Goal: Task Accomplishment & Management: Manage account settings

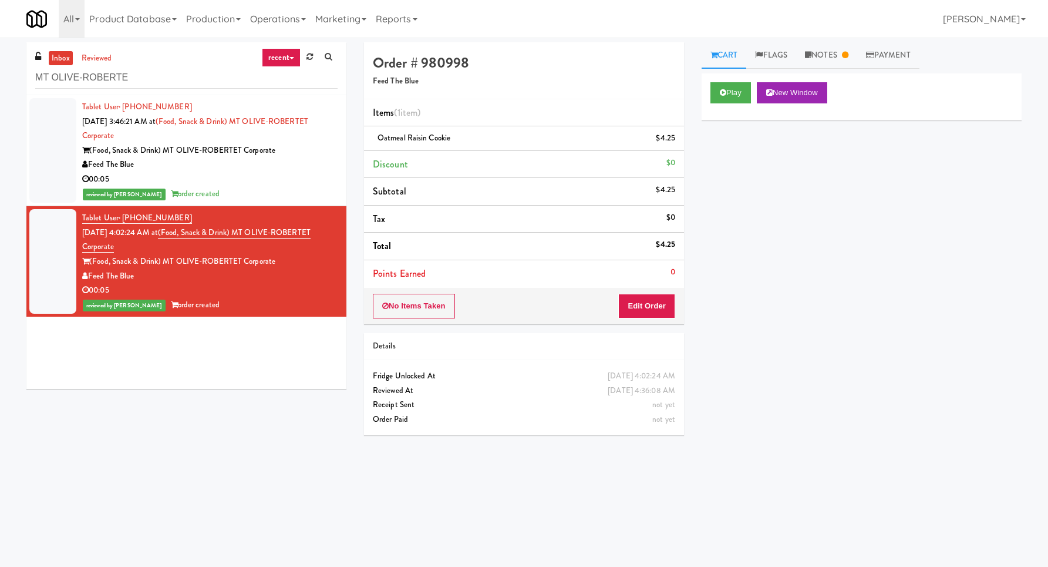
click at [168, 80] on input "MT OLIVE-ROBERTE" at bounding box center [186, 78] width 302 height 22
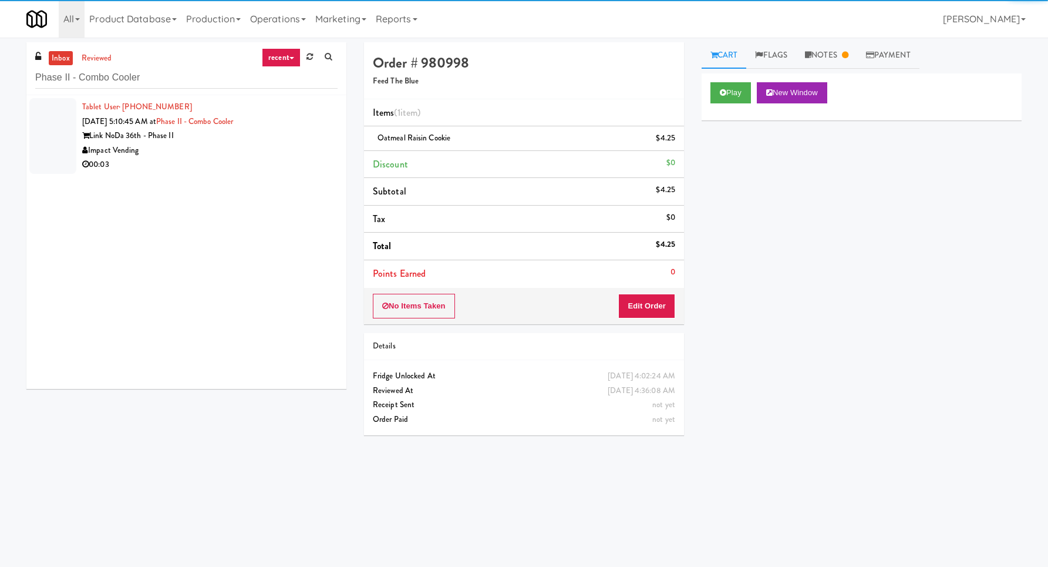
click at [271, 170] on div "00:03" at bounding box center [209, 164] width 255 height 15
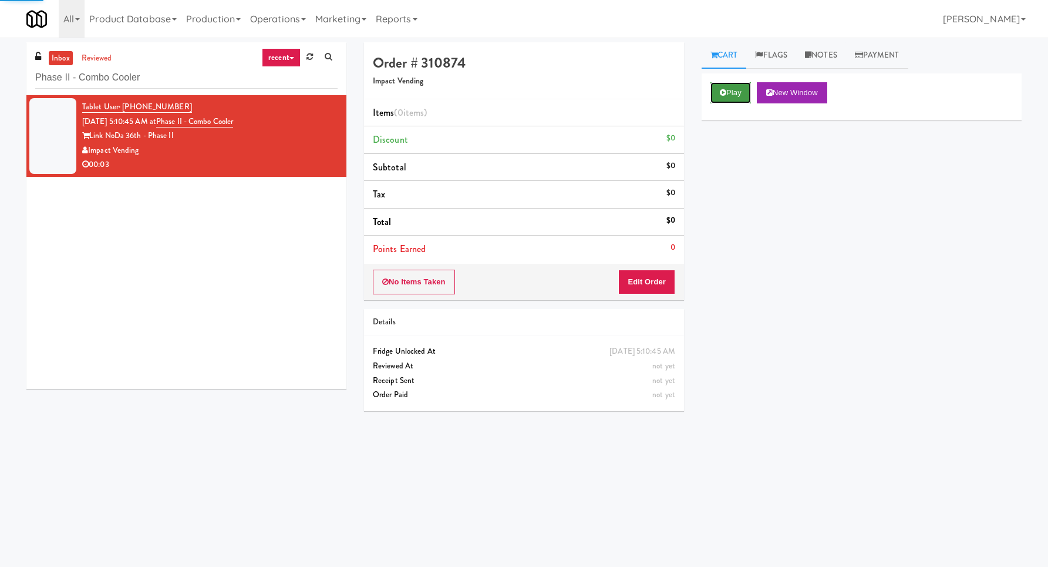
click at [722, 83] on button "Play" at bounding box center [731, 92] width 41 height 21
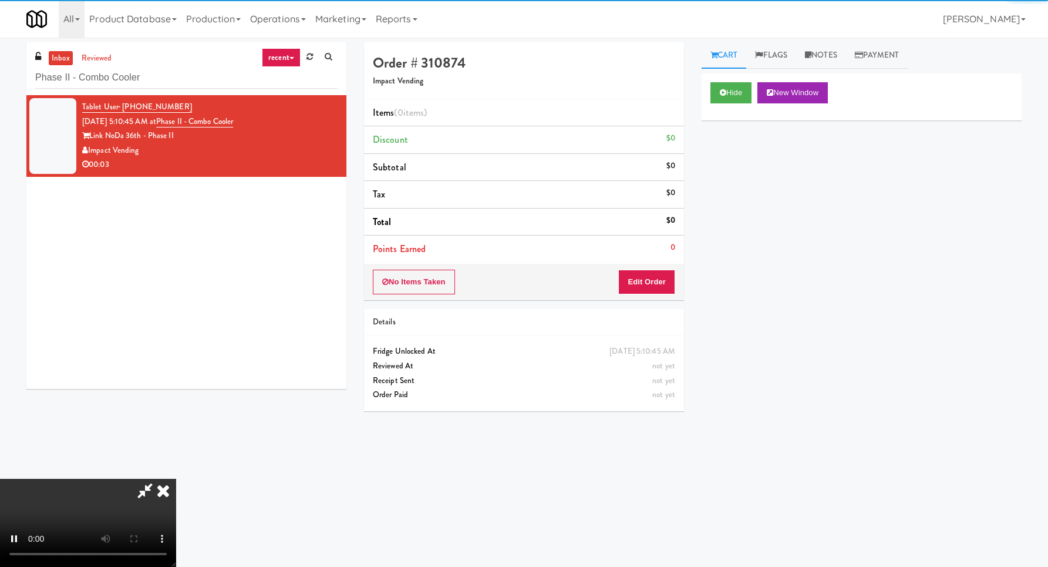
click at [676, 270] on div "No Items Taken Edit Order" at bounding box center [524, 282] width 320 height 36
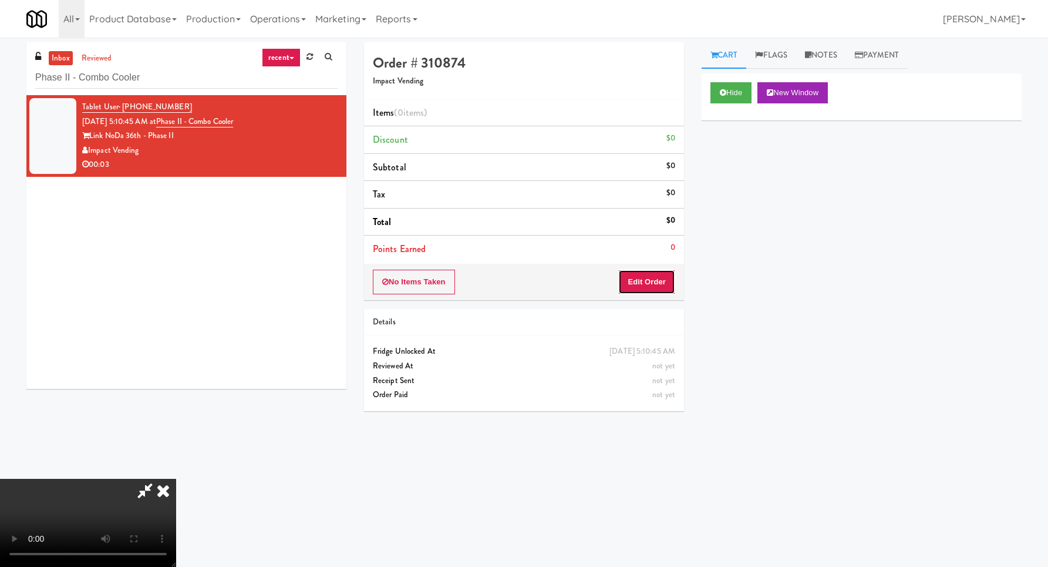
click at [674, 273] on button "Edit Order" at bounding box center [646, 282] width 57 height 25
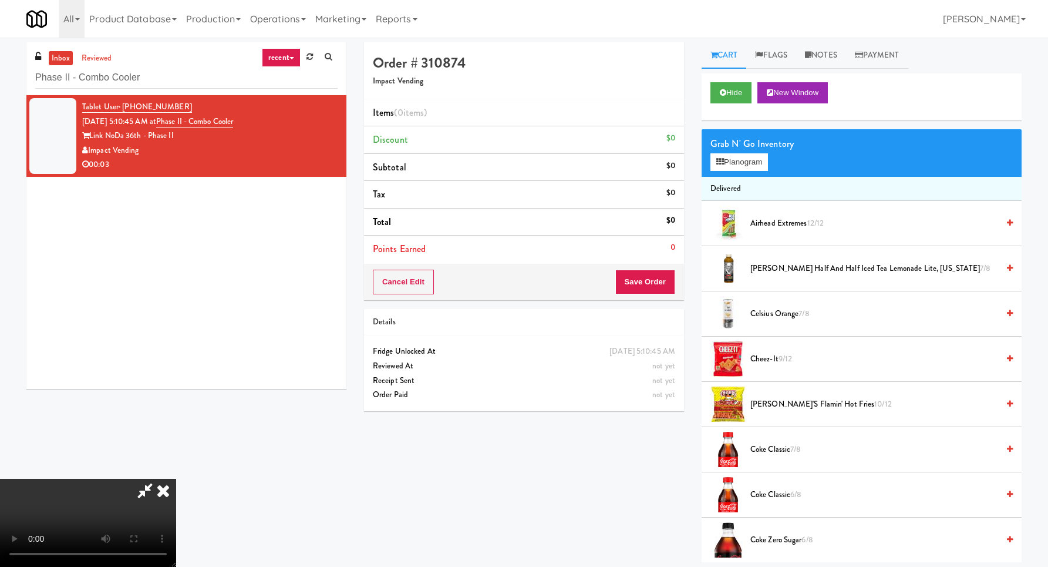
scroll to position [125, 0]
click at [176, 479] on video at bounding box center [88, 523] width 176 height 88
click at [741, 160] on button "Planogram" at bounding box center [740, 162] width 58 height 18
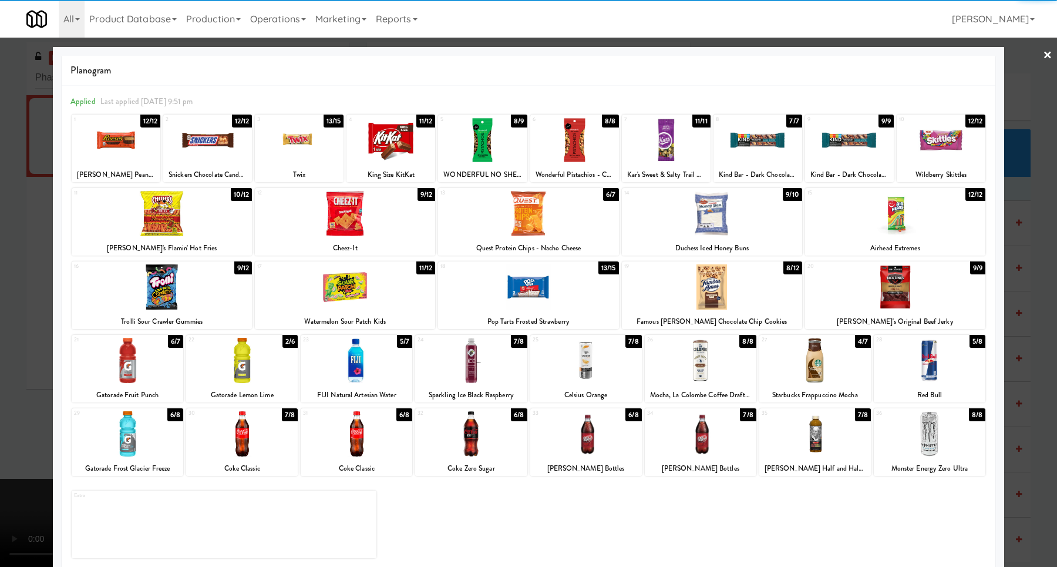
click at [359, 223] on div at bounding box center [345, 213] width 180 height 45
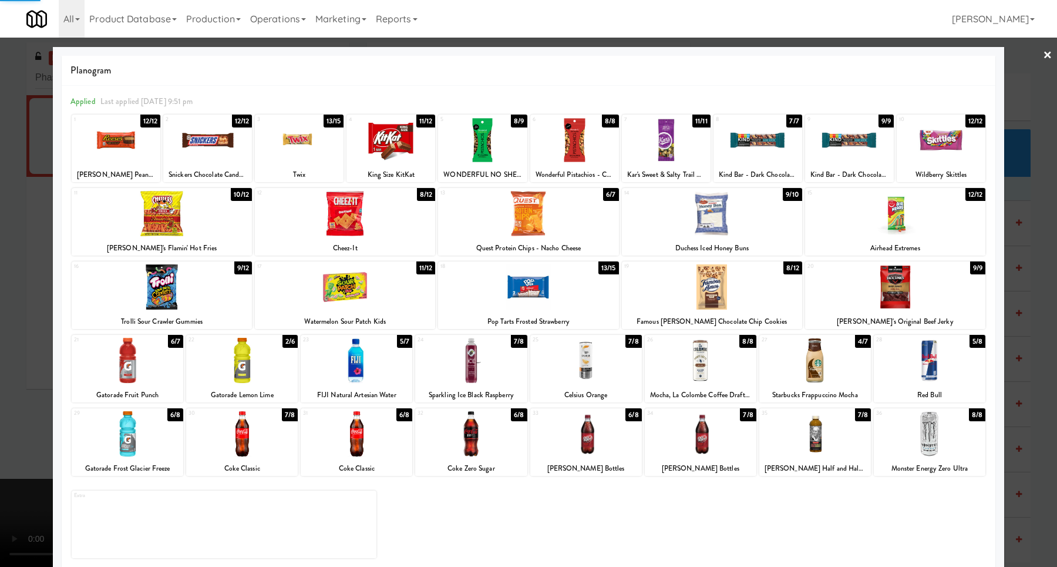
click at [49, 247] on div at bounding box center [528, 283] width 1057 height 567
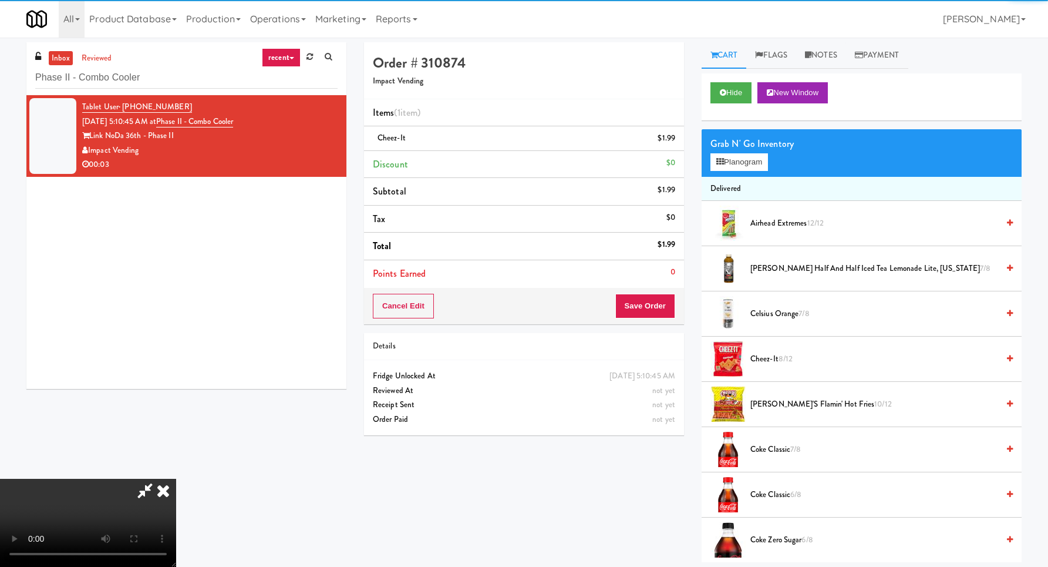
click at [163, 479] on video at bounding box center [88, 523] width 176 height 88
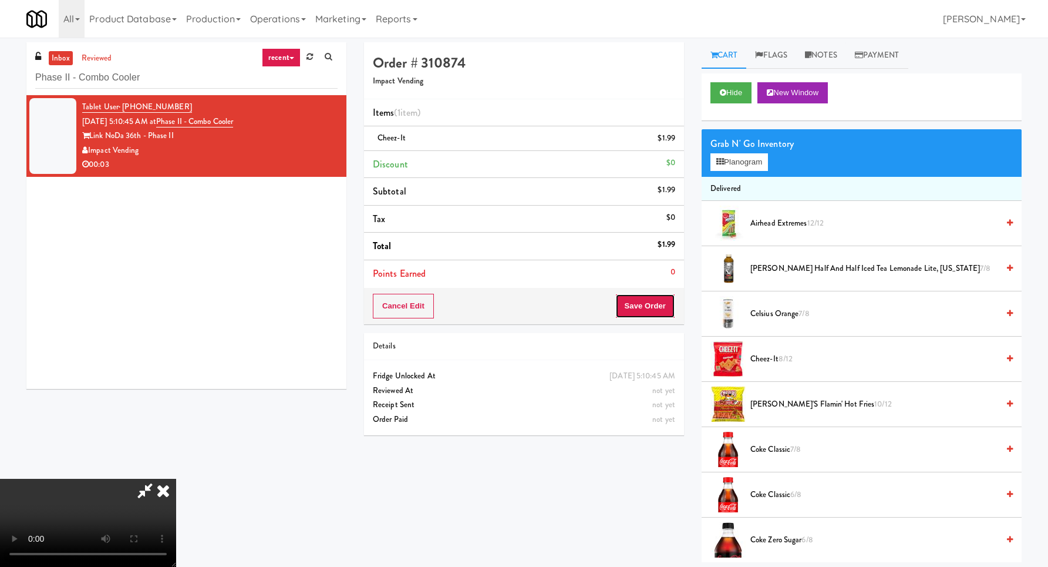
click at [670, 311] on button "Save Order" at bounding box center [645, 306] width 60 height 25
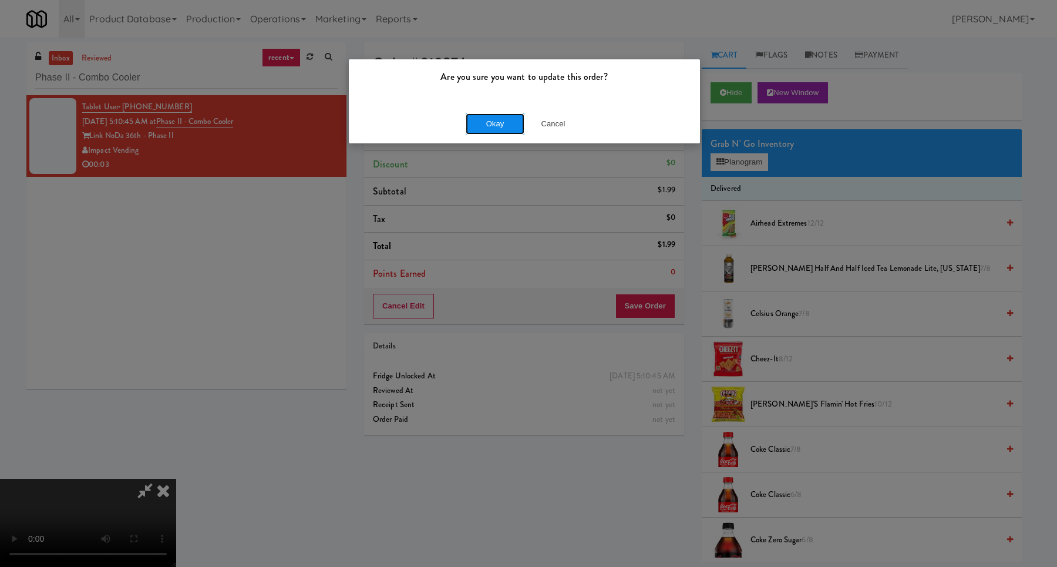
click at [490, 126] on button "Okay" at bounding box center [495, 123] width 59 height 21
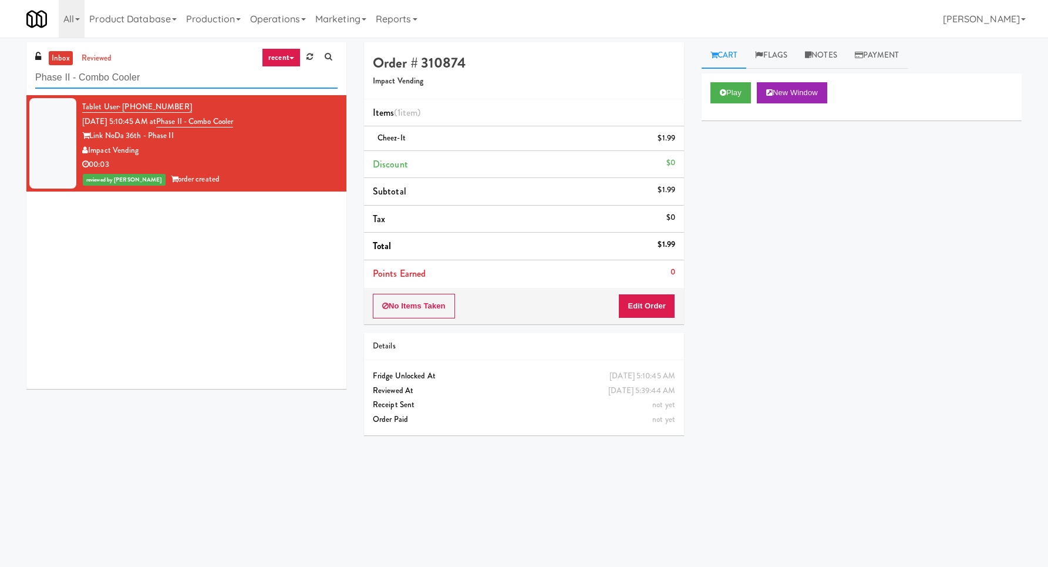
click at [149, 70] on input "Phase II - Combo Cooler" at bounding box center [186, 78] width 302 height 22
paste input "Superior - Warehouse"
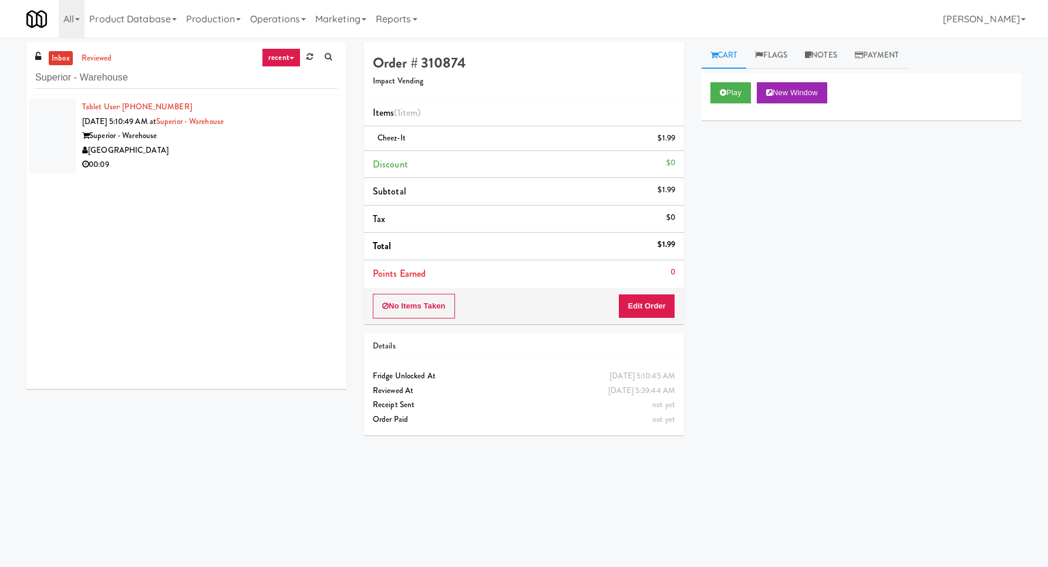
click at [284, 163] on div "00:09" at bounding box center [209, 164] width 255 height 15
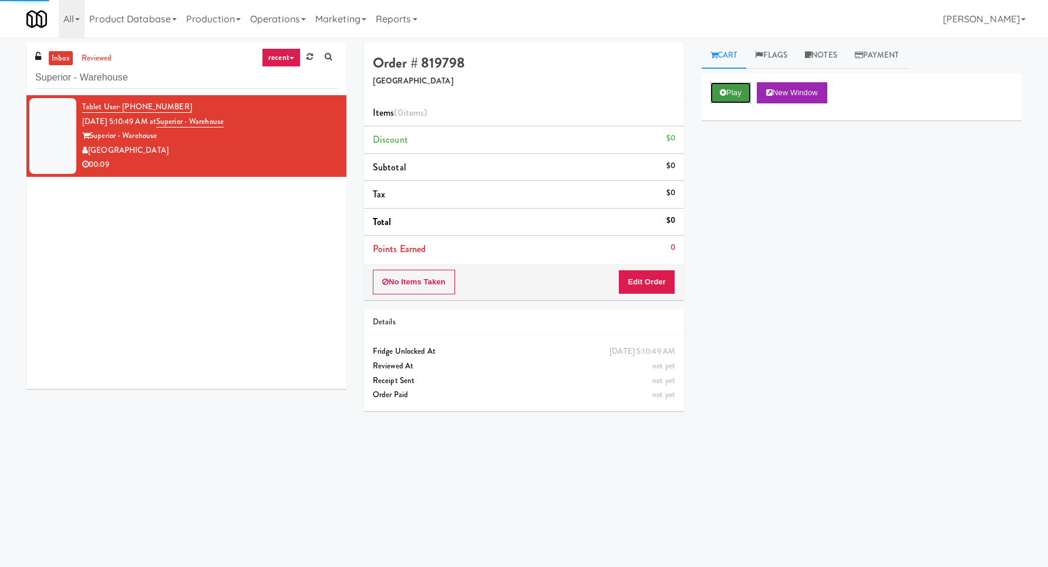
click at [721, 93] on icon at bounding box center [723, 93] width 6 height 8
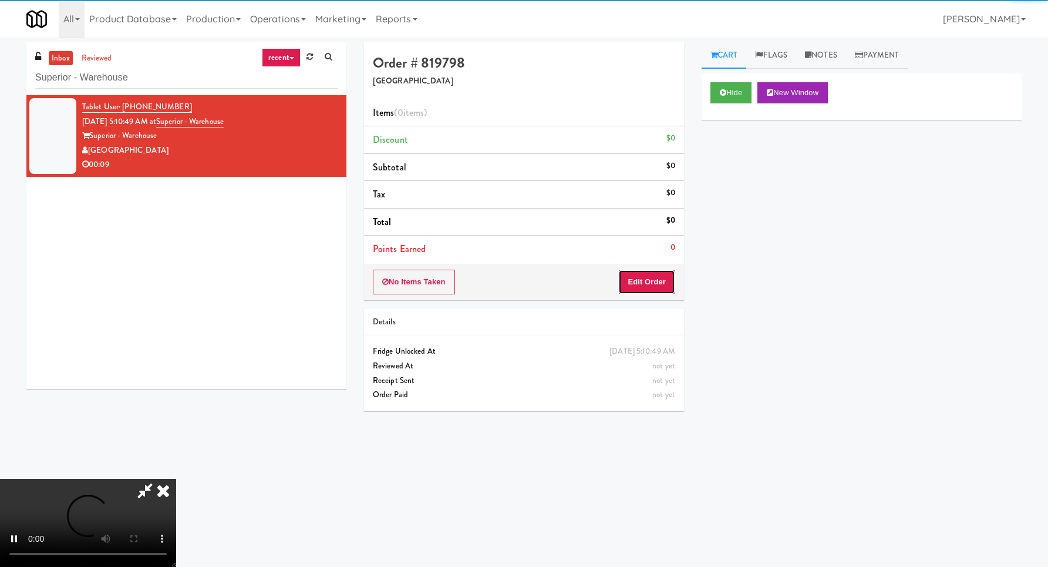
click at [658, 293] on button "Edit Order" at bounding box center [646, 282] width 57 height 25
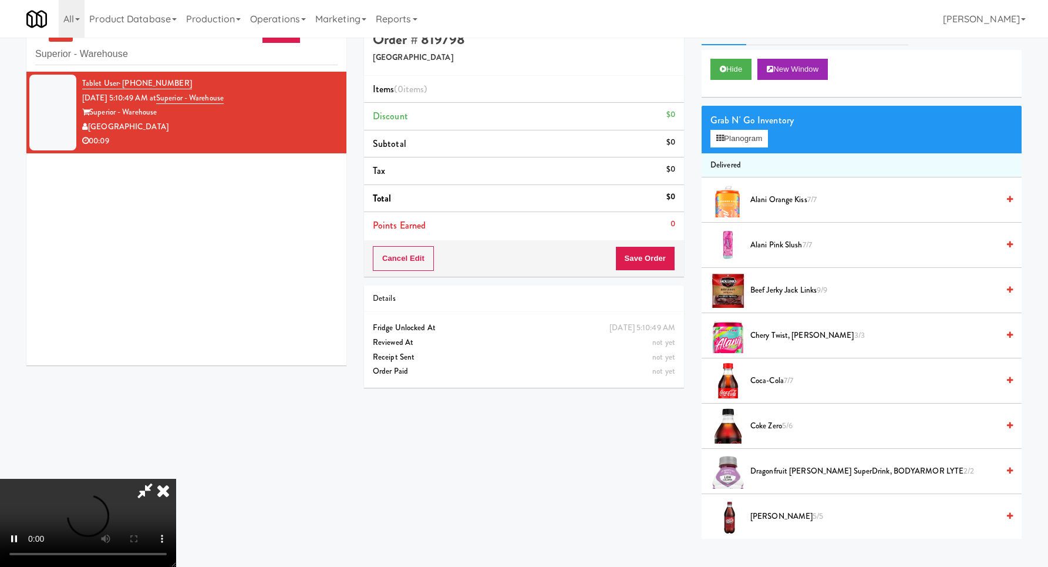
scroll to position [23, 0]
click at [176, 479] on video at bounding box center [88, 523] width 176 height 88
click at [711, 146] on button "Planogram" at bounding box center [740, 139] width 58 height 18
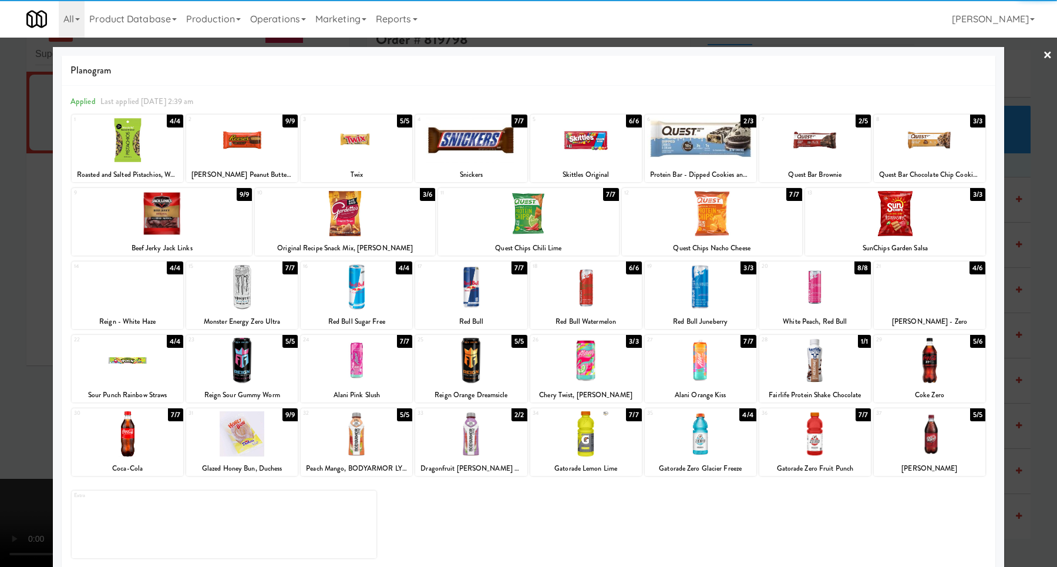
click at [714, 281] on div at bounding box center [701, 286] width 112 height 45
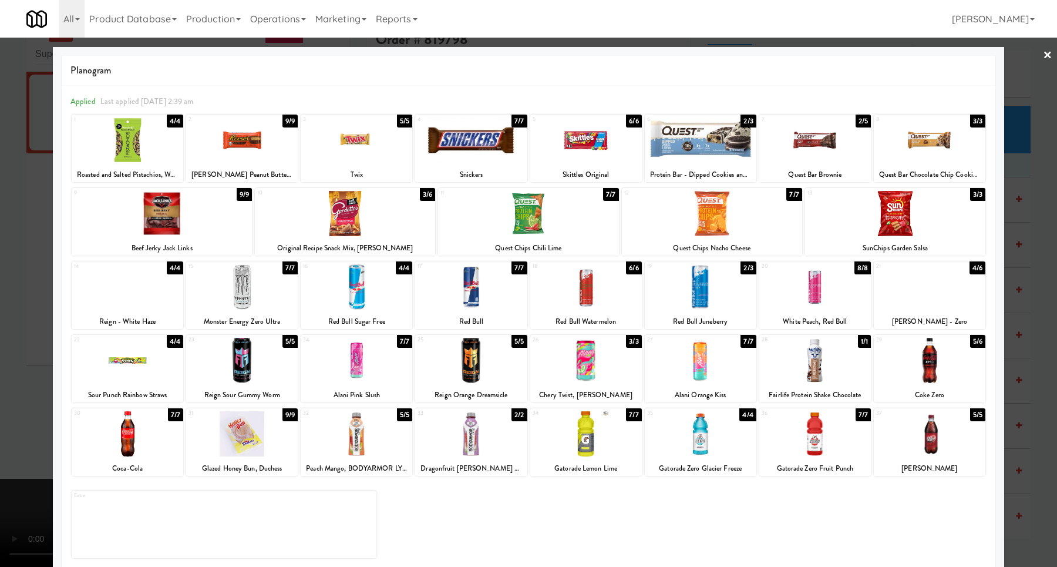
click at [1037, 247] on div at bounding box center [528, 283] width 1057 height 567
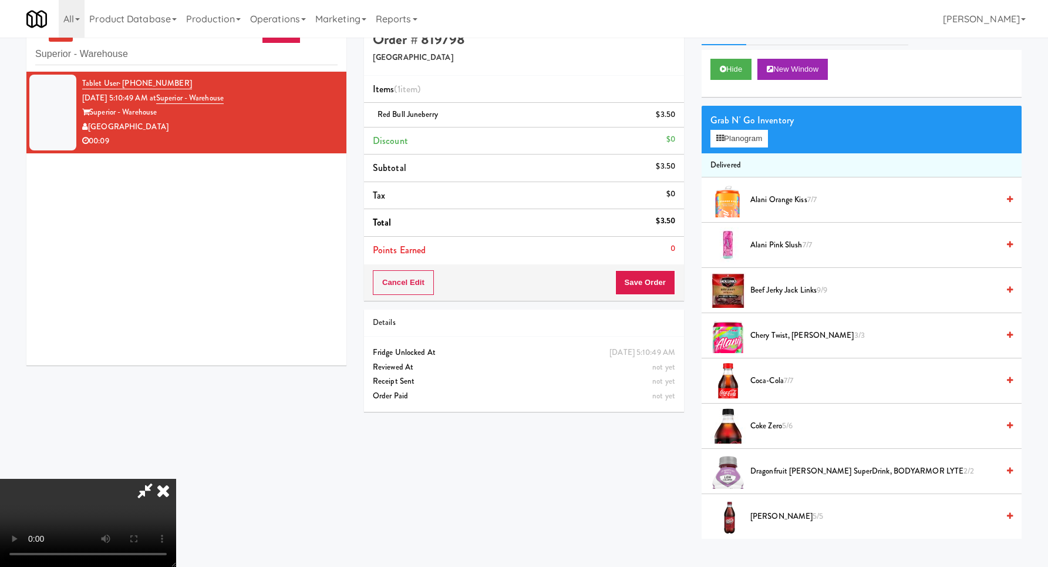
click at [176, 479] on video at bounding box center [88, 523] width 176 height 88
click at [655, 282] on button "Save Order" at bounding box center [645, 282] width 60 height 25
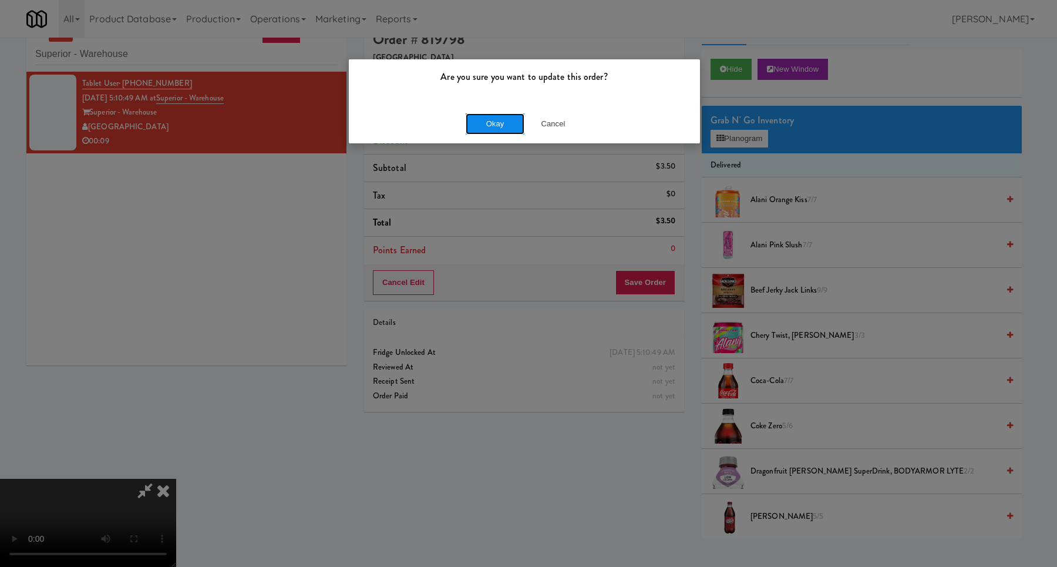
click at [502, 113] on button "Okay" at bounding box center [495, 123] width 59 height 21
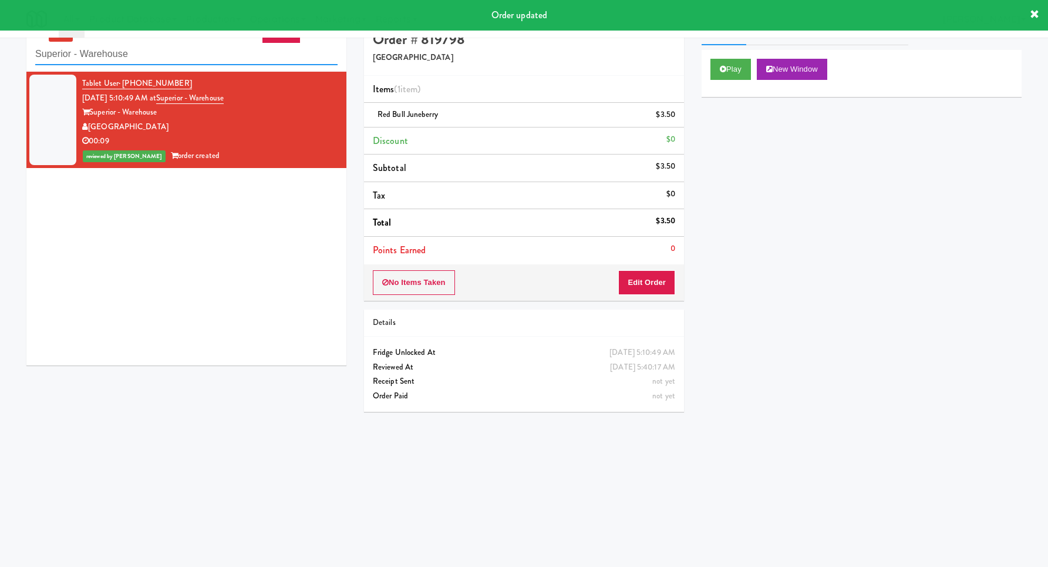
click at [228, 59] on input "Superior - Warehouse" at bounding box center [186, 54] width 302 height 22
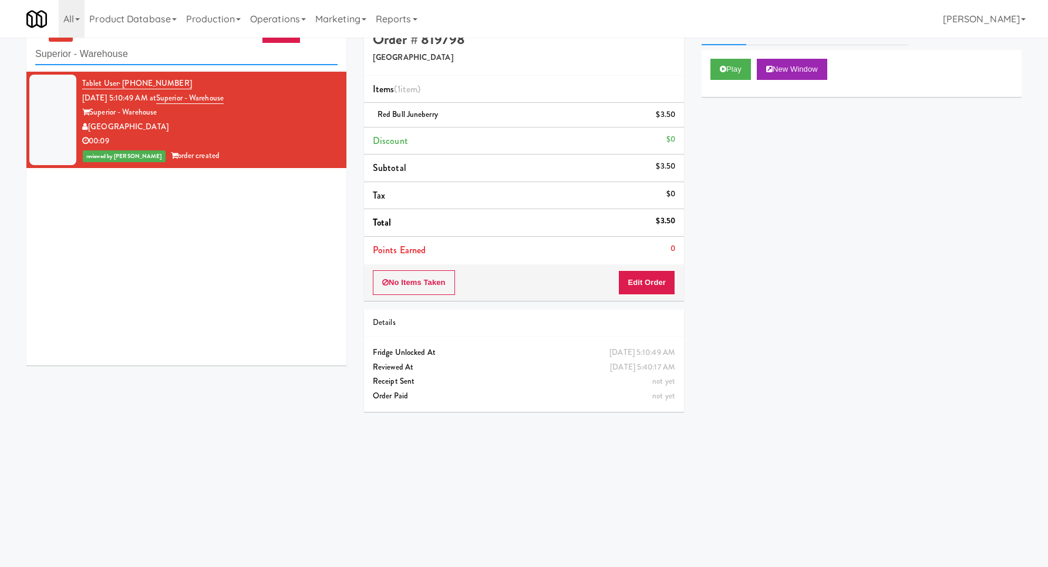
click at [228, 59] on input "Superior - Warehouse" at bounding box center [186, 54] width 302 height 22
paste input "215 Lake - Right - Fridg"
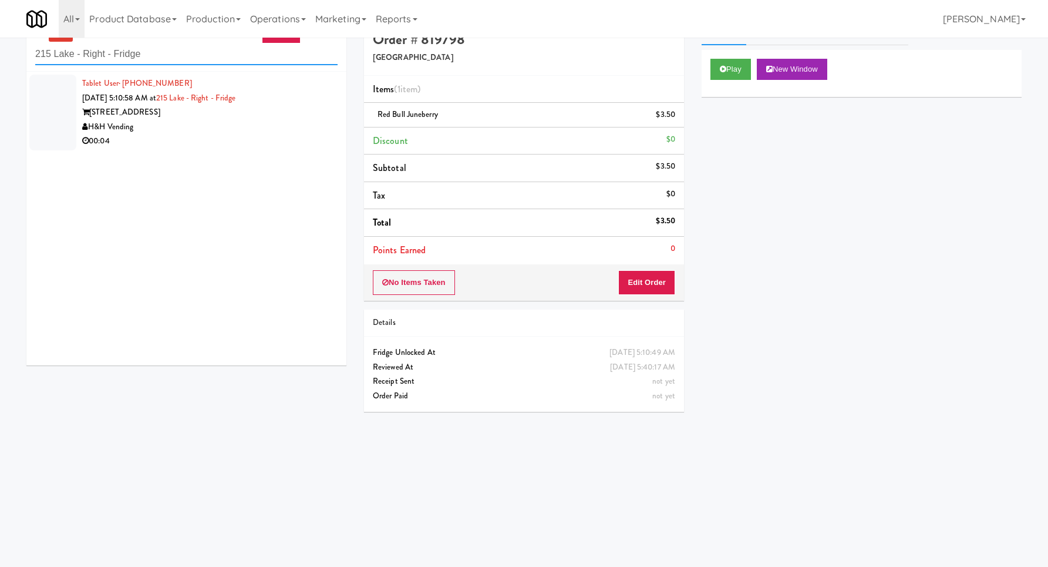
type input "215 Lake - Right - Fridge"
click at [274, 142] on div "00:04" at bounding box center [209, 141] width 255 height 15
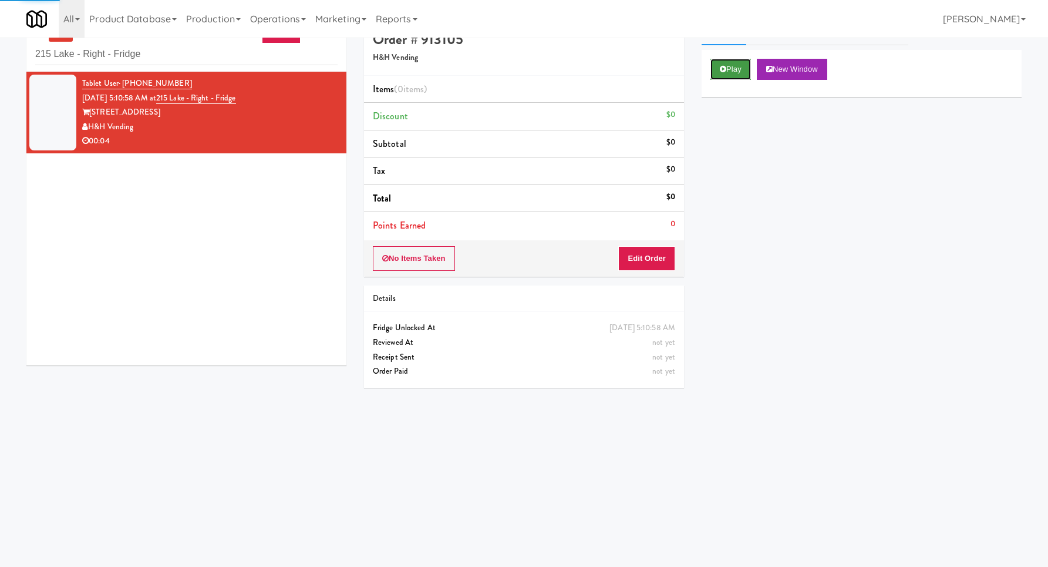
click at [729, 70] on button "Play" at bounding box center [731, 69] width 41 height 21
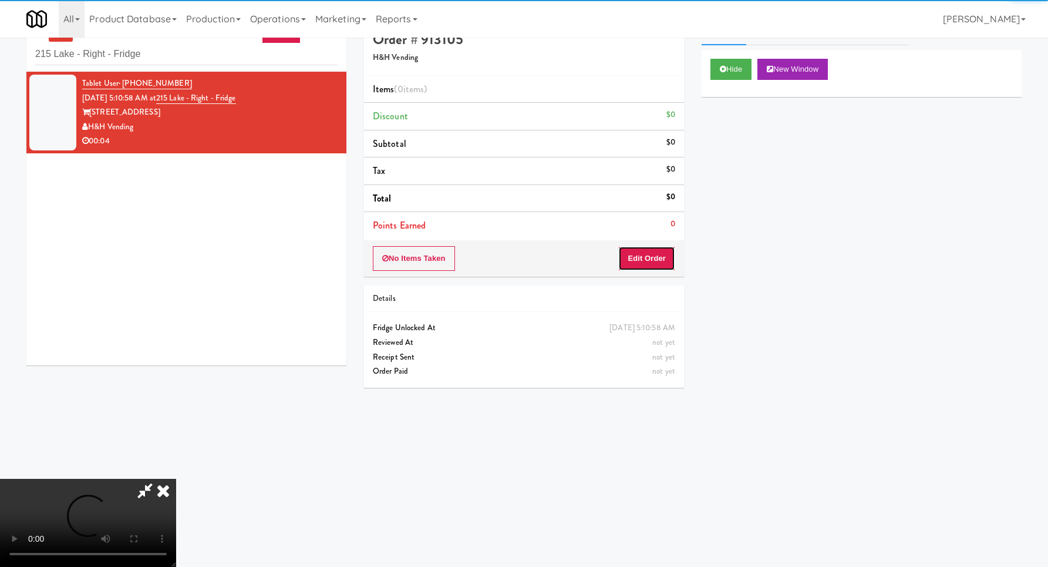
click at [658, 256] on button "Edit Order" at bounding box center [646, 258] width 57 height 25
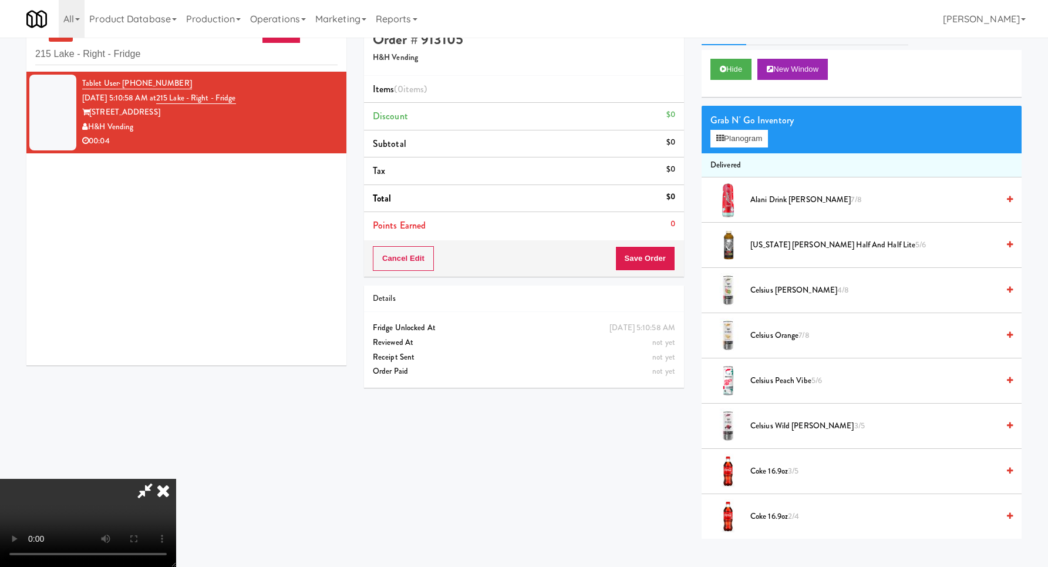
click at [176, 479] on video at bounding box center [88, 523] width 176 height 88
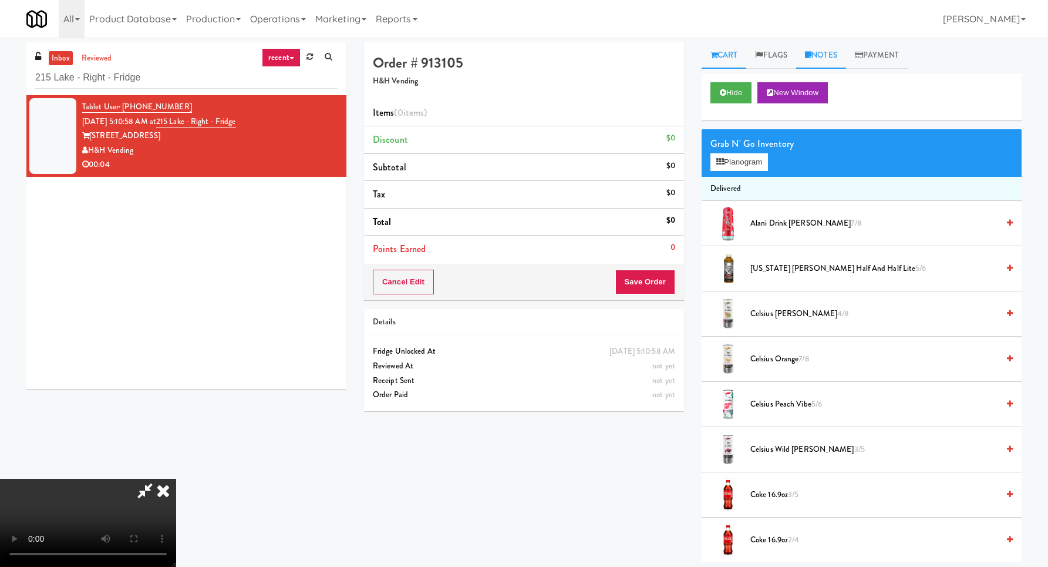
click at [833, 45] on link "Notes" at bounding box center [821, 55] width 50 height 26
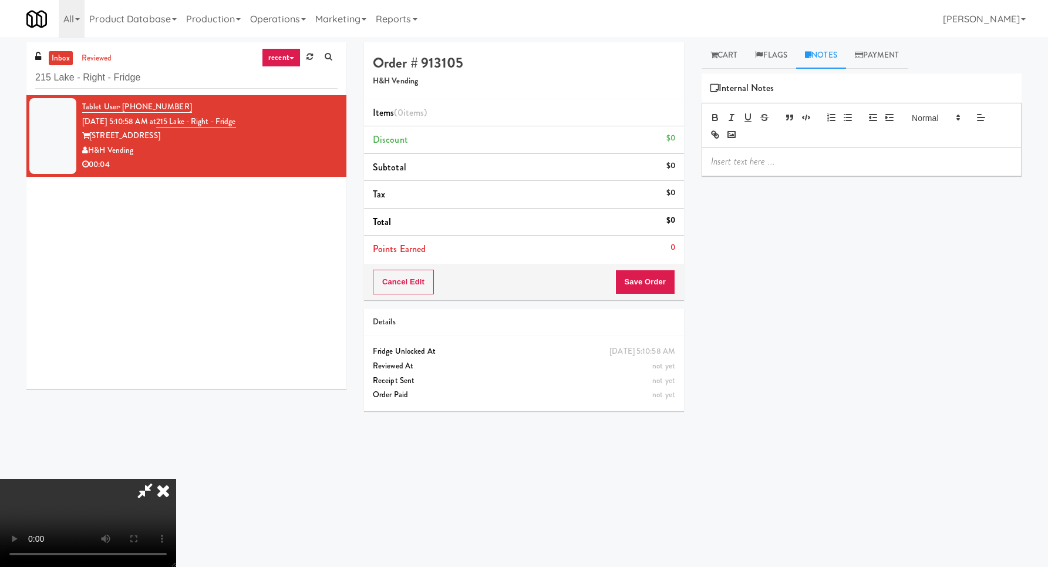
click at [813, 182] on div "Hide New Window Grab N' Go Inventory Planogram Delivered Alani Drink Cherry Slu…" at bounding box center [862, 293] width 320 height 440
click at [818, 169] on div at bounding box center [861, 161] width 319 height 27
click at [729, 53] on link "Cart" at bounding box center [724, 55] width 45 height 26
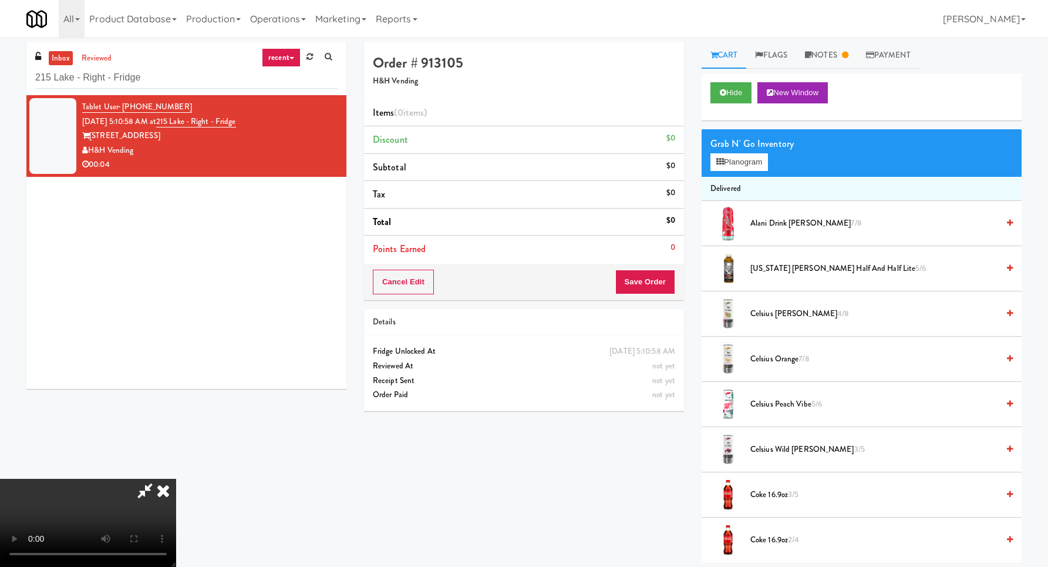
click at [176, 479] on video at bounding box center [88, 523] width 176 height 88
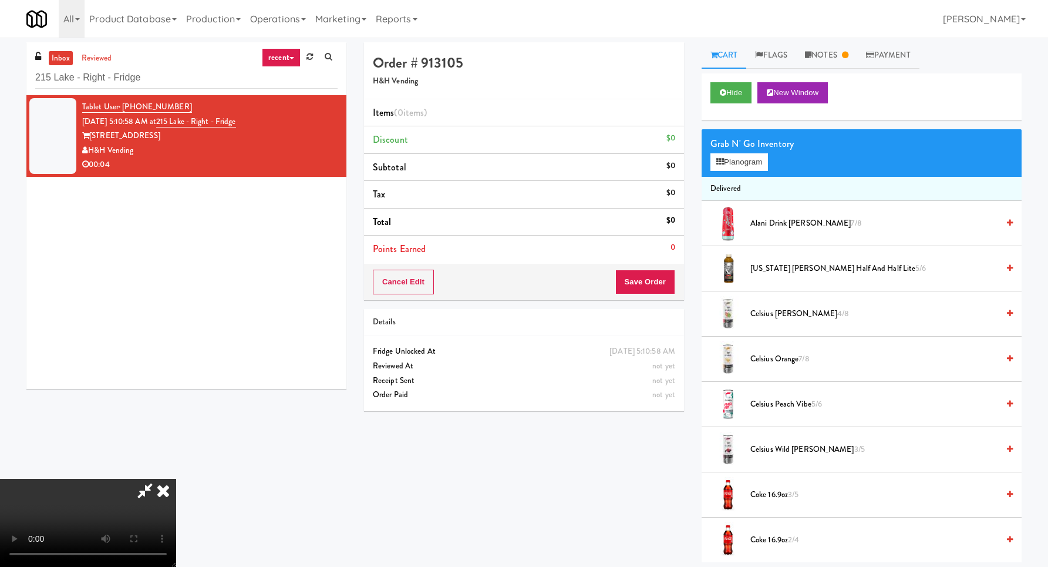
scroll to position [564, 0]
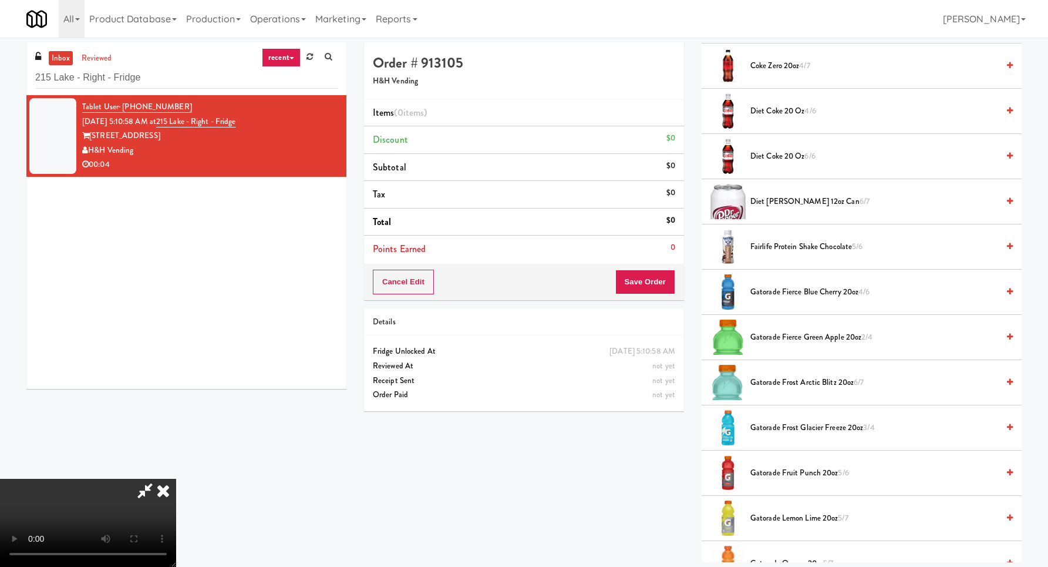
click at [815, 329] on li "Gatorade Fierce Green Apple 20oz 2/4" at bounding box center [862, 337] width 320 height 45
click at [795, 341] on span "Gatorade Fierce Green Apple 20oz 2/4" at bounding box center [875, 337] width 248 height 15
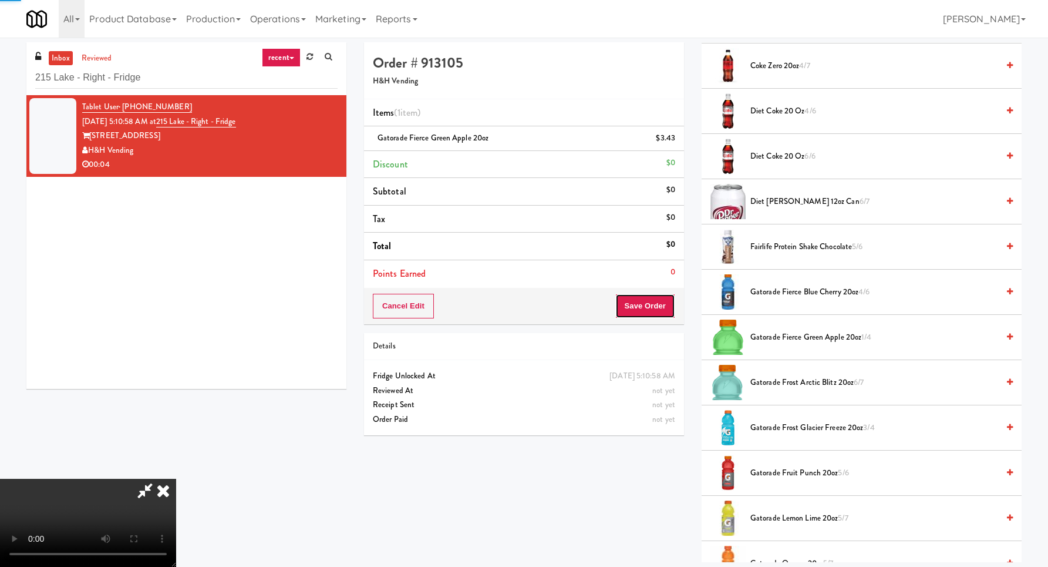
click at [658, 305] on button "Save Order" at bounding box center [645, 306] width 60 height 25
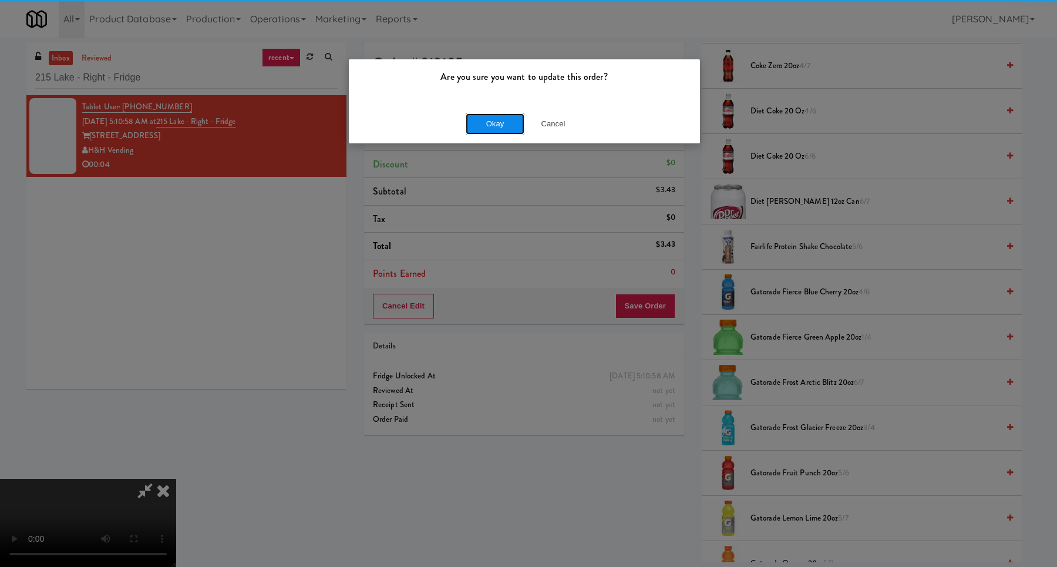
click at [506, 117] on button "Okay" at bounding box center [495, 123] width 59 height 21
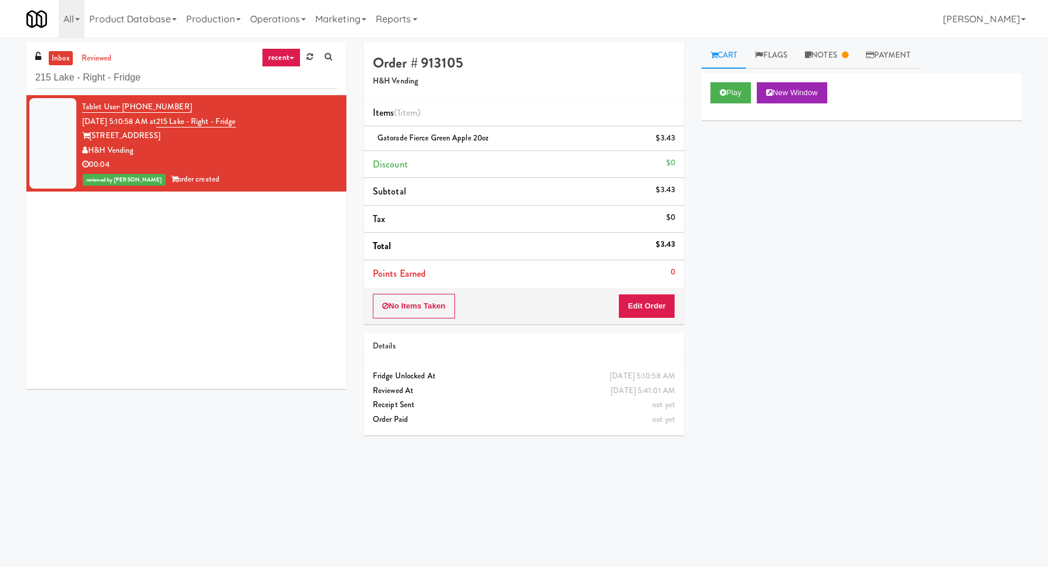
scroll to position [0, 0]
click at [240, 77] on input "215 Lake - Right - Fridge" at bounding box center [186, 78] width 302 height 22
paste input "The Village - Combo B"
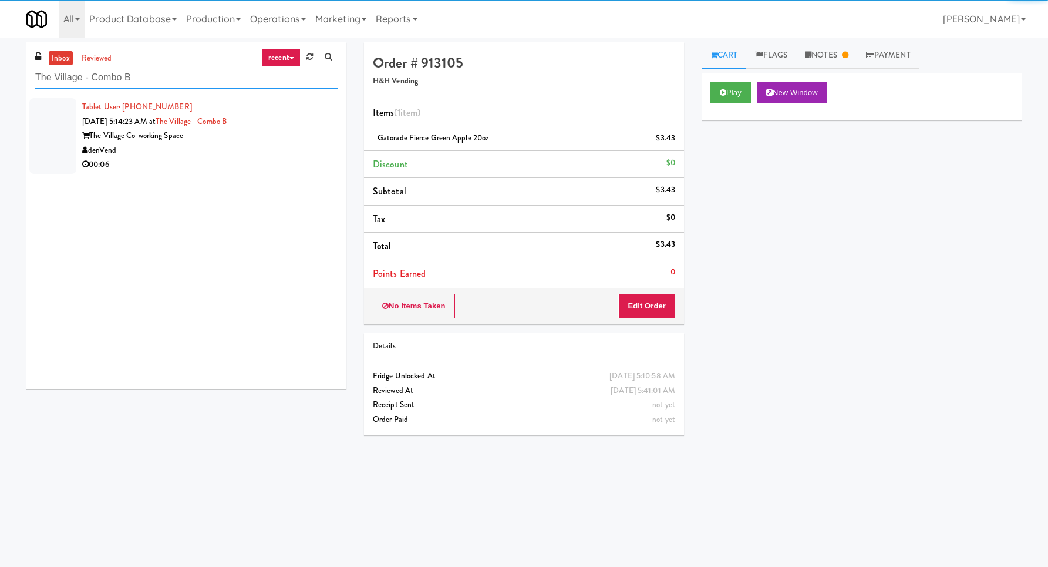
type input "The Village - Combo B"
click at [313, 154] on div "denVend" at bounding box center [209, 150] width 255 height 15
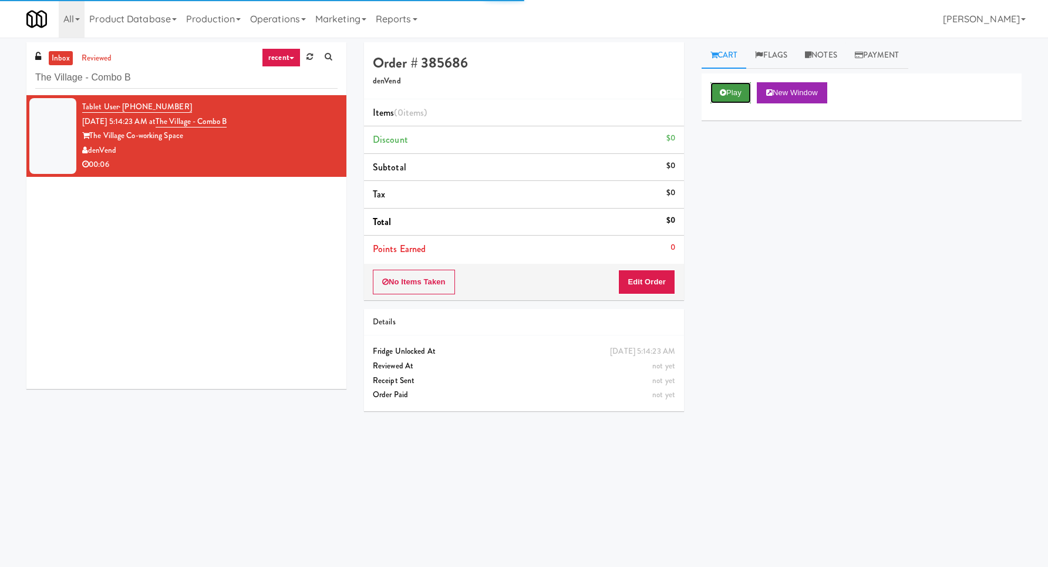
click at [740, 91] on button "Play" at bounding box center [731, 92] width 41 height 21
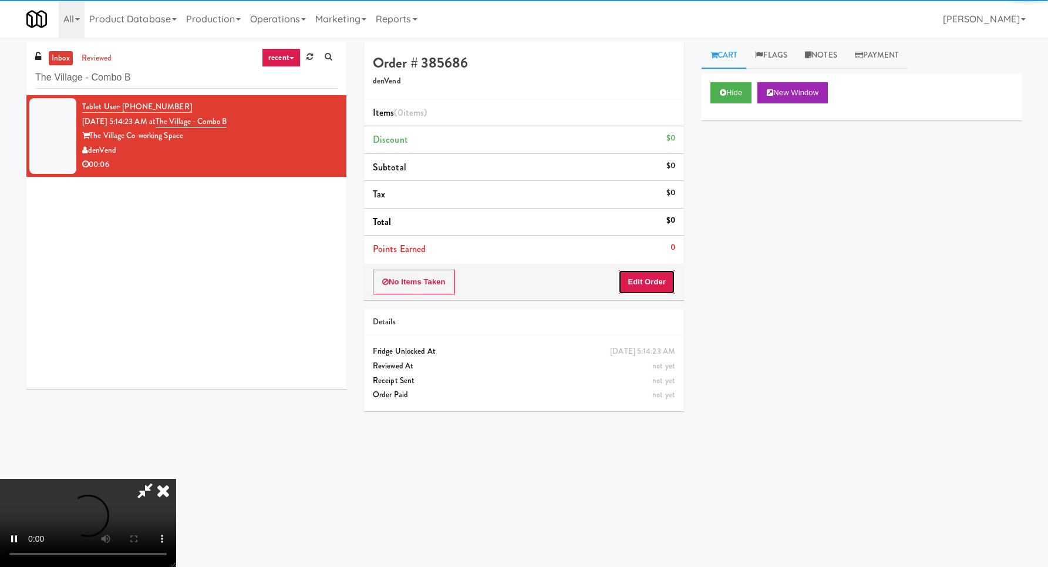
click at [664, 273] on button "Edit Order" at bounding box center [646, 282] width 57 height 25
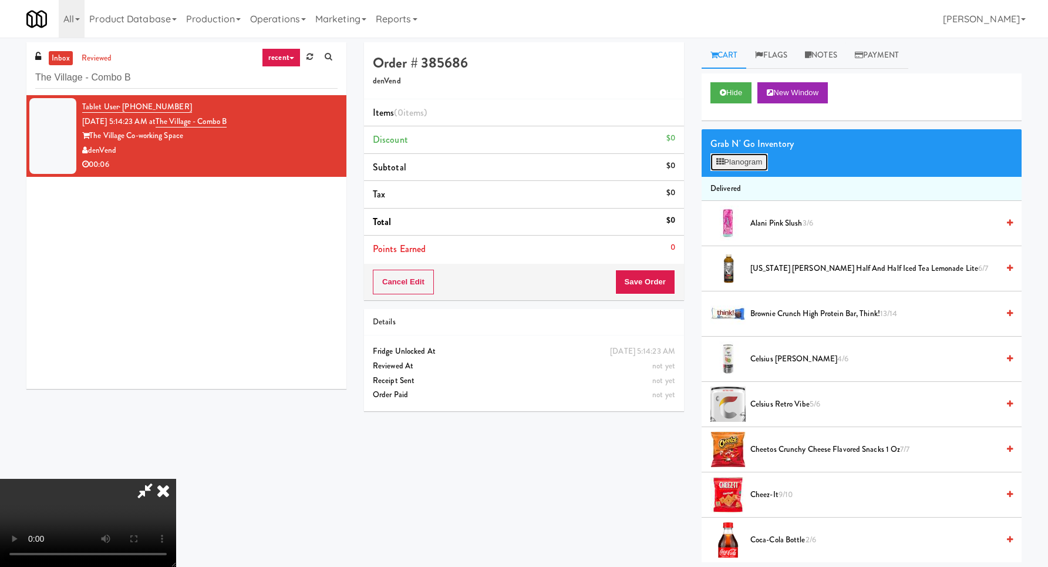
click at [730, 161] on button "Planogram" at bounding box center [740, 162] width 58 height 18
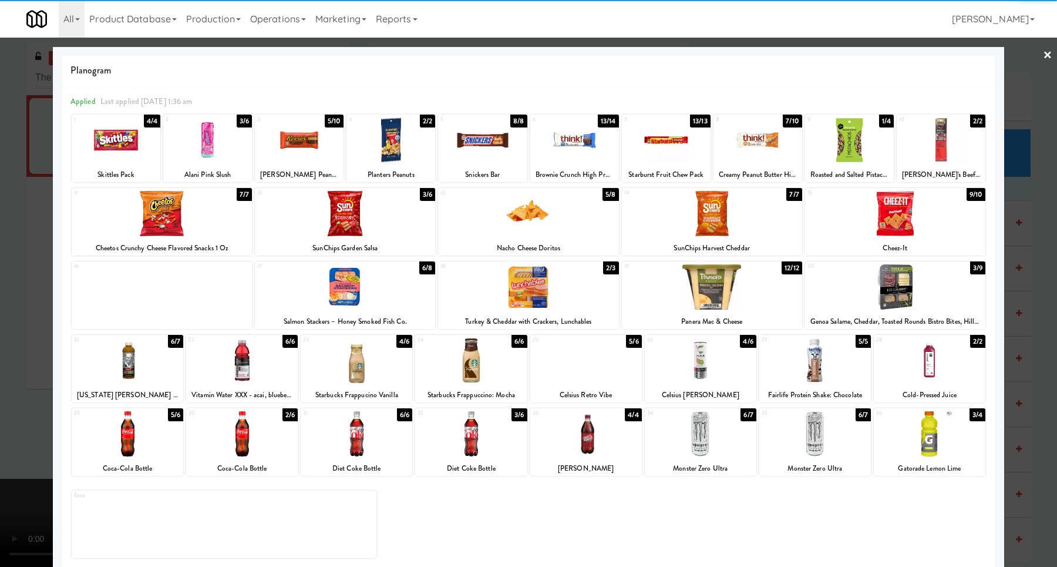
click at [360, 212] on div at bounding box center [345, 213] width 180 height 45
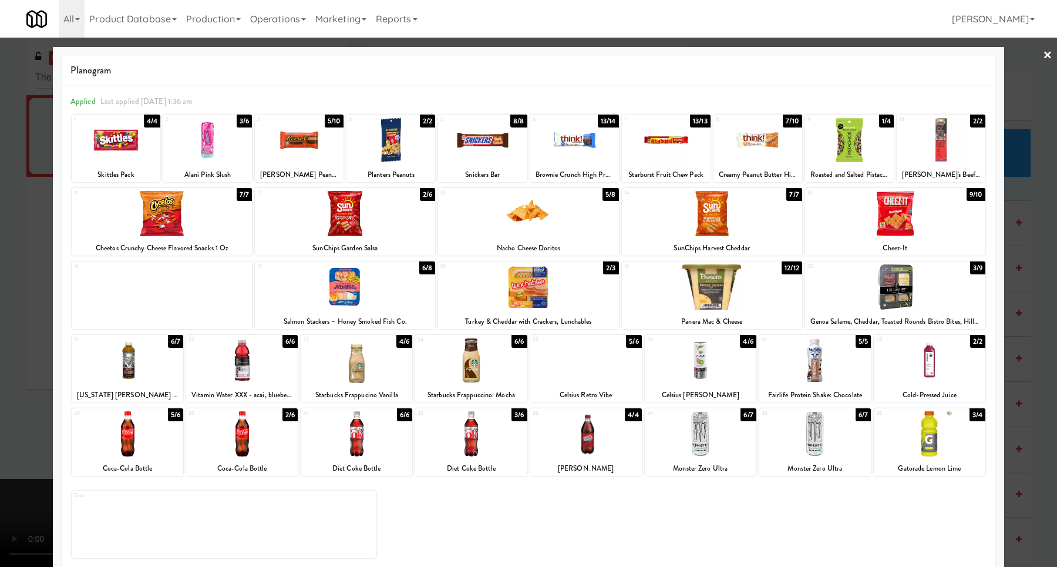
click at [1003, 250] on div at bounding box center [528, 283] width 1057 height 567
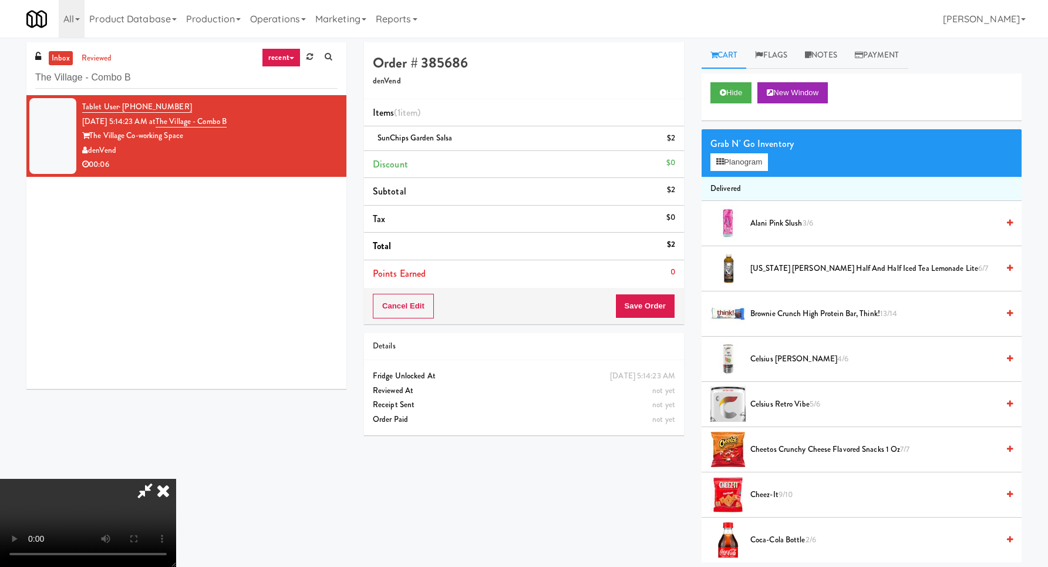
click at [176, 479] on video at bounding box center [88, 523] width 176 height 88
click at [650, 311] on button "Save Order" at bounding box center [645, 306] width 60 height 25
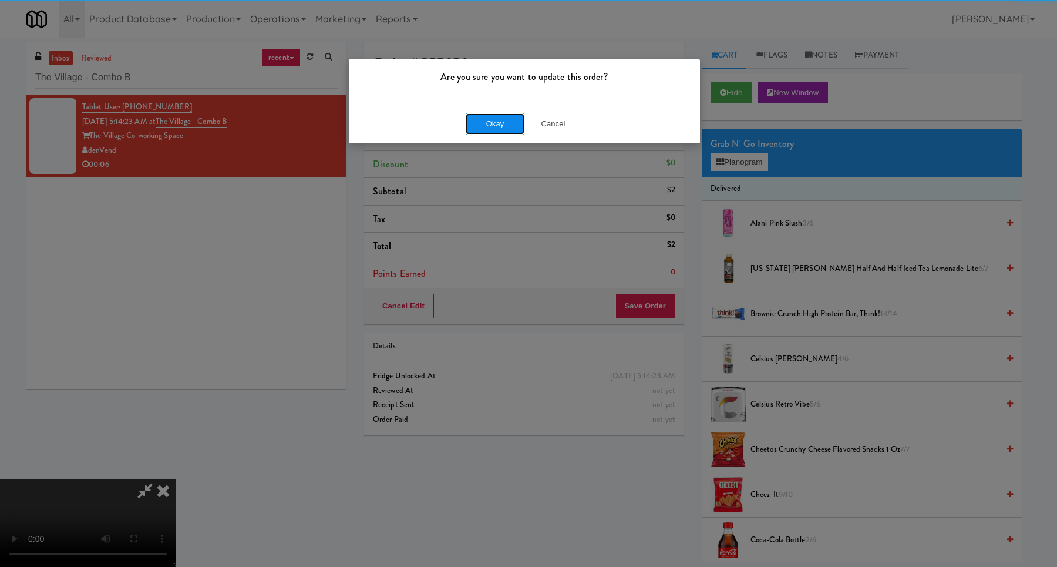
click at [499, 115] on button "Okay" at bounding box center [495, 123] width 59 height 21
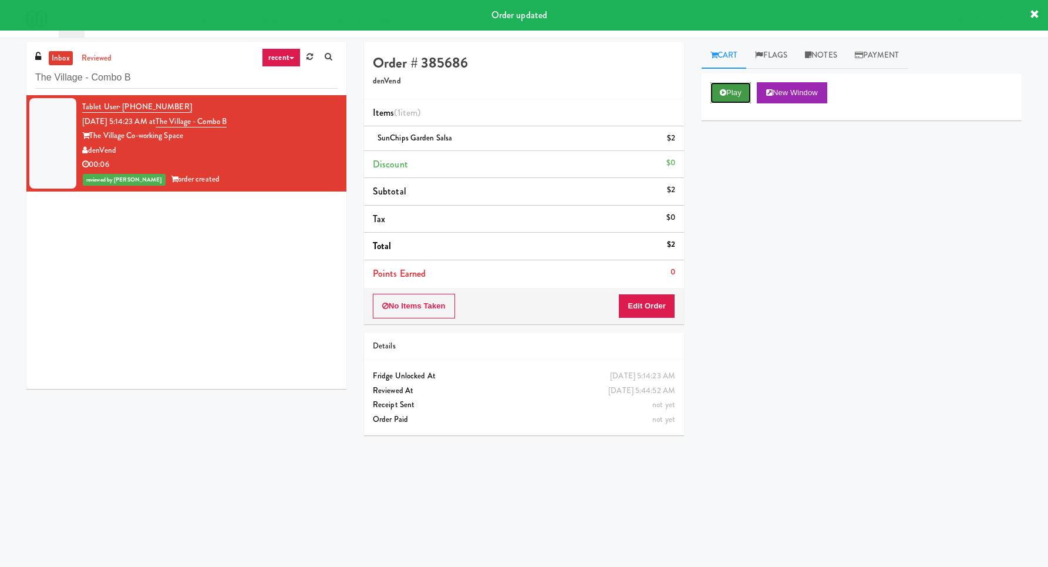
click at [726, 99] on button "Play" at bounding box center [731, 92] width 41 height 21
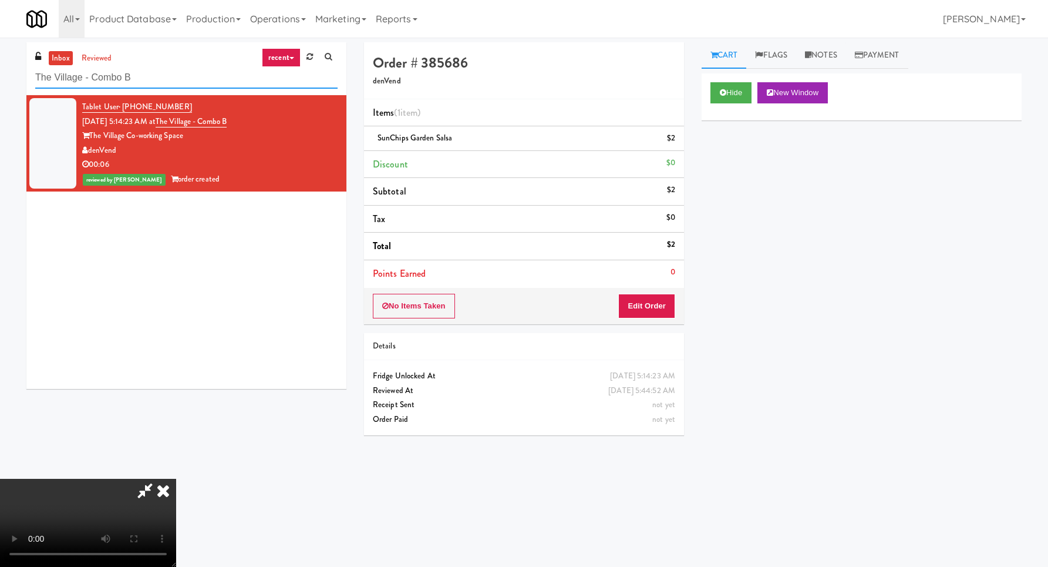
click at [159, 85] on input "The Village - Combo B" at bounding box center [186, 78] width 302 height 22
click at [159, 83] on input "The Village - Combo B" at bounding box center [186, 78] width 302 height 22
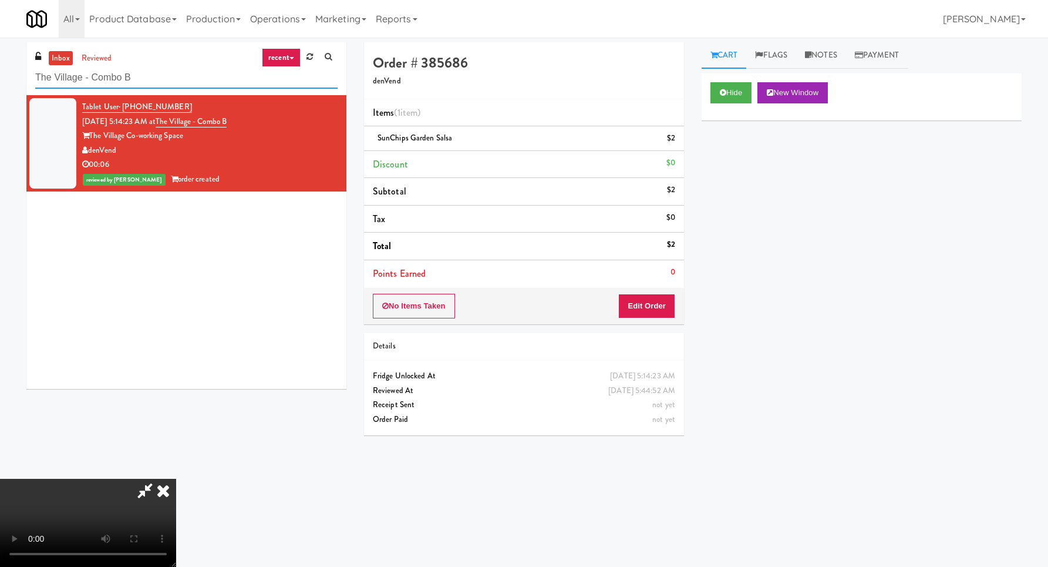
click at [159, 83] on input "The Village - Combo B" at bounding box center [186, 78] width 302 height 22
paste input "Metronome-Cooler"
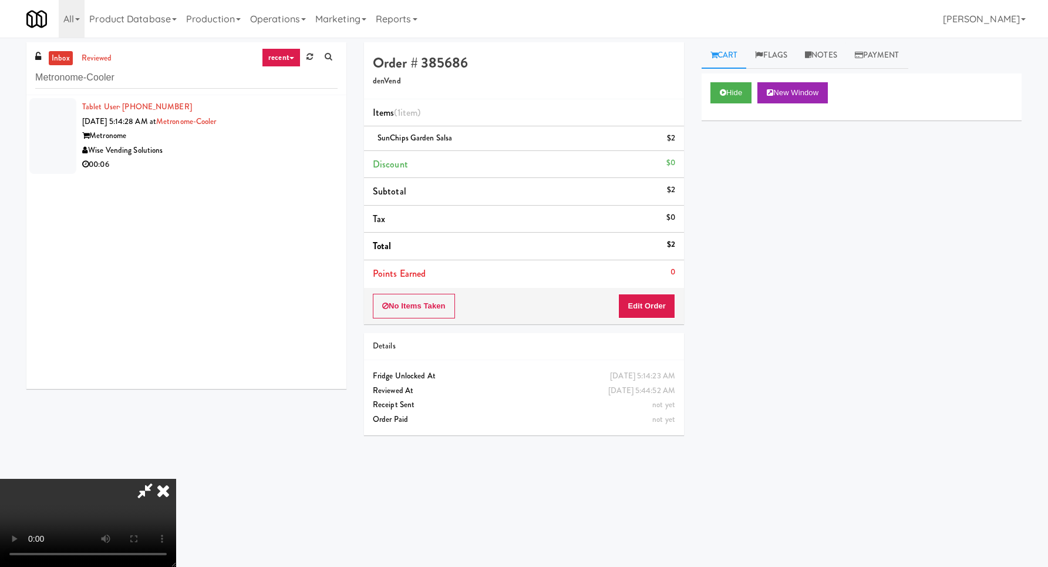
click at [292, 149] on div "Wise Vending Solutions" at bounding box center [209, 150] width 255 height 15
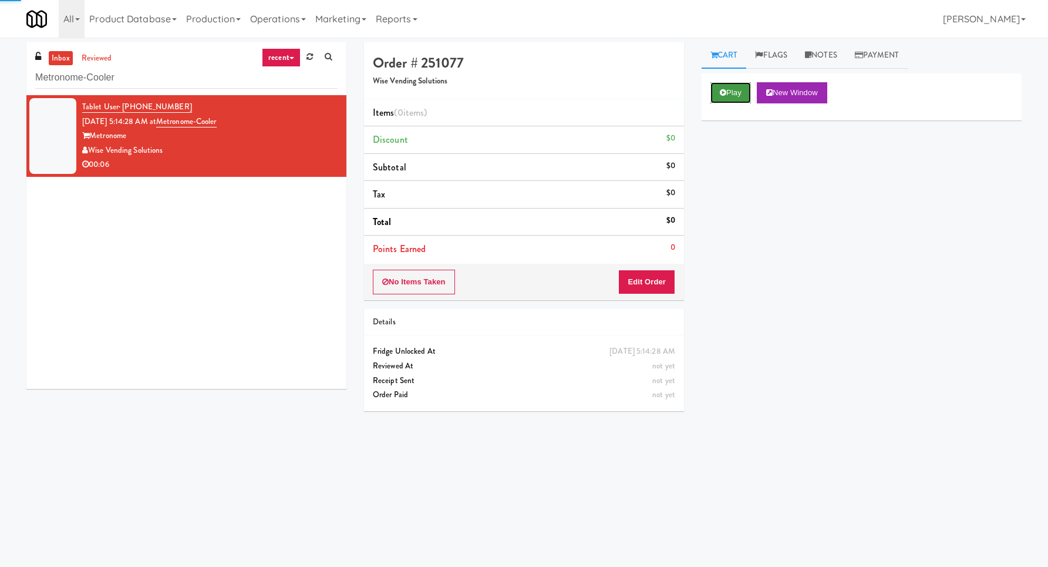
click at [720, 89] on icon at bounding box center [723, 93] width 6 height 8
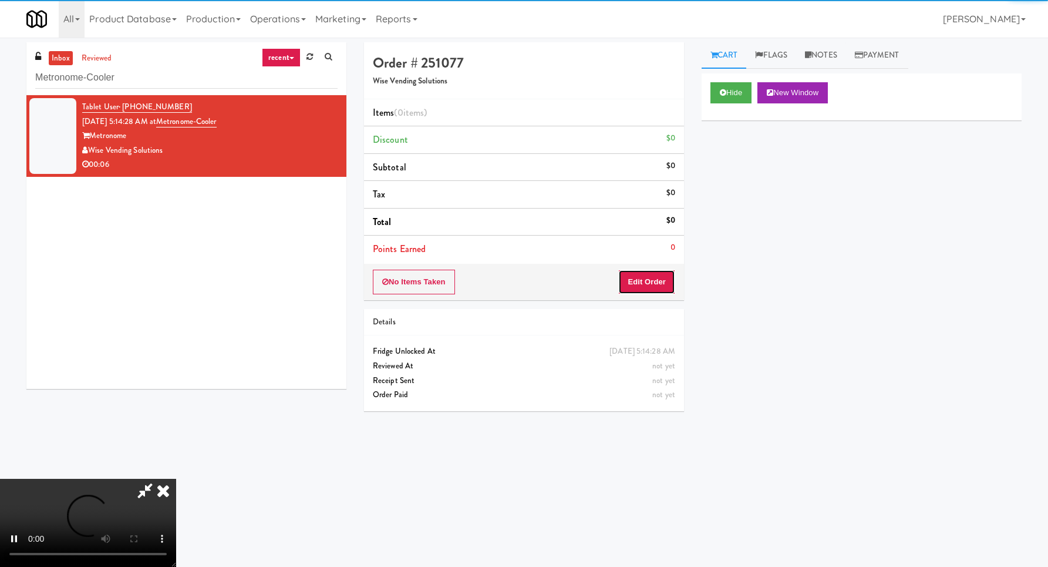
click at [649, 272] on button "Edit Order" at bounding box center [646, 282] width 57 height 25
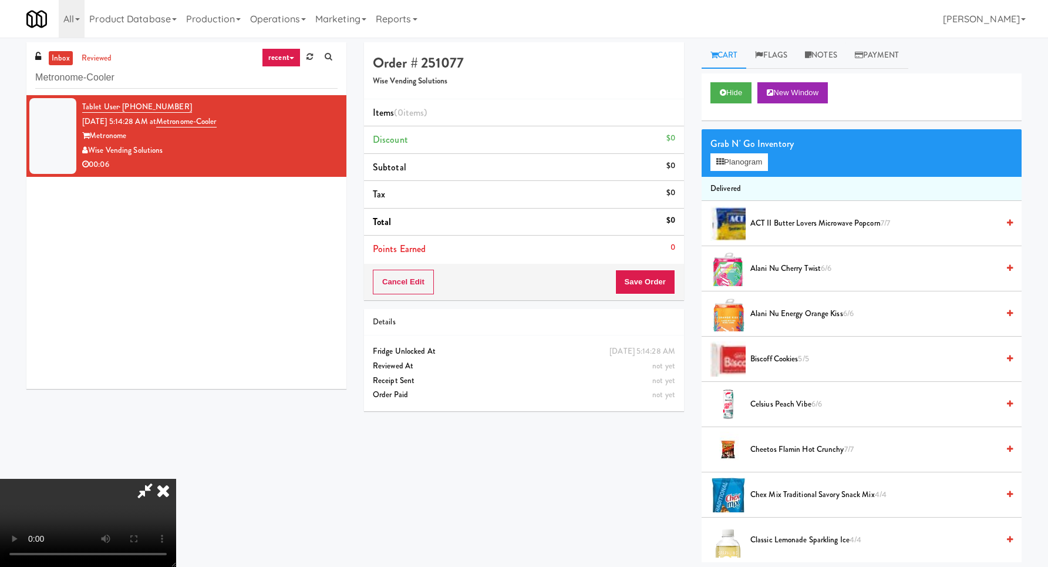
click at [176, 479] on video at bounding box center [88, 523] width 176 height 88
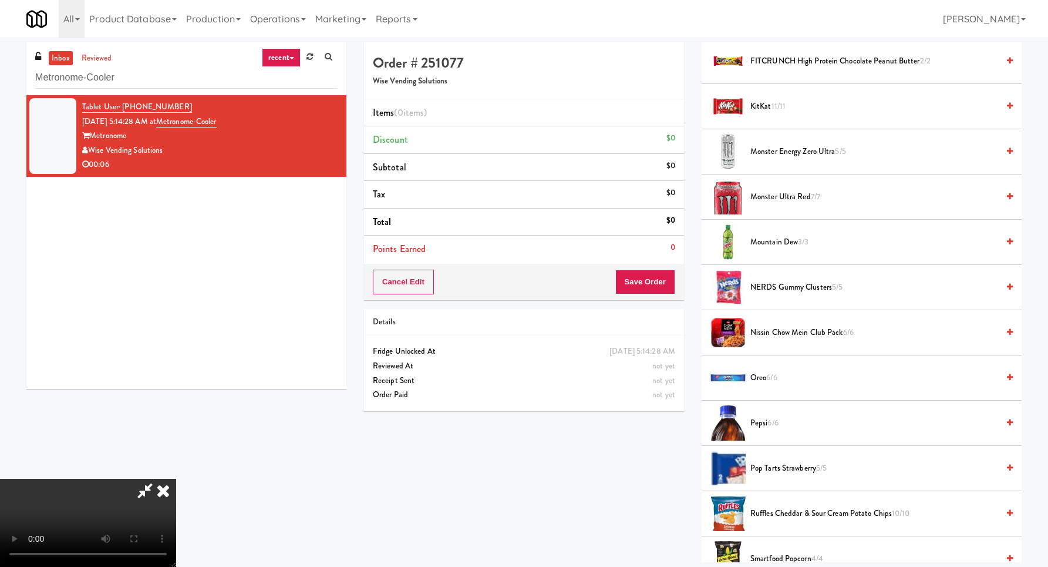
scroll to position [1177, 0]
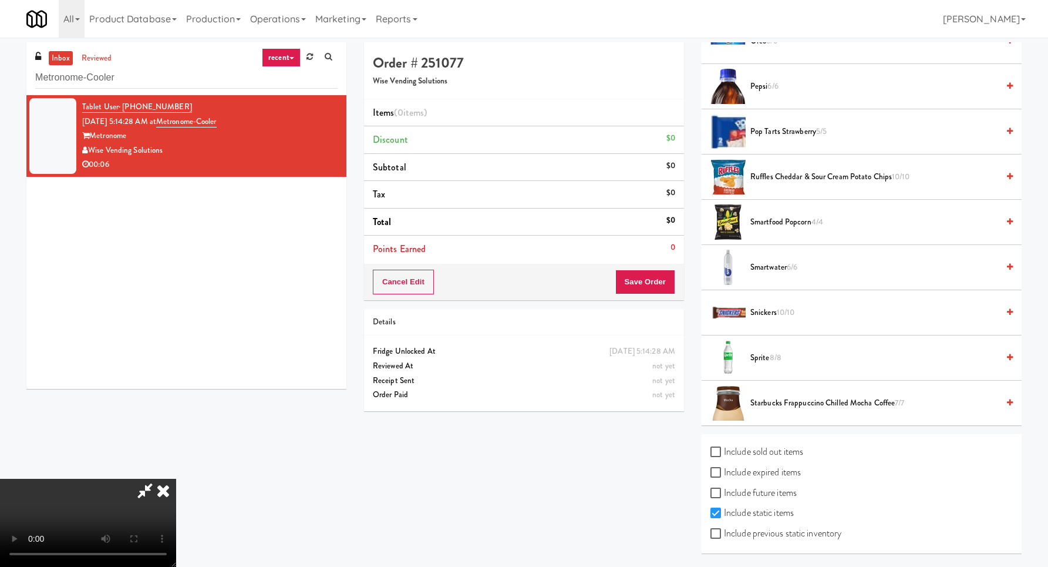
click at [796, 405] on span "Starbucks Frappuccino Chilled Mocha Coffee 7/7" at bounding box center [875, 403] width 248 height 15
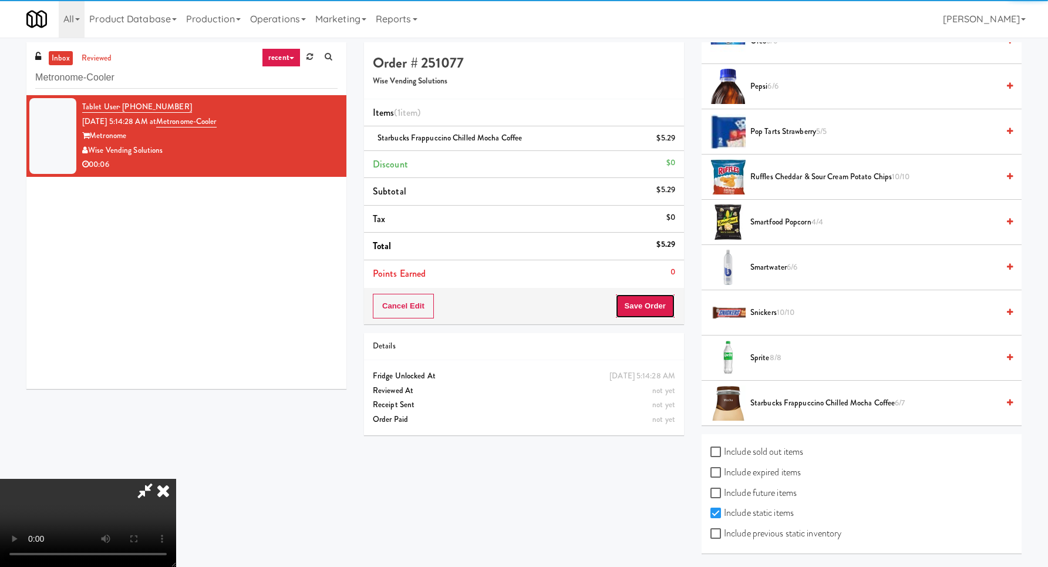
click at [657, 314] on button "Save Order" at bounding box center [645, 306] width 60 height 25
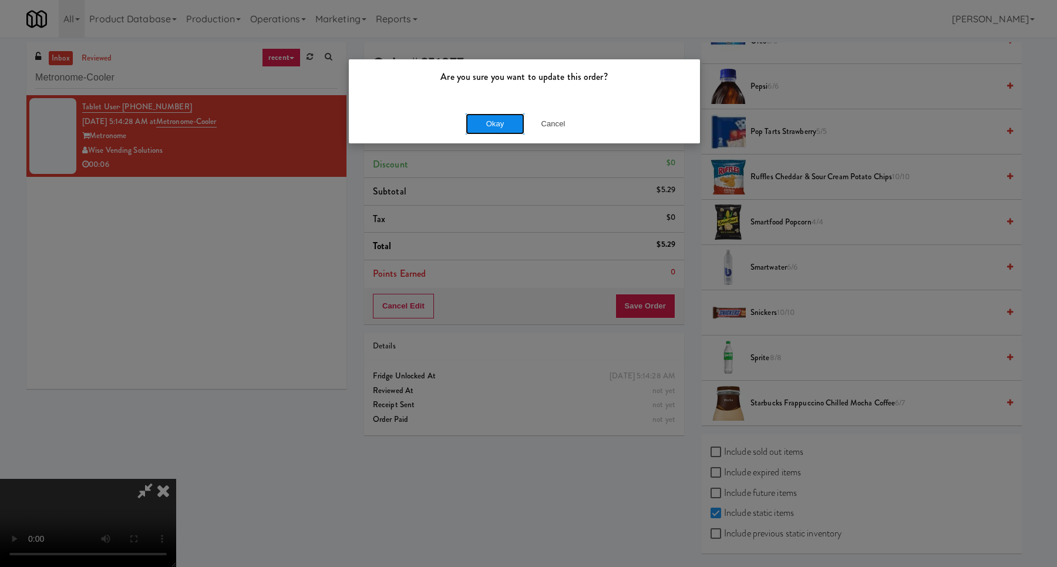
click at [492, 129] on button "Okay" at bounding box center [495, 123] width 59 height 21
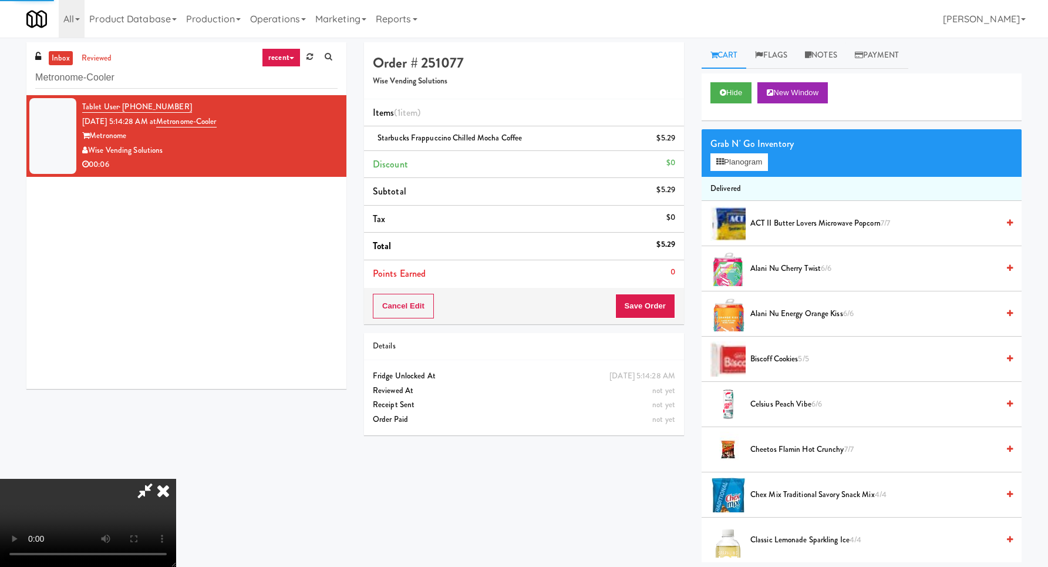
scroll to position [0, 0]
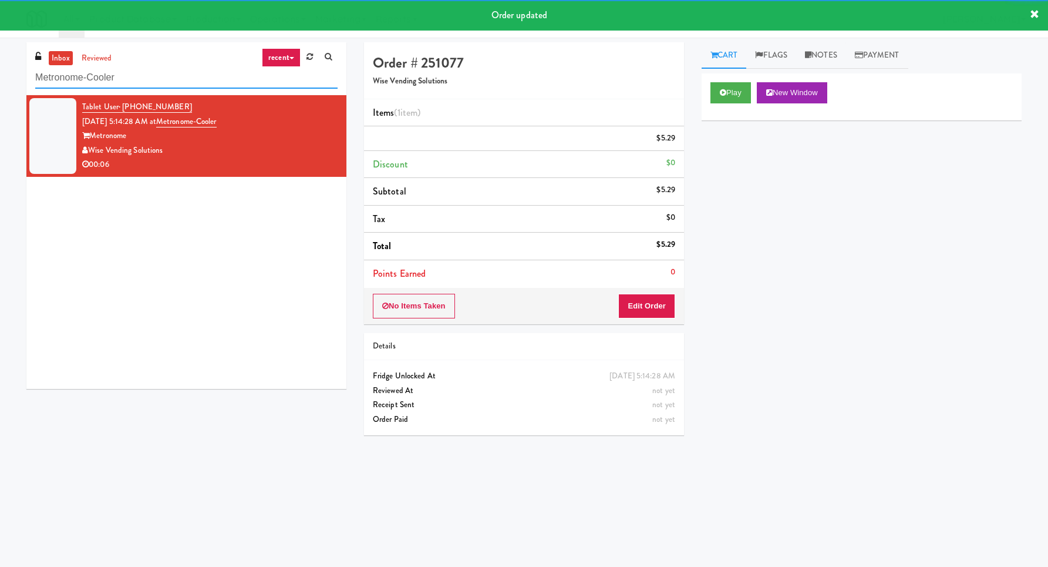
click at [184, 75] on input "Metronome-Cooler" at bounding box center [186, 78] width 302 height 22
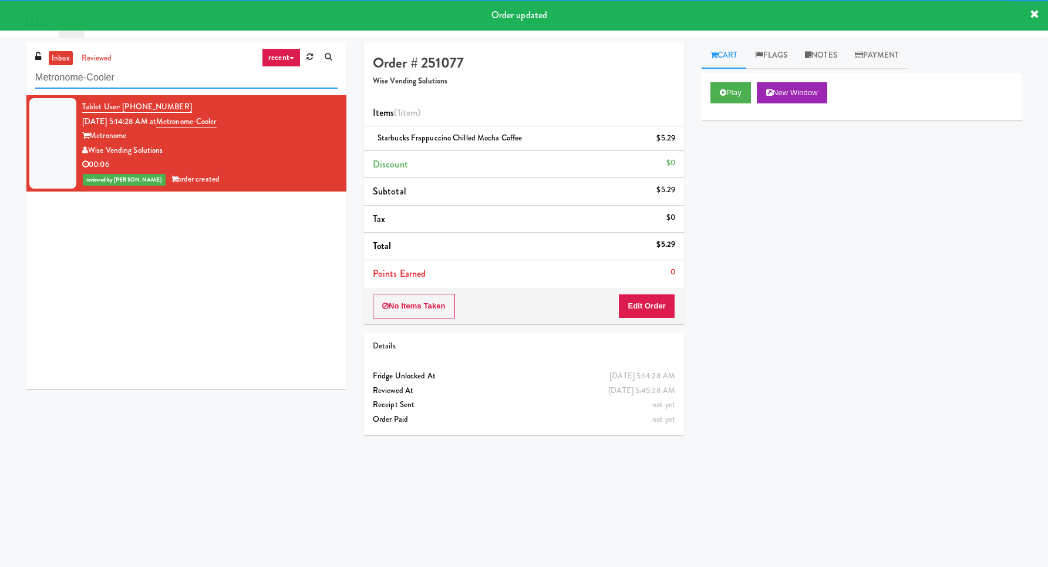
click at [184, 75] on input "Metronome-Cooler" at bounding box center [186, 78] width 302 height 22
paste input "399 Fremont - Pantry"
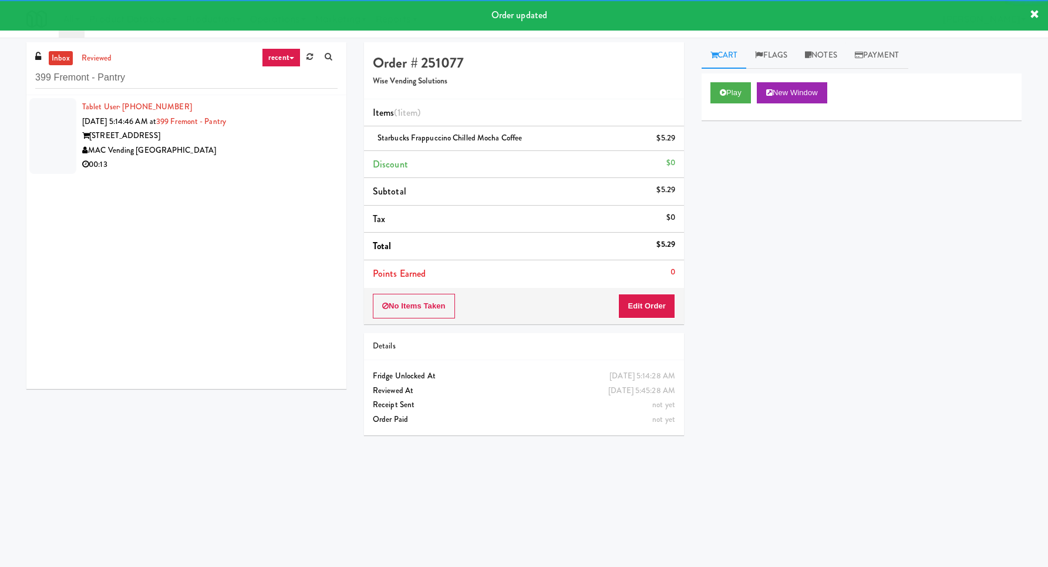
click at [305, 156] on div "MAC Vending [GEOGRAPHIC_DATA]" at bounding box center [209, 150] width 255 height 15
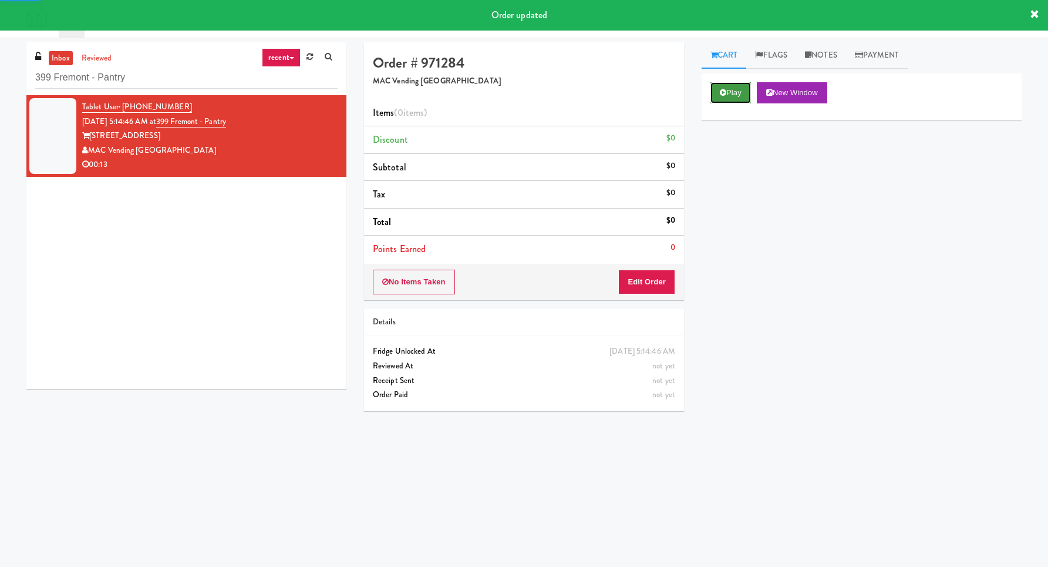
click at [720, 93] on icon at bounding box center [723, 93] width 6 height 8
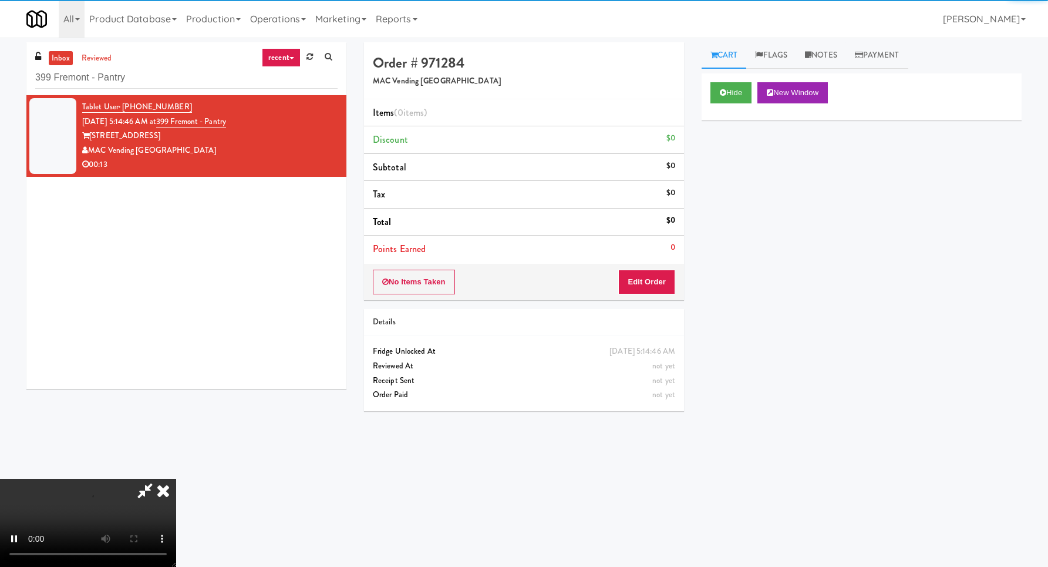
click at [658, 263] on div "Items (0 items ) Discount $0 Subtotal $0 Tax $0 Total $0 Points Earned 0" at bounding box center [524, 181] width 320 height 164
click at [656, 284] on button "Edit Order" at bounding box center [646, 282] width 57 height 25
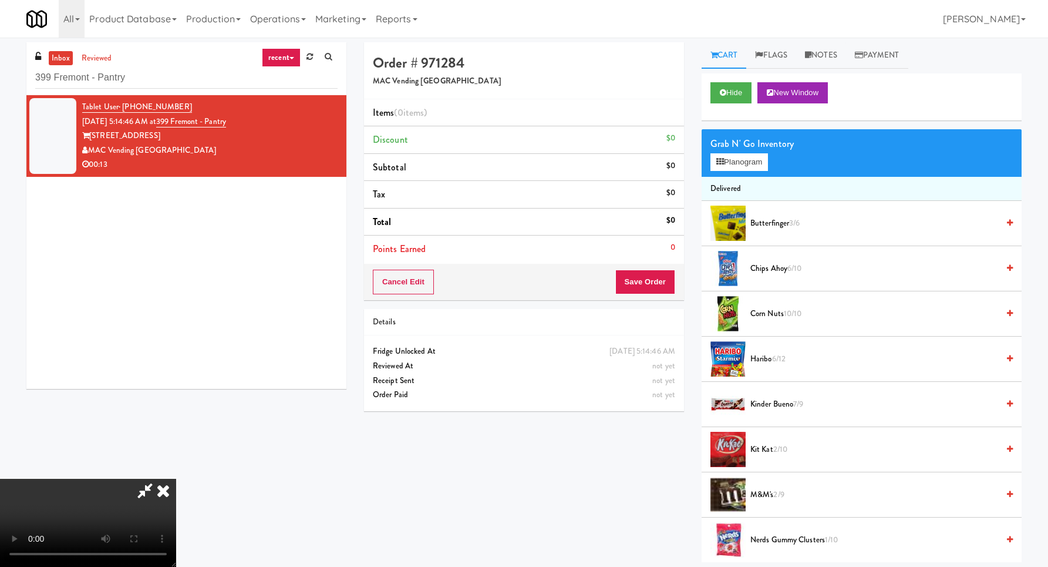
click at [728, 175] on div "Grab N' Go Inventory Planogram" at bounding box center [862, 153] width 320 height 48
click at [729, 170] on button "Planogram" at bounding box center [740, 162] width 58 height 18
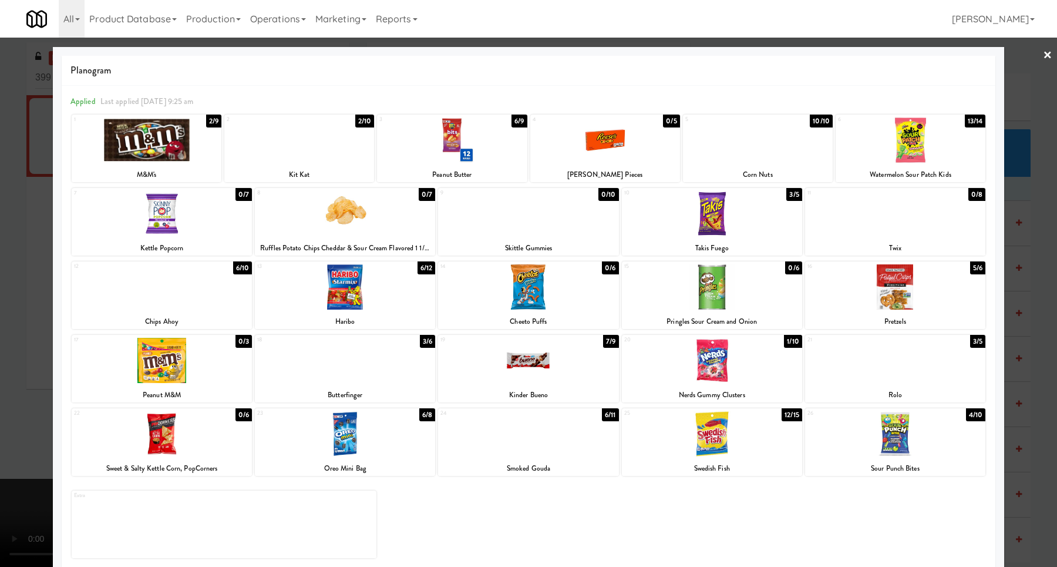
click at [695, 433] on div at bounding box center [712, 433] width 180 height 45
click at [1008, 371] on div at bounding box center [528, 283] width 1057 height 567
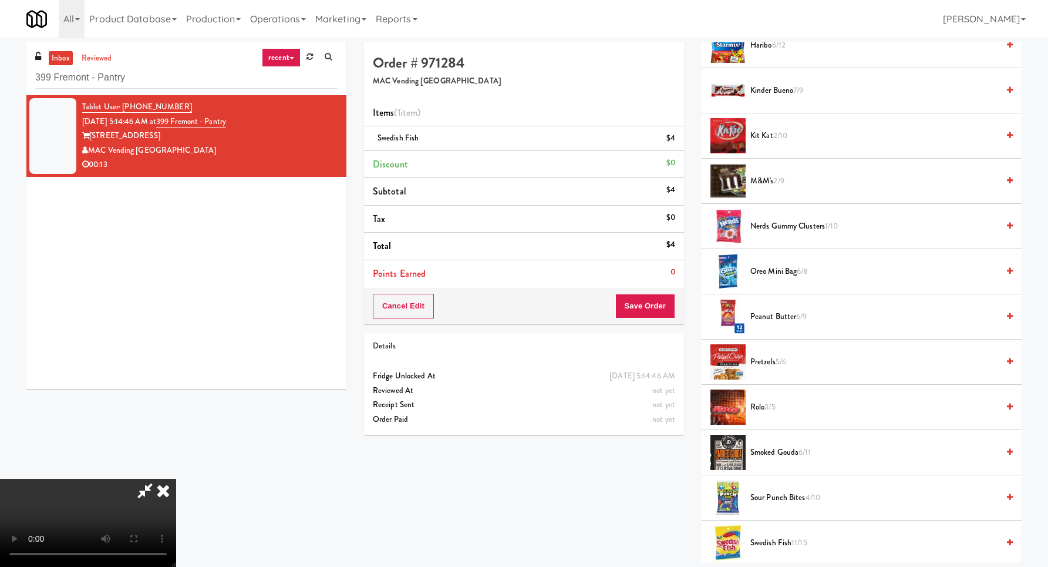
scroll to position [544, 0]
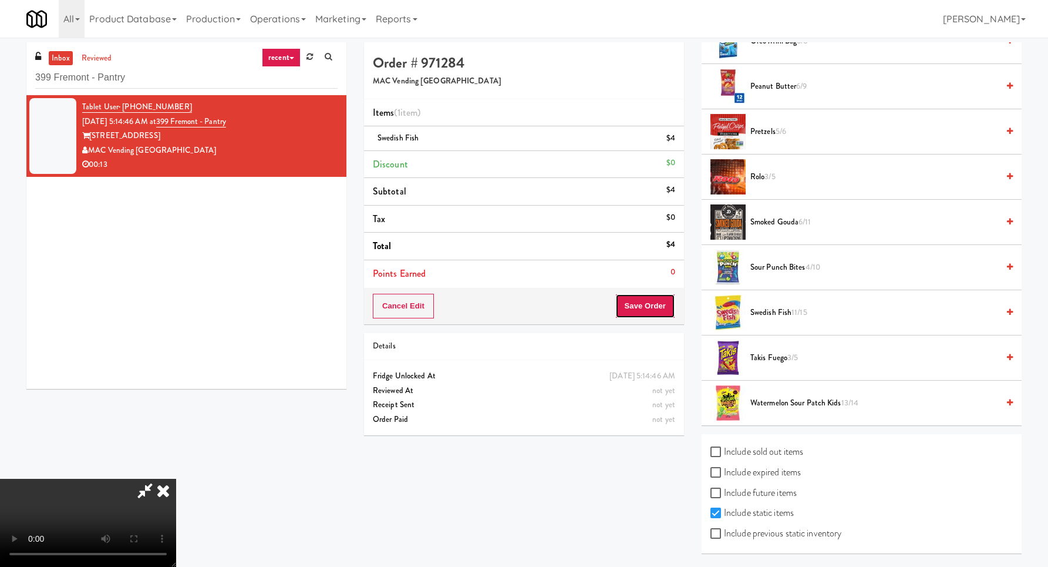
click at [659, 315] on button "Save Order" at bounding box center [645, 306] width 60 height 25
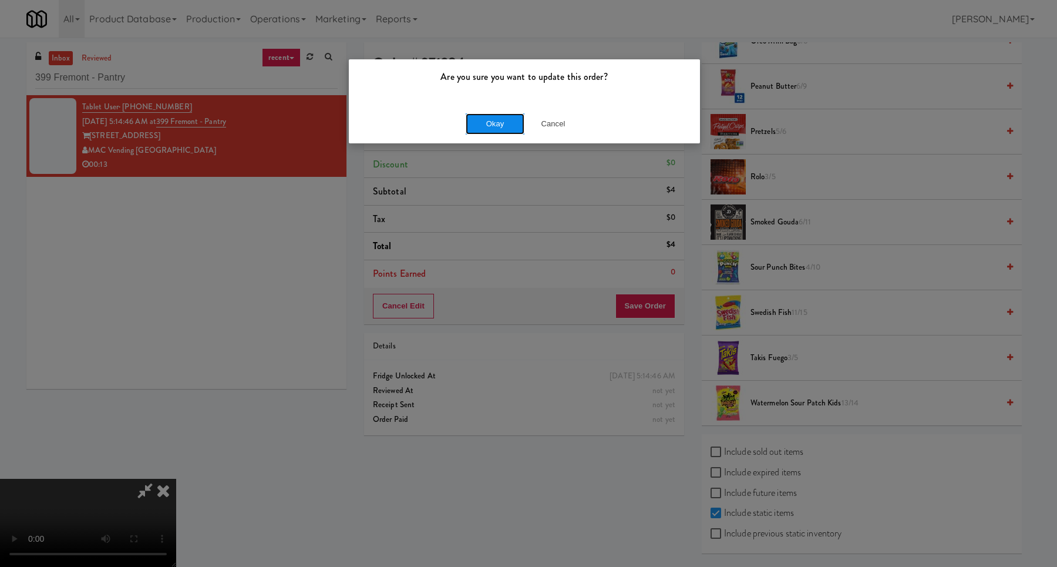
click at [502, 126] on button "Okay" at bounding box center [495, 123] width 59 height 21
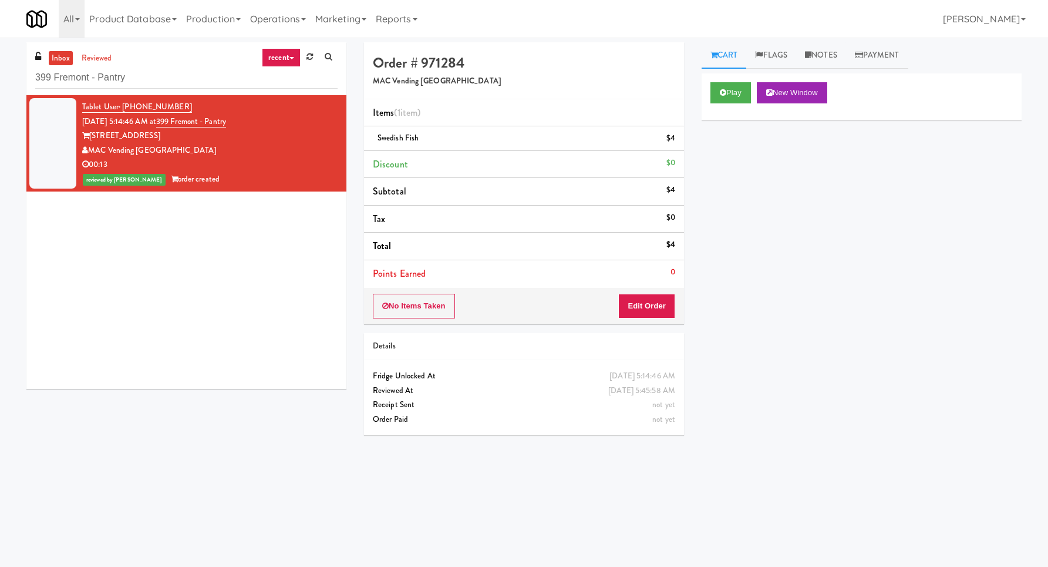
scroll to position [0, 0]
click at [230, 75] on input "399 Fremont - Pantry" at bounding box center [186, 78] width 302 height 22
paste input "Fridge - Gym"
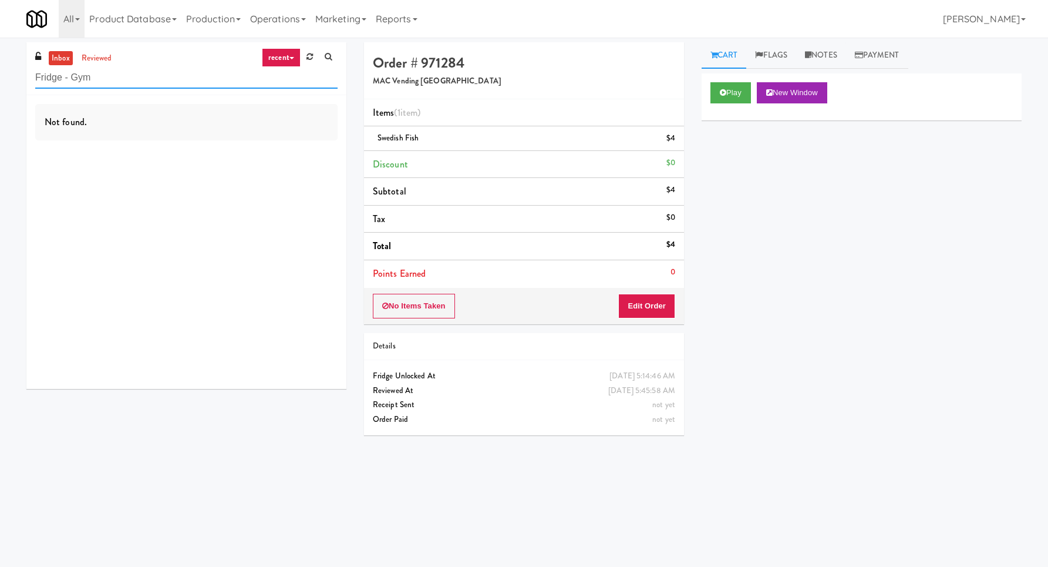
type input "Fridge - Gym"
drag, startPoint x: 211, startPoint y: 92, endPoint x: 211, endPoint y: 83, distance: 8.2
click at [211, 86] on div "inbox reviewed recent all unclear take inventory issue suspicious failed recent…" at bounding box center [186, 68] width 320 height 53
click at [211, 83] on input "Fridge - Gym" at bounding box center [186, 78] width 302 height 22
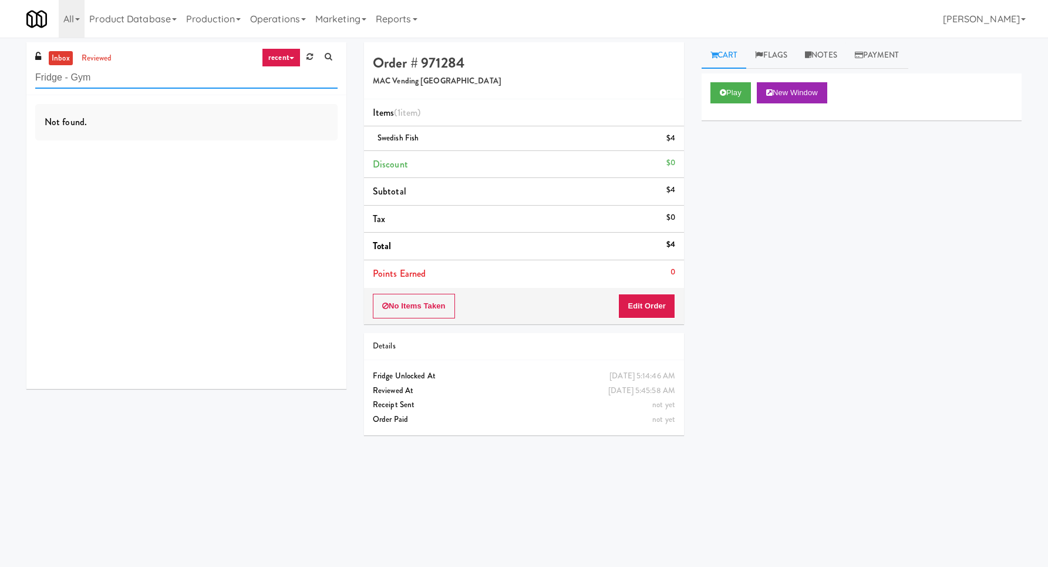
click at [211, 83] on input "Fridge - Gym" at bounding box center [186, 78] width 302 height 22
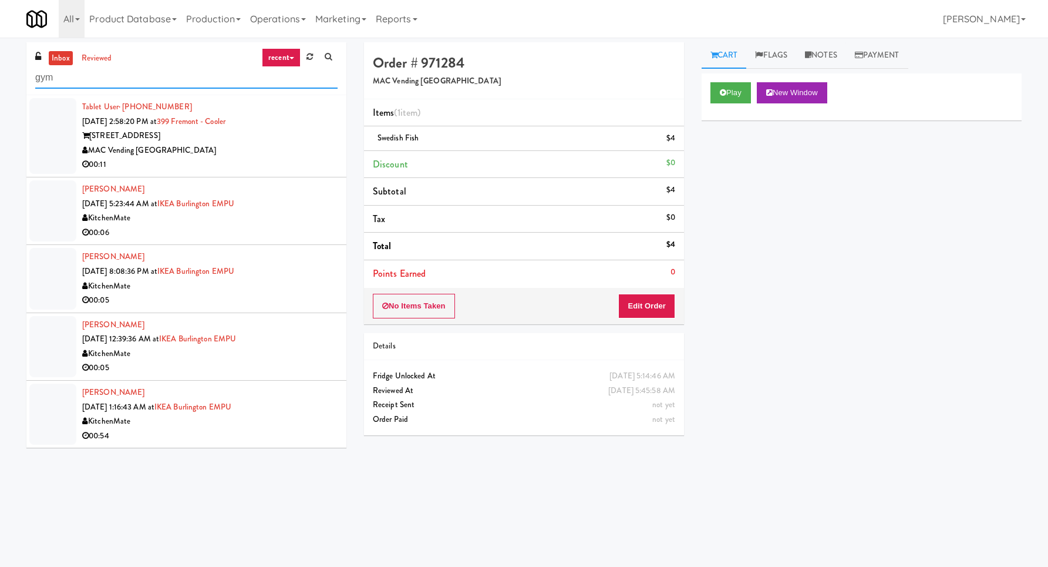
click at [218, 70] on input "gym" at bounding box center [186, 78] width 302 height 22
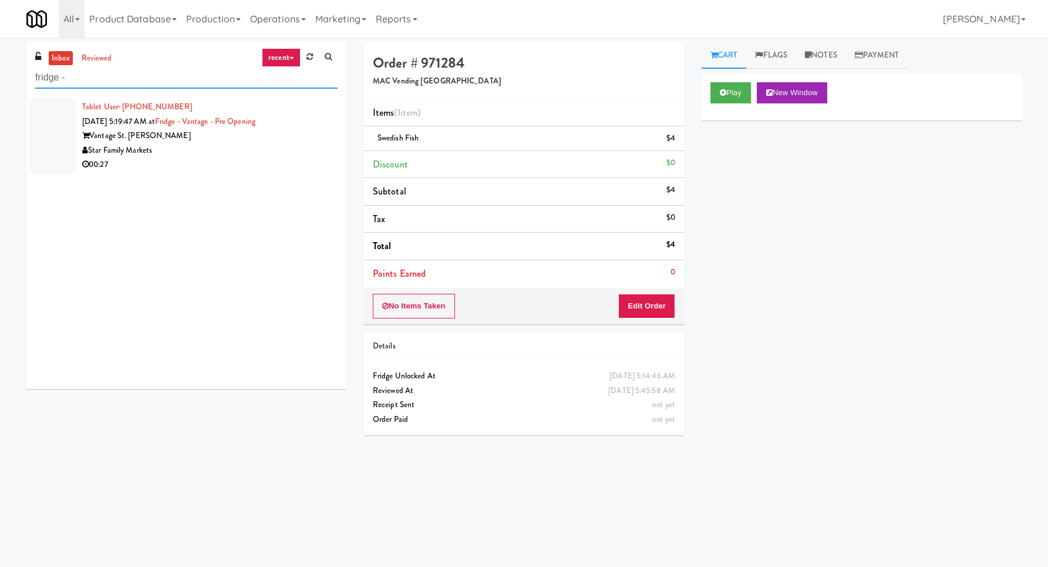
click at [251, 82] on input "fridge -" at bounding box center [186, 78] width 302 height 22
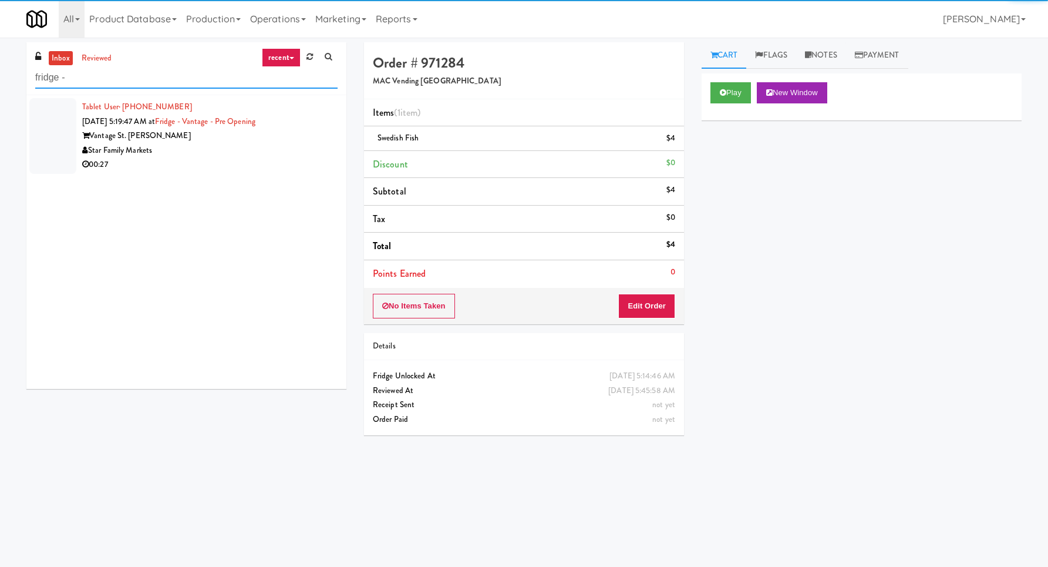
paste input "Park Place - Cooler - Left"
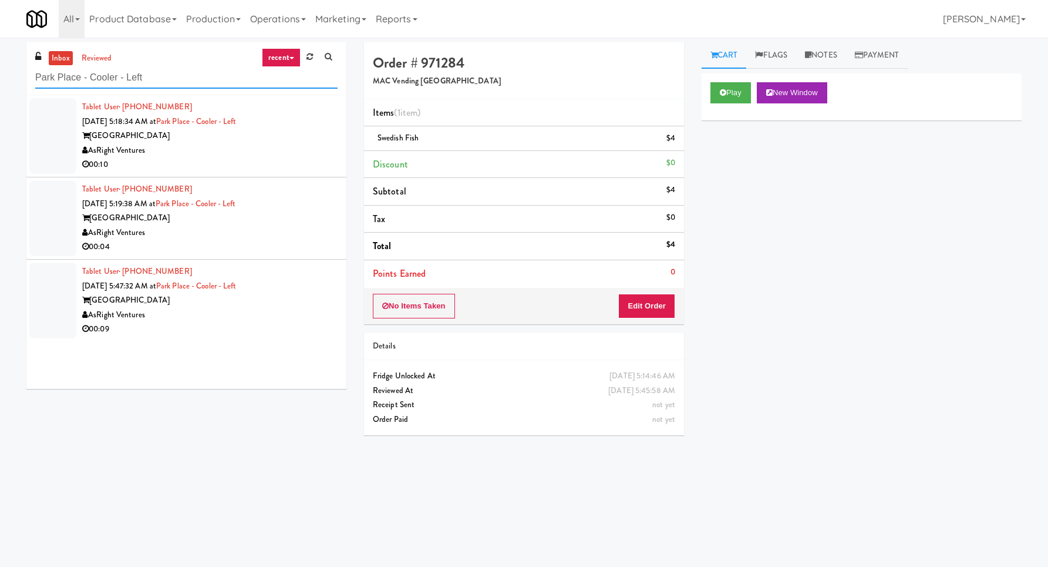
type input "Park Place - Cooler - Left"
click at [300, 161] on div "00:10" at bounding box center [209, 164] width 255 height 15
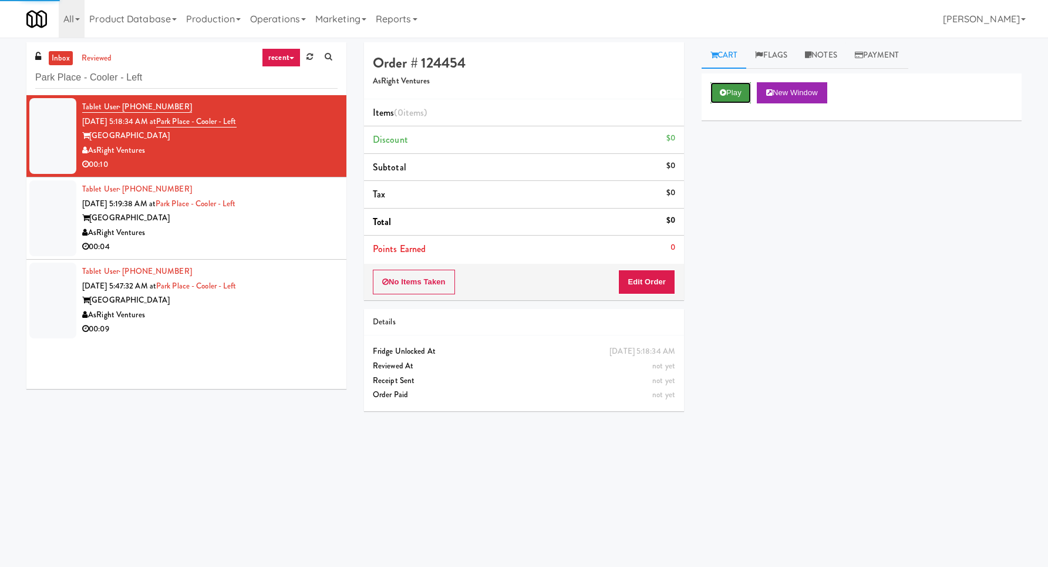
click at [728, 95] on button "Play" at bounding box center [731, 92] width 41 height 21
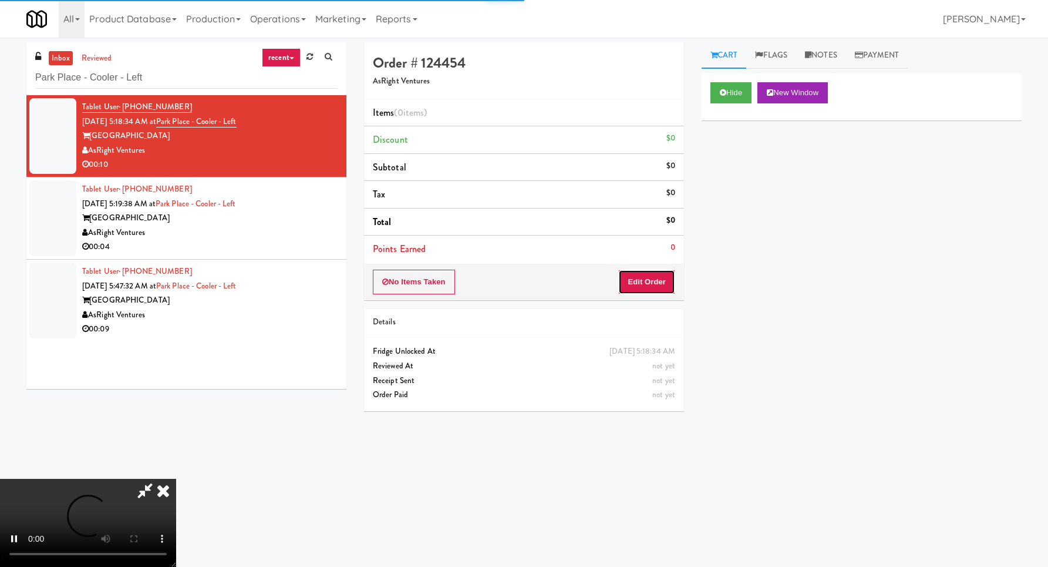
click at [661, 271] on button "Edit Order" at bounding box center [646, 282] width 57 height 25
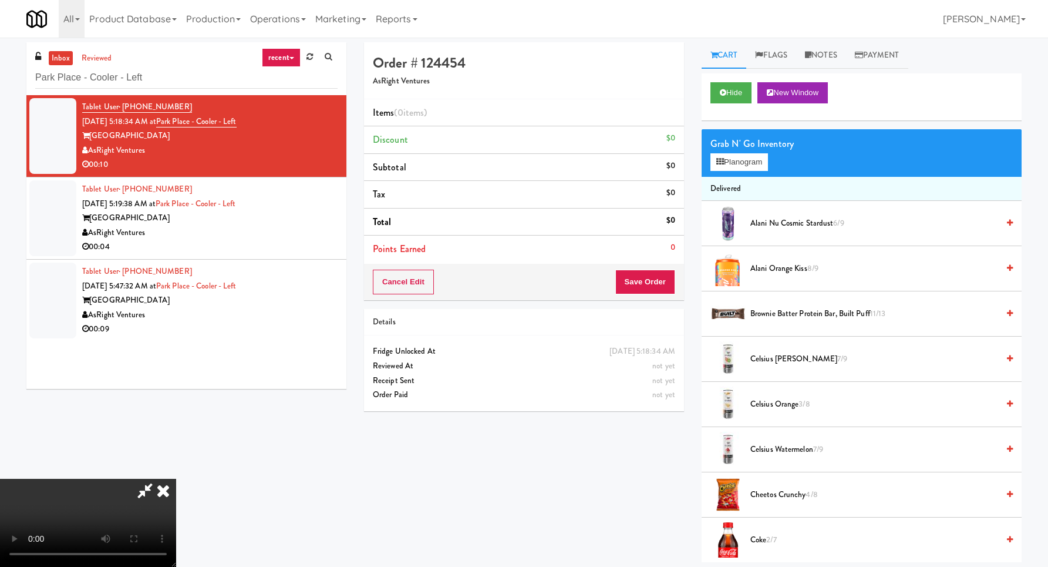
click at [176, 479] on video at bounding box center [88, 523] width 176 height 88
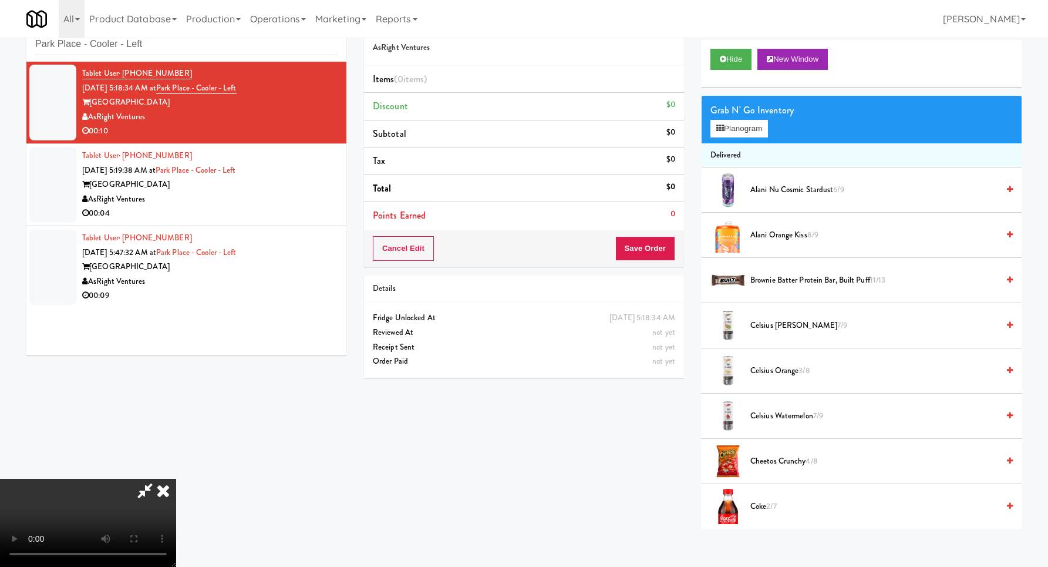
scroll to position [38, 0]
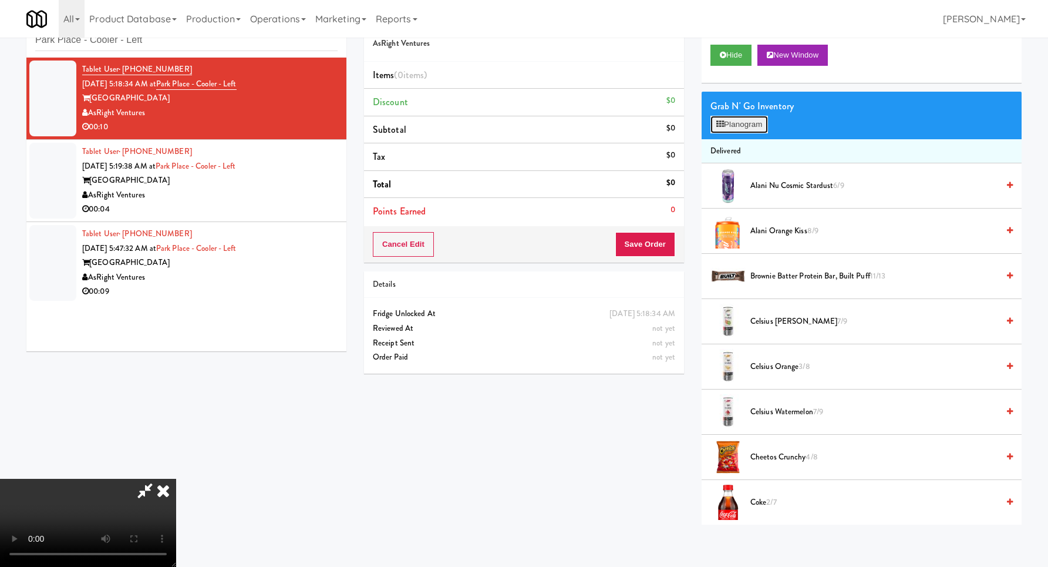
click at [746, 122] on button "Planogram" at bounding box center [740, 125] width 58 height 18
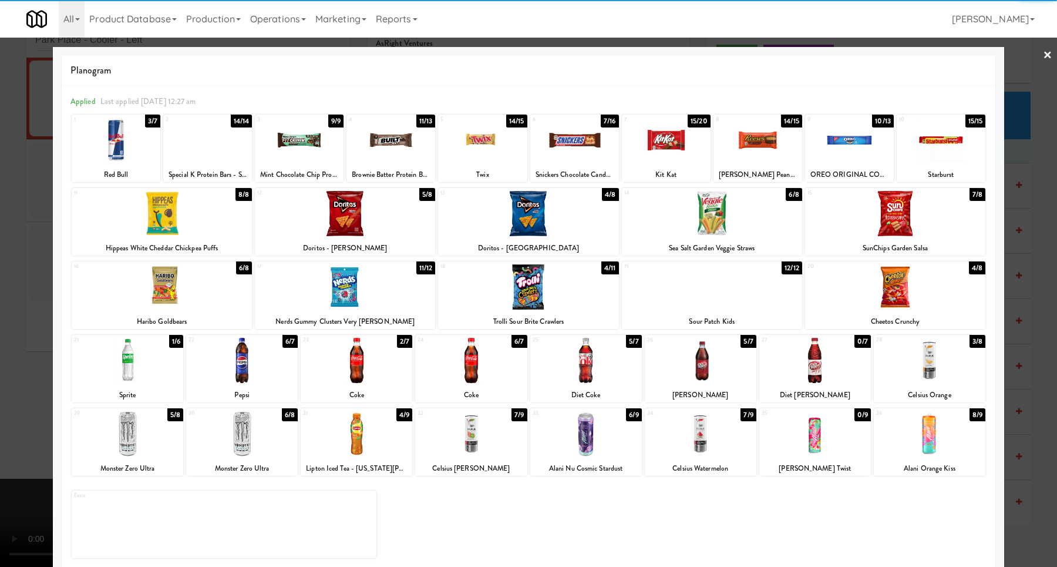
click at [718, 233] on div at bounding box center [712, 213] width 180 height 45
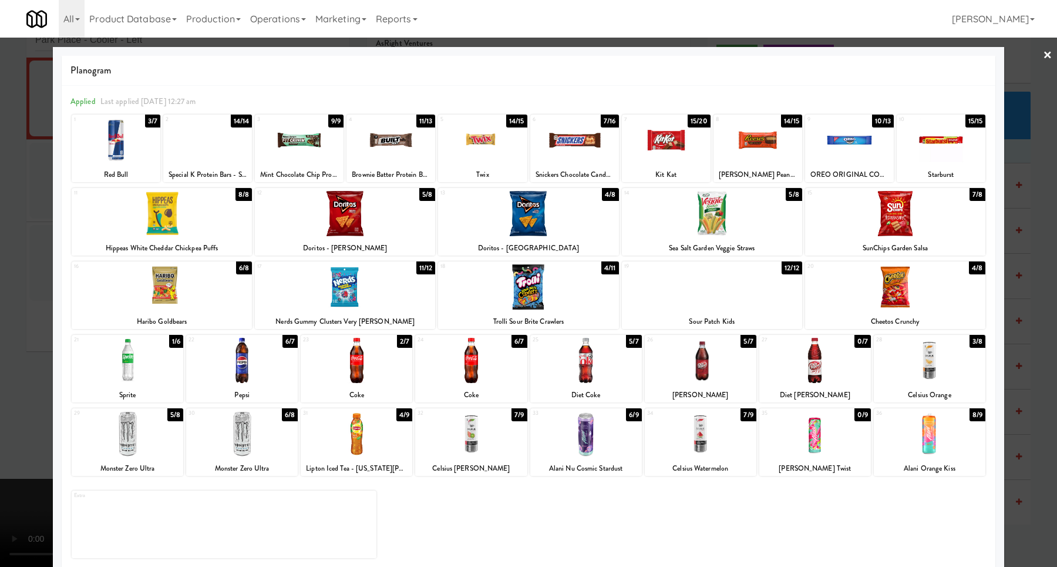
click at [999, 305] on div at bounding box center [528, 283] width 1057 height 567
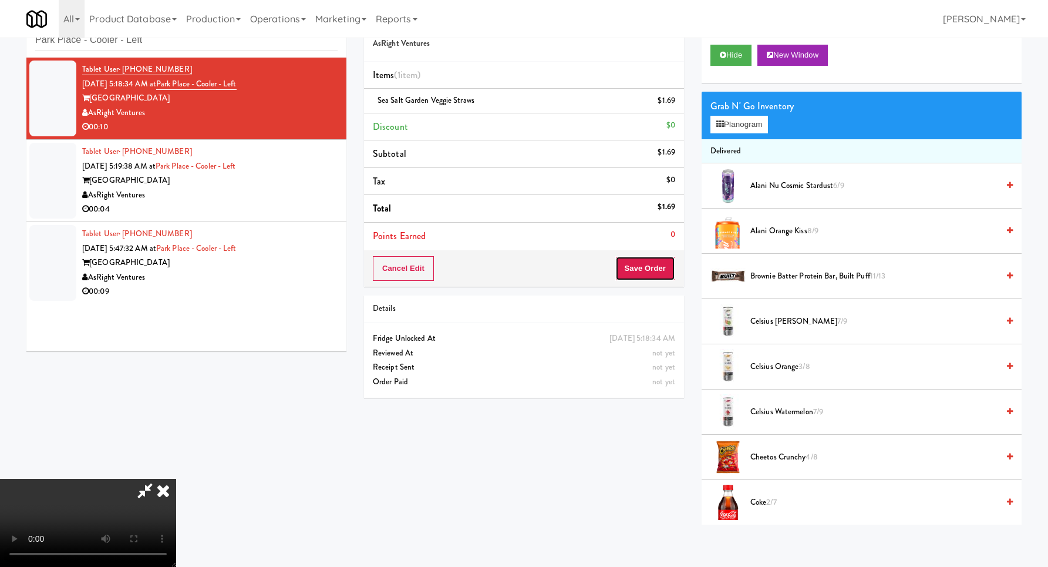
click at [659, 275] on button "Save Order" at bounding box center [645, 268] width 60 height 25
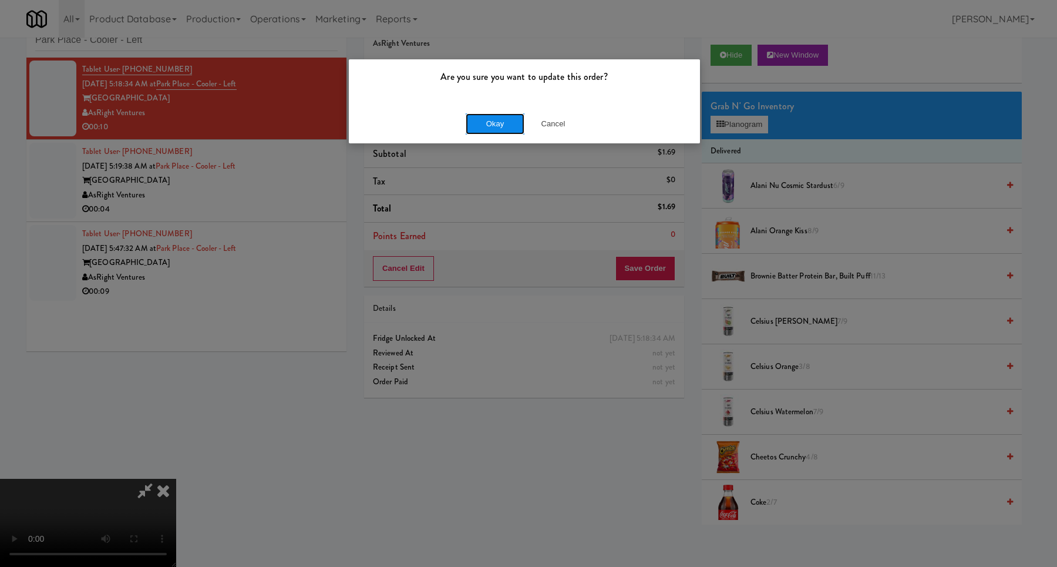
click at [480, 124] on button "Okay" at bounding box center [495, 123] width 59 height 21
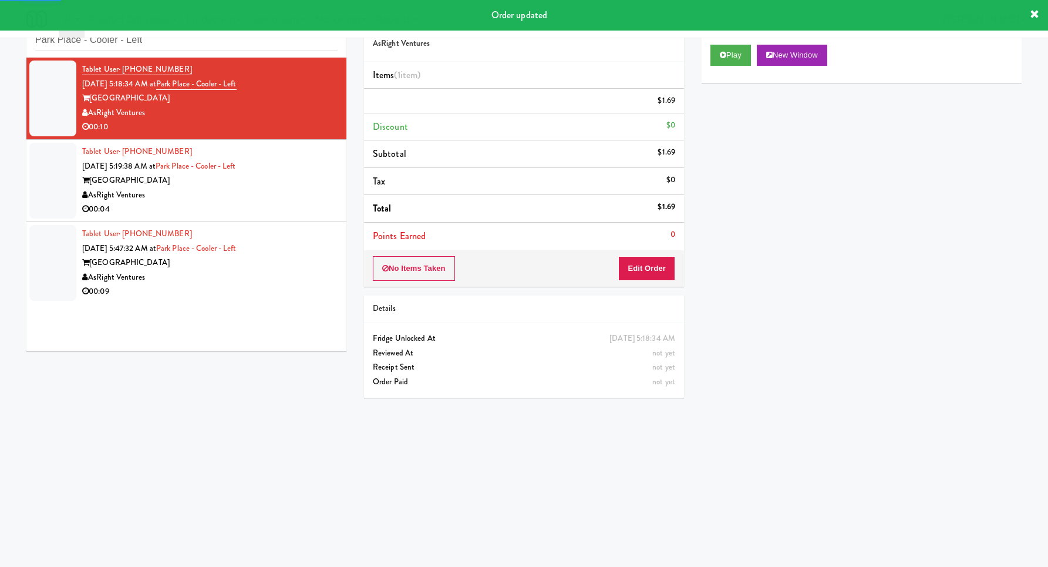
click at [310, 176] on div "[GEOGRAPHIC_DATA]" at bounding box center [209, 180] width 255 height 15
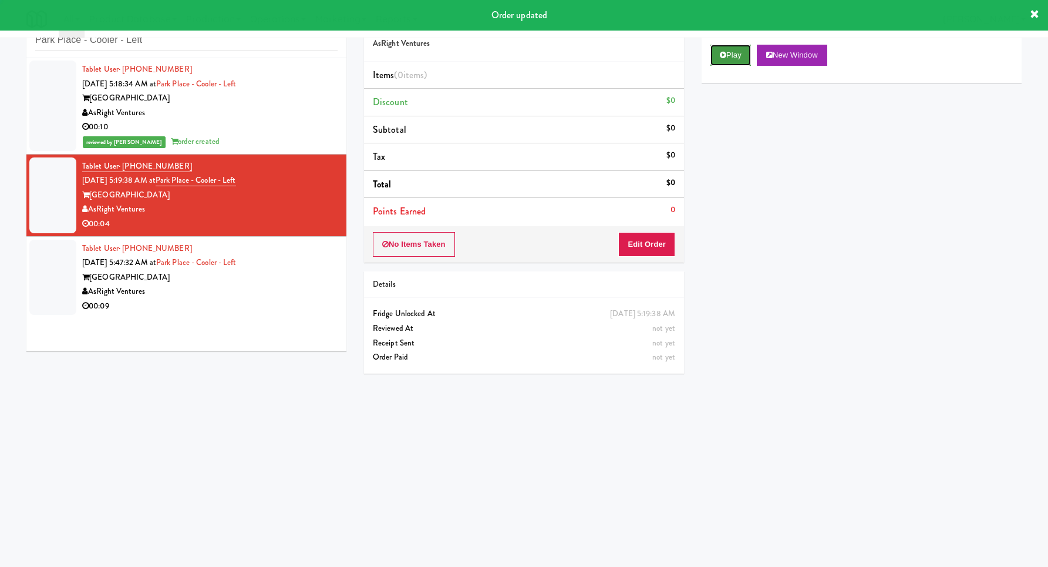
click at [721, 61] on button "Play" at bounding box center [731, 55] width 41 height 21
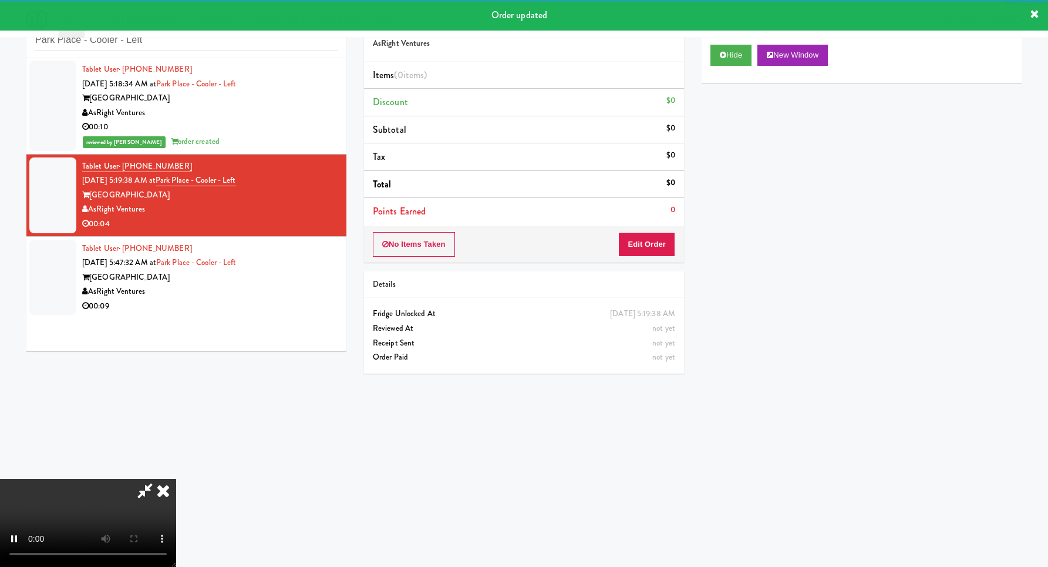
click at [641, 261] on div "No Items Taken Edit Order" at bounding box center [524, 244] width 320 height 36
click at [646, 251] on button "Edit Order" at bounding box center [646, 244] width 57 height 25
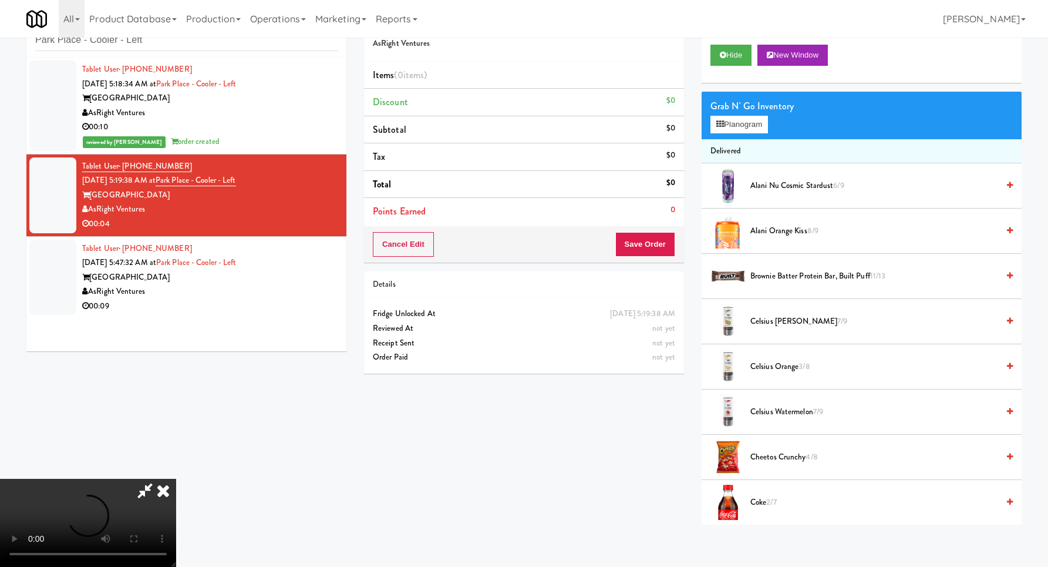
click at [735, 137] on div "Grab N' Go Inventory Planogram" at bounding box center [862, 116] width 320 height 48
click at [738, 133] on button "Planogram" at bounding box center [740, 125] width 58 height 18
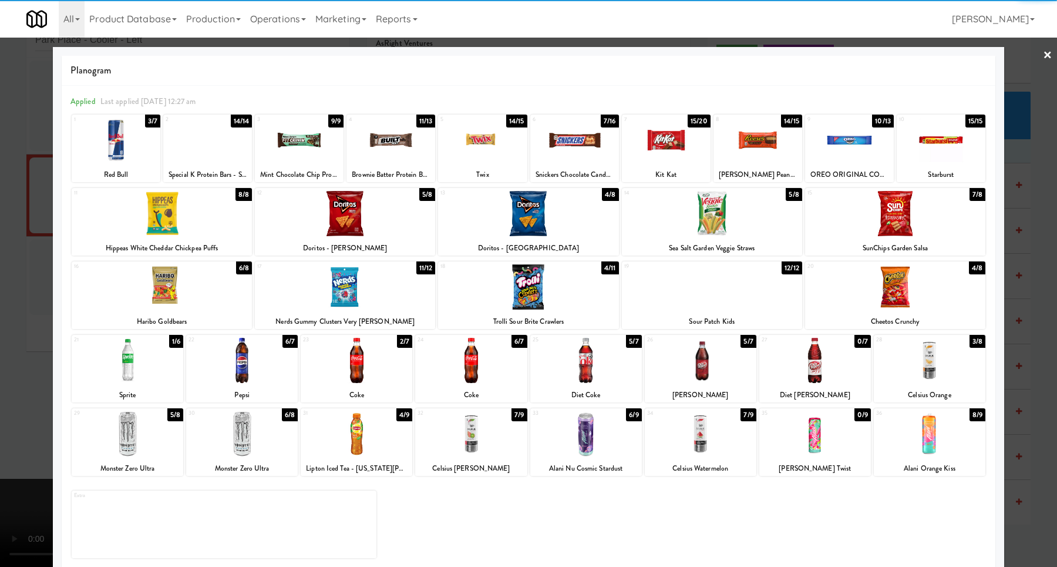
click at [170, 220] on div at bounding box center [162, 213] width 180 height 45
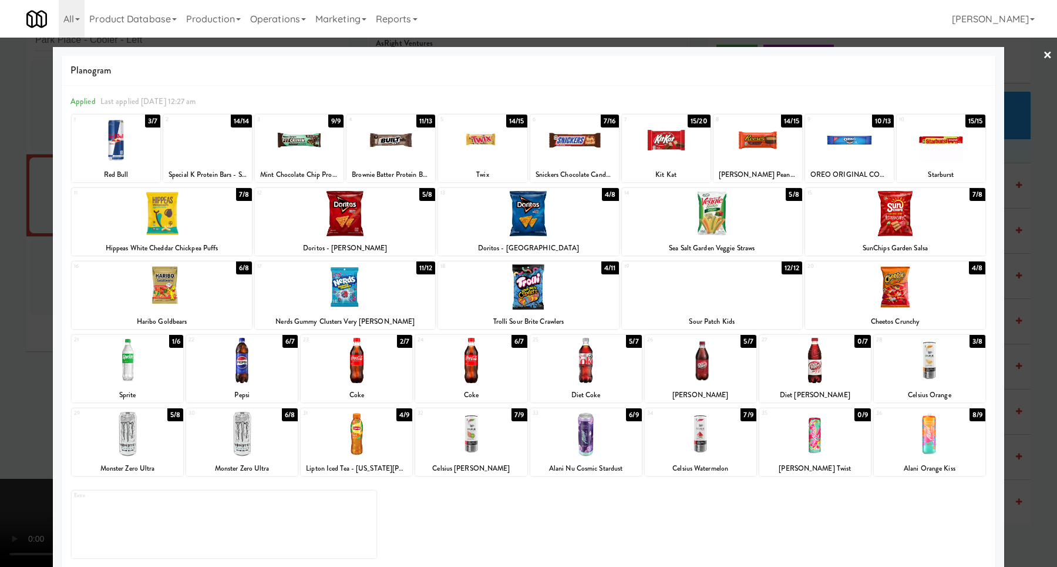
click at [1013, 267] on div at bounding box center [528, 283] width 1057 height 567
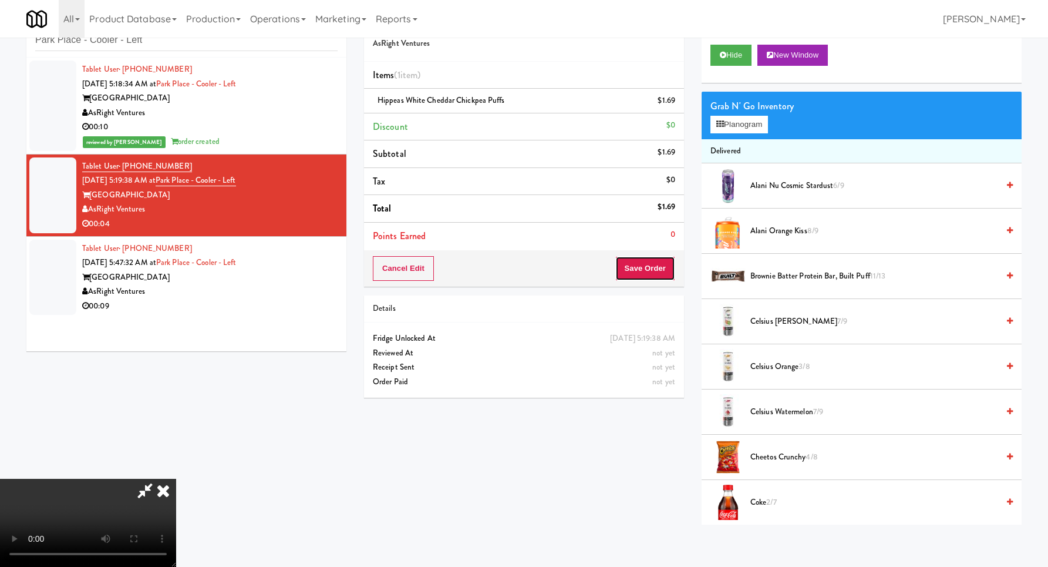
click at [653, 275] on button "Save Order" at bounding box center [645, 268] width 60 height 25
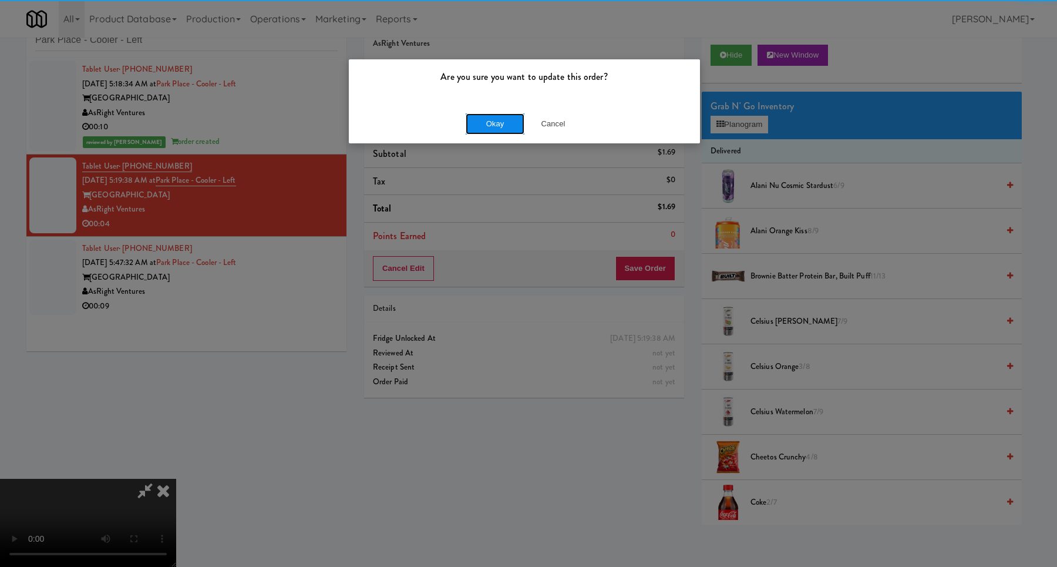
click at [487, 130] on button "Okay" at bounding box center [495, 123] width 59 height 21
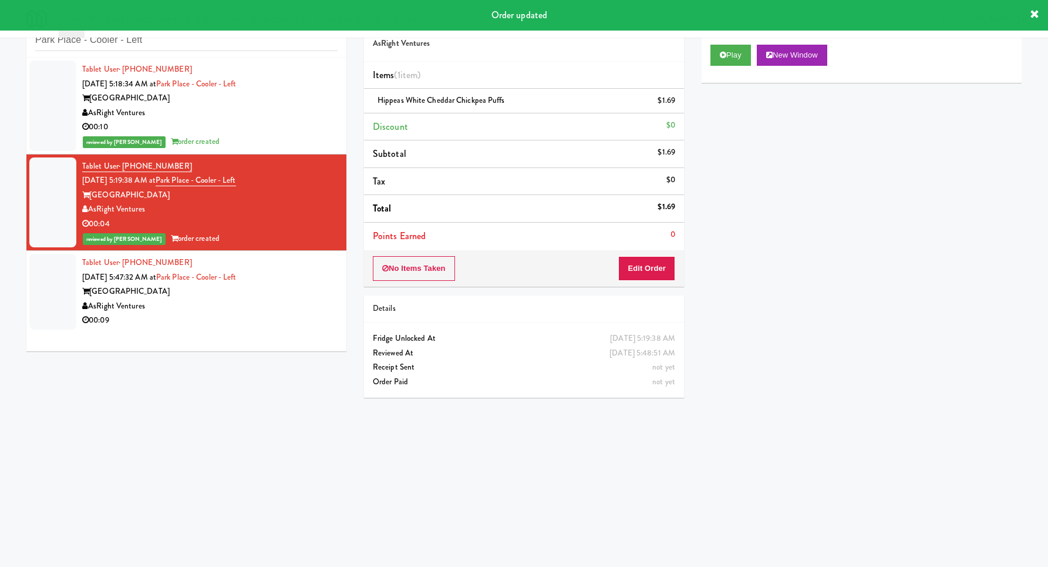
click at [230, 302] on div "AsRight Ventures" at bounding box center [209, 306] width 255 height 15
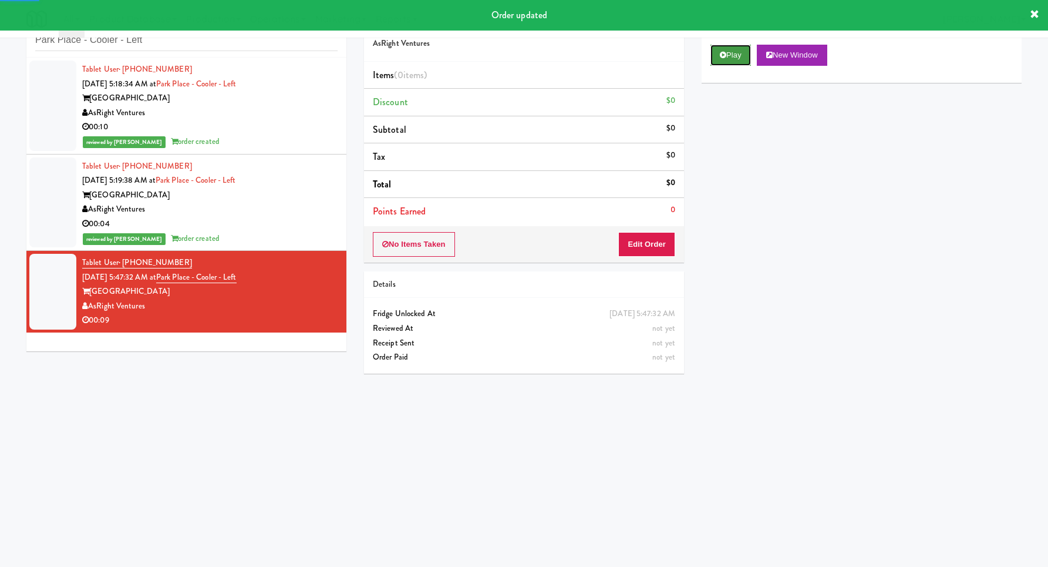
click at [731, 63] on button "Play" at bounding box center [731, 55] width 41 height 21
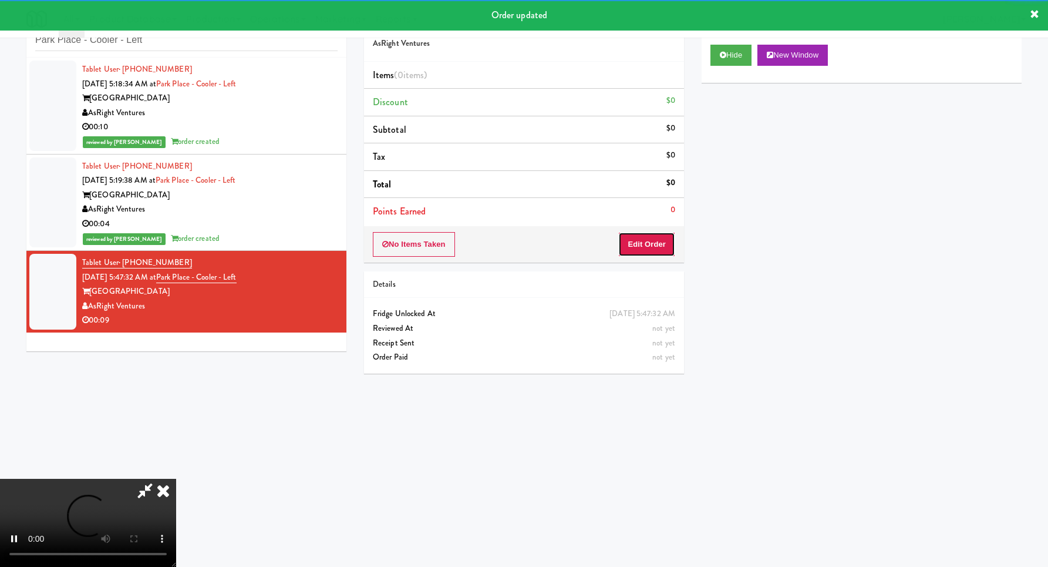
click at [638, 252] on button "Edit Order" at bounding box center [646, 244] width 57 height 25
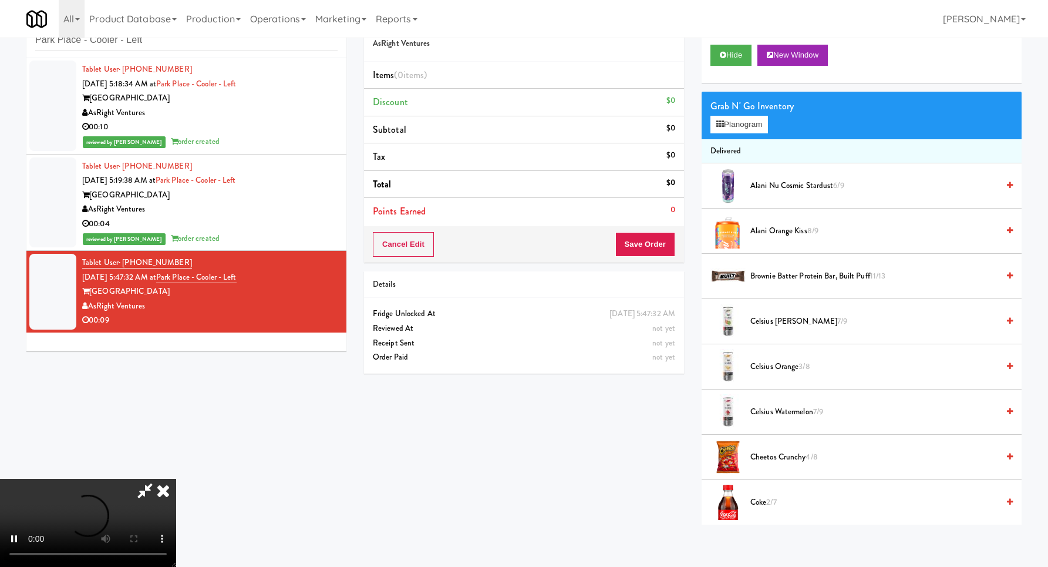
click at [176, 479] on video at bounding box center [88, 523] width 176 height 88
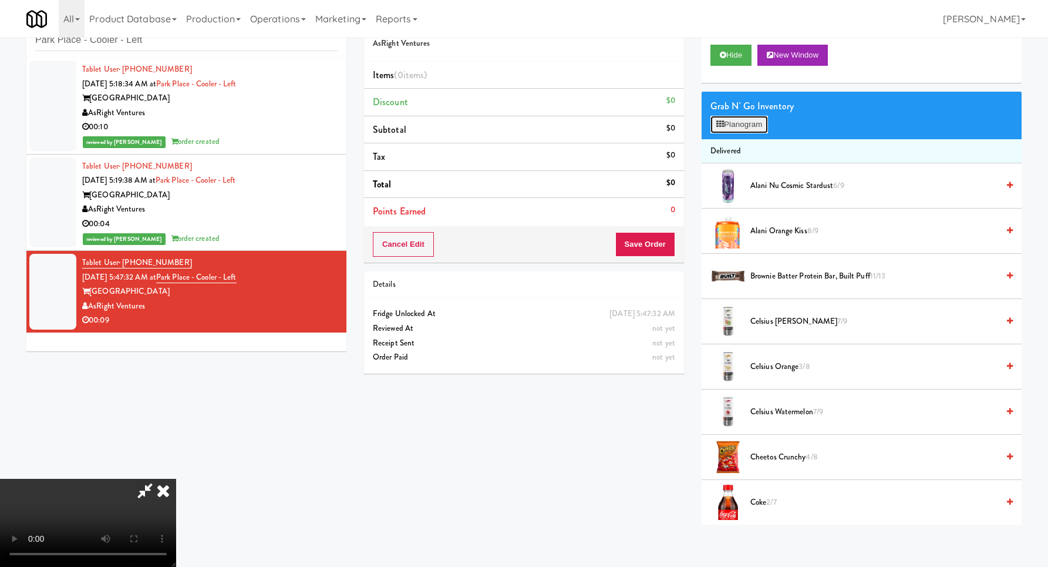
click at [735, 127] on button "Planogram" at bounding box center [740, 125] width 58 height 18
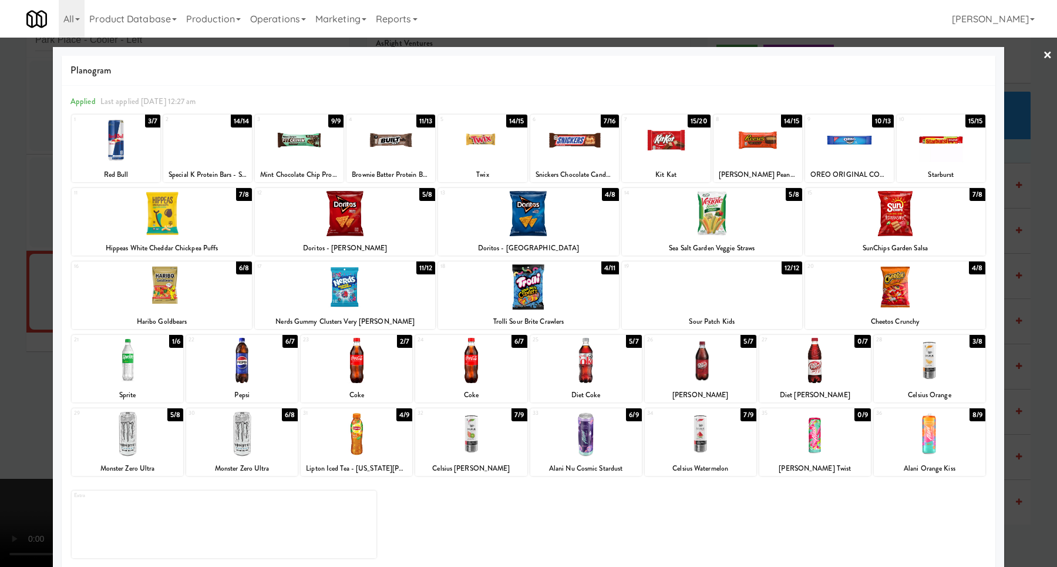
click at [24, 345] on div at bounding box center [528, 283] width 1057 height 567
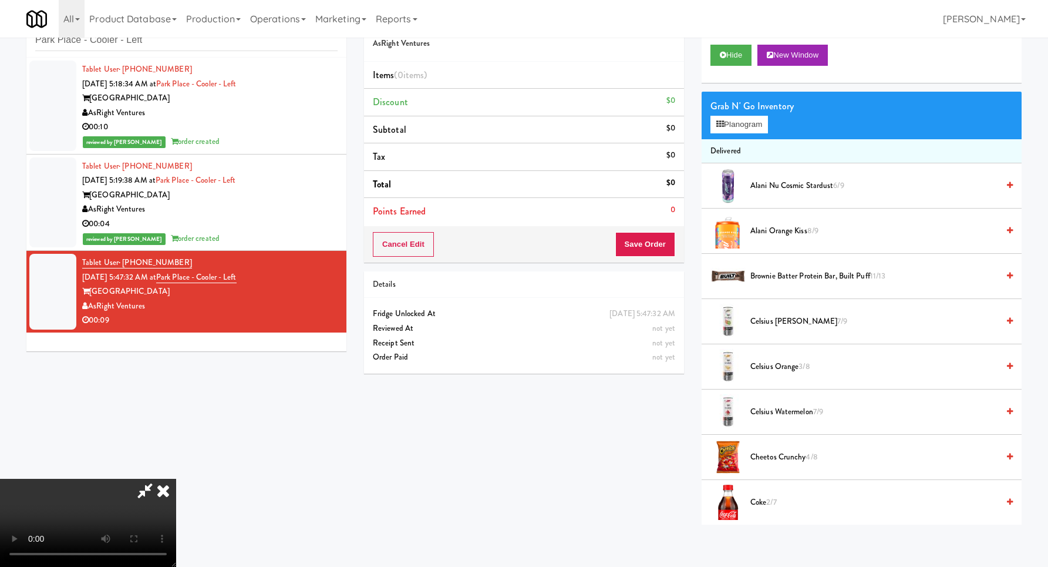
drag, startPoint x: 332, startPoint y: 457, endPoint x: 358, endPoint y: 485, distance: 37.4
click at [176, 479] on video at bounding box center [88, 523] width 176 height 88
click at [753, 127] on button "Planogram" at bounding box center [740, 125] width 58 height 18
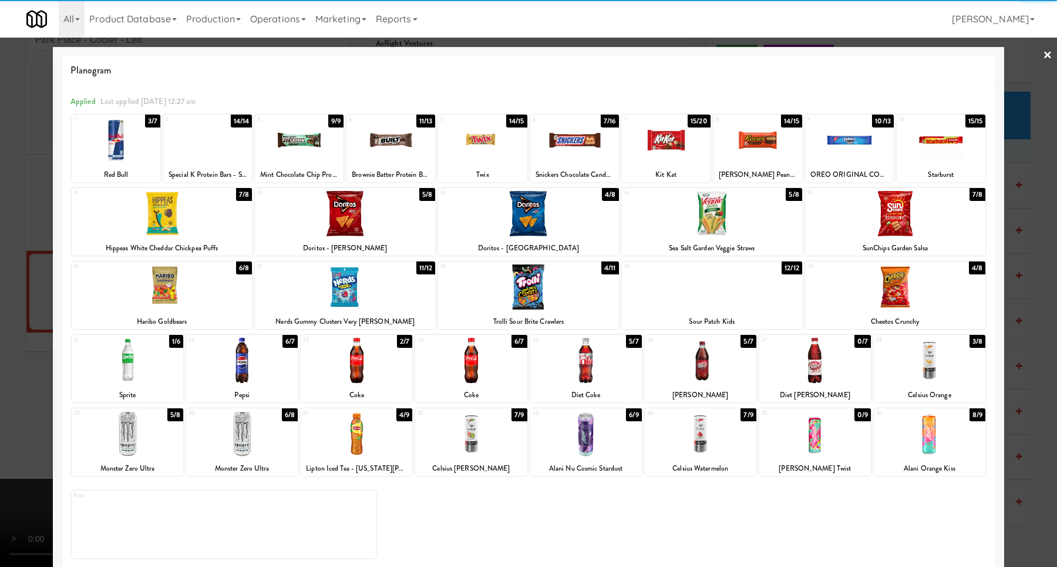
click at [529, 277] on div at bounding box center [528, 286] width 180 height 45
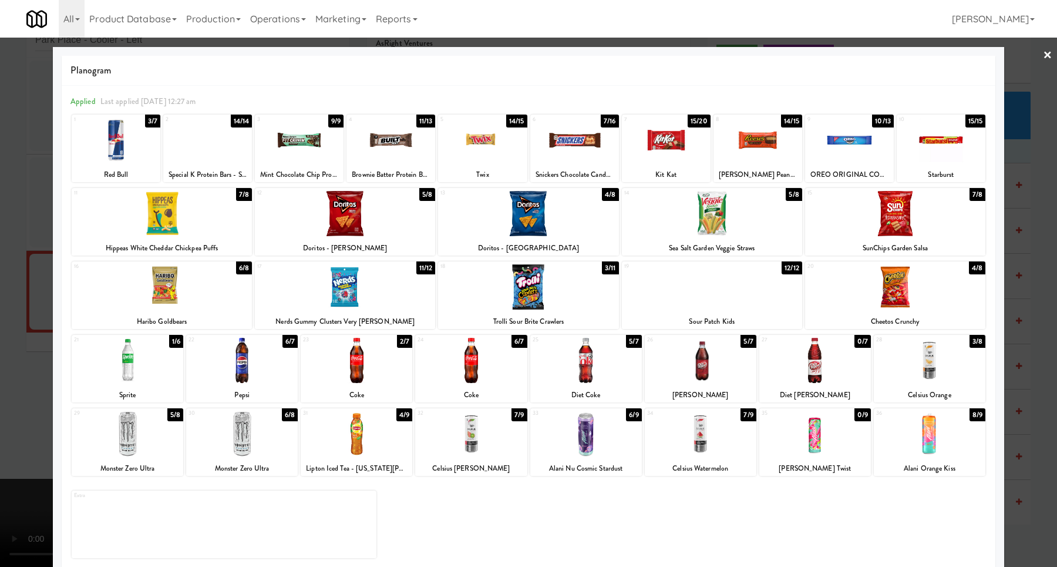
click at [603, 375] on div at bounding box center [586, 360] width 112 height 45
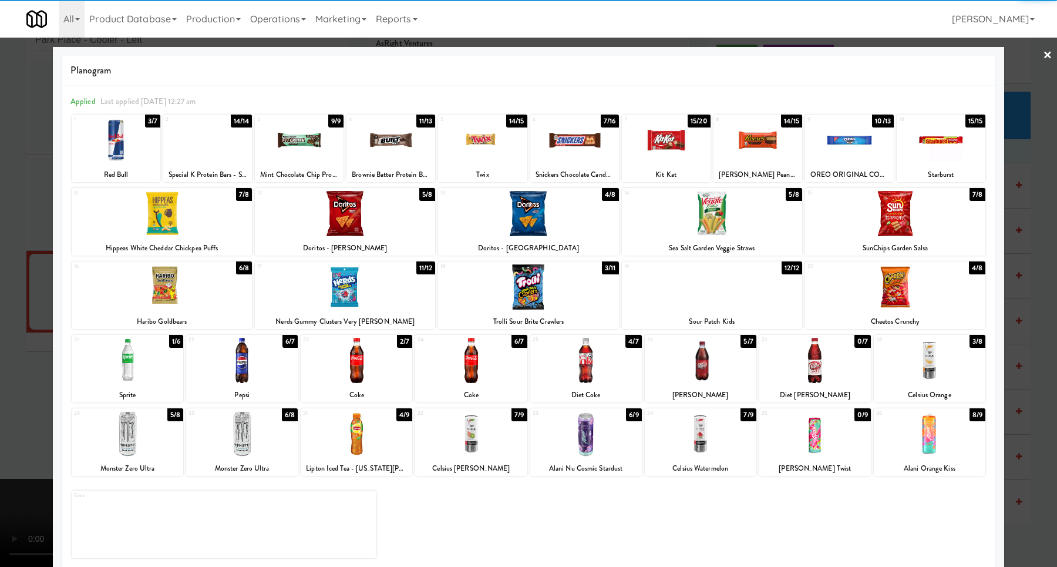
click at [613, 378] on div at bounding box center [586, 360] width 112 height 45
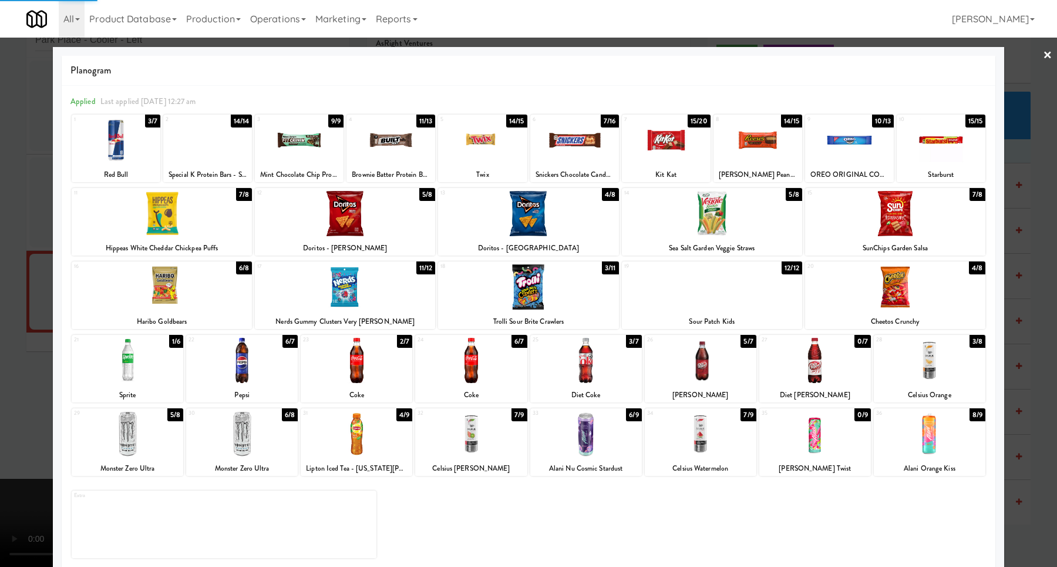
click at [1026, 338] on div at bounding box center [528, 283] width 1057 height 567
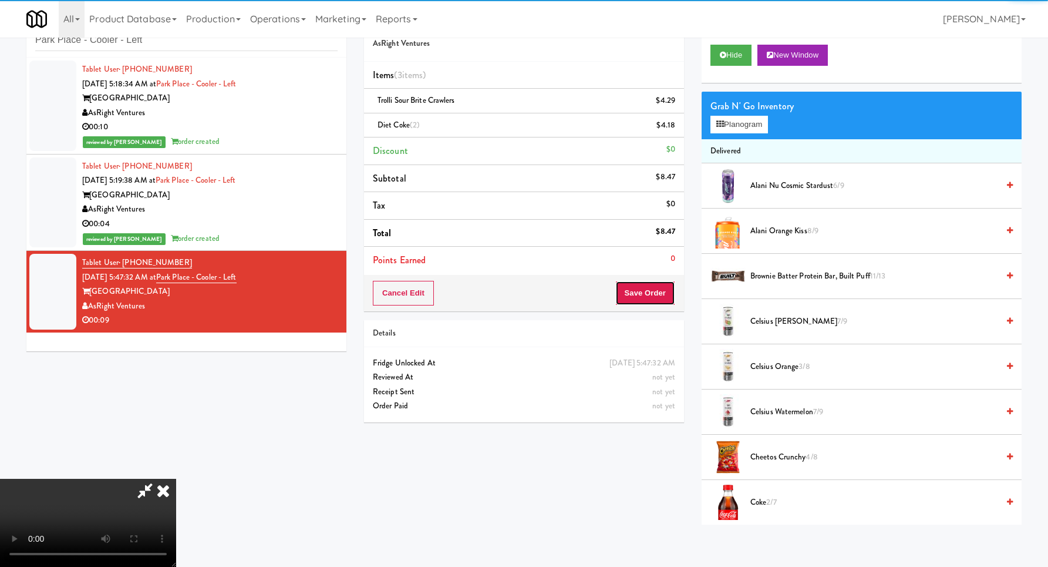
click at [666, 297] on button "Save Order" at bounding box center [645, 293] width 60 height 25
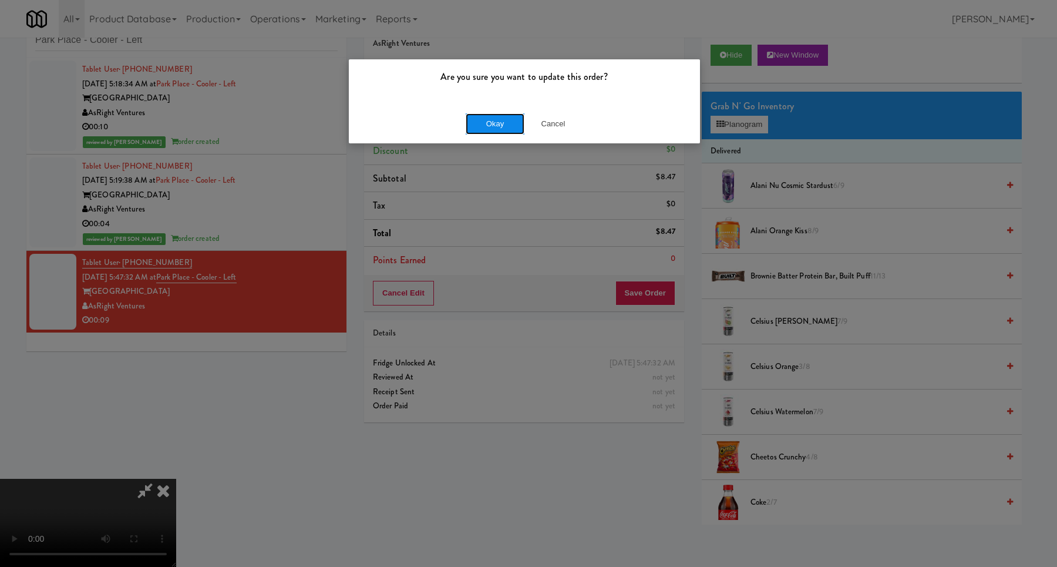
click at [489, 122] on button "Okay" at bounding box center [495, 123] width 59 height 21
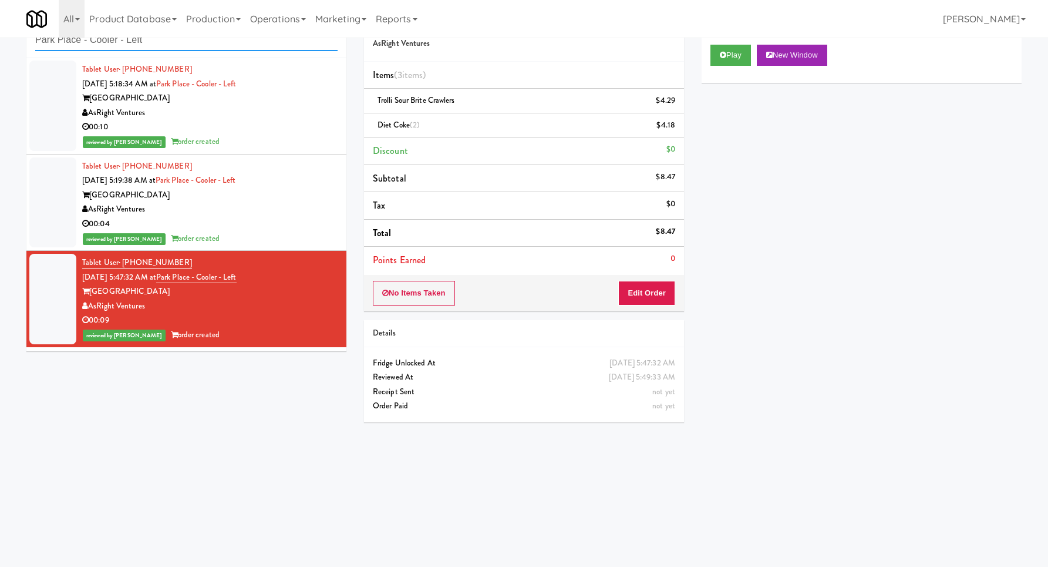
click at [188, 49] on input "Park Place - Cooler - Left" at bounding box center [186, 40] width 302 height 22
paste input "70 Capitol Yards - Cooler"
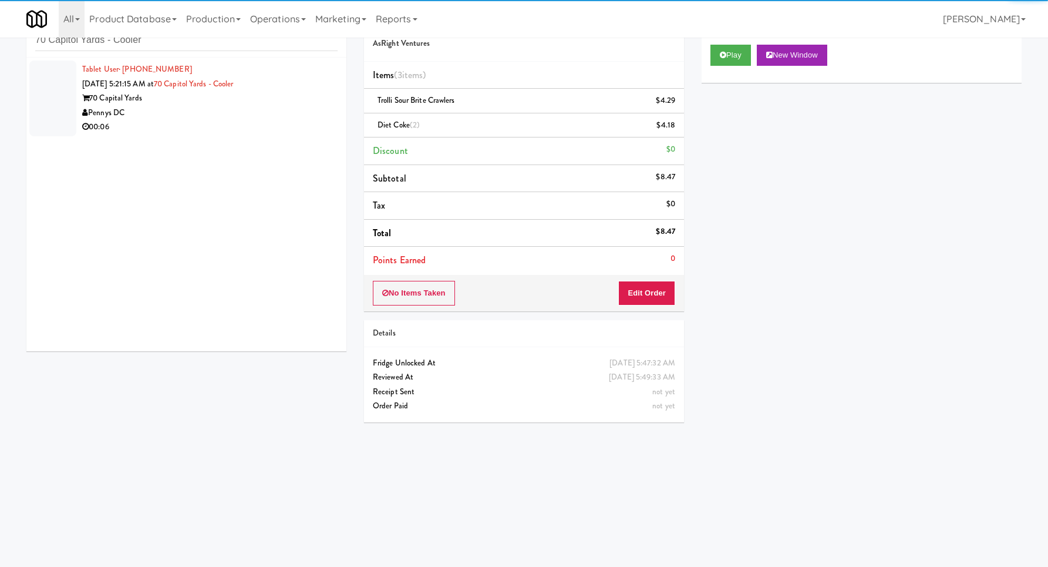
click at [291, 121] on div "00:06" at bounding box center [209, 127] width 255 height 15
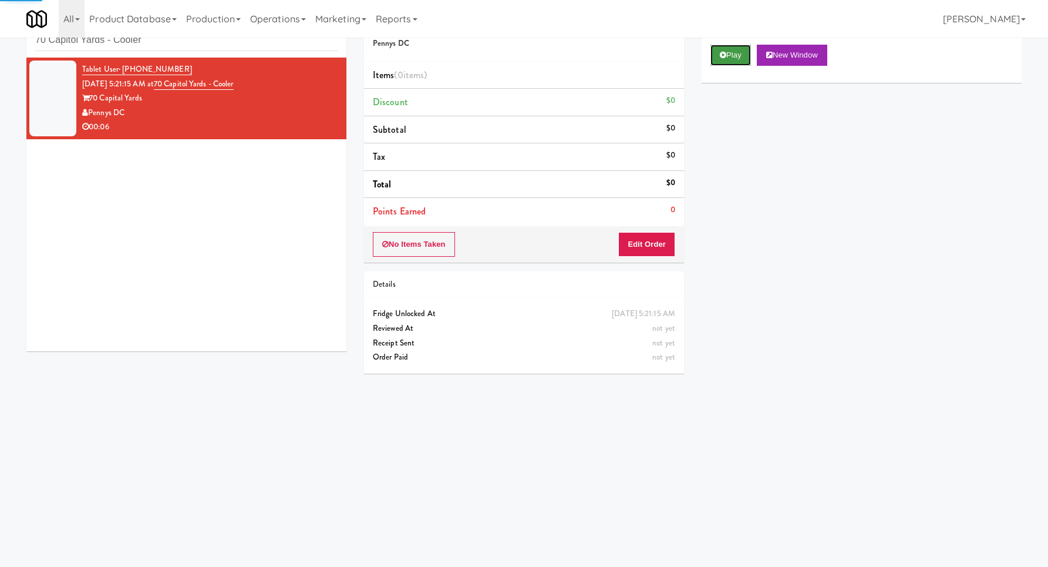
click at [732, 55] on button "Play" at bounding box center [731, 55] width 41 height 21
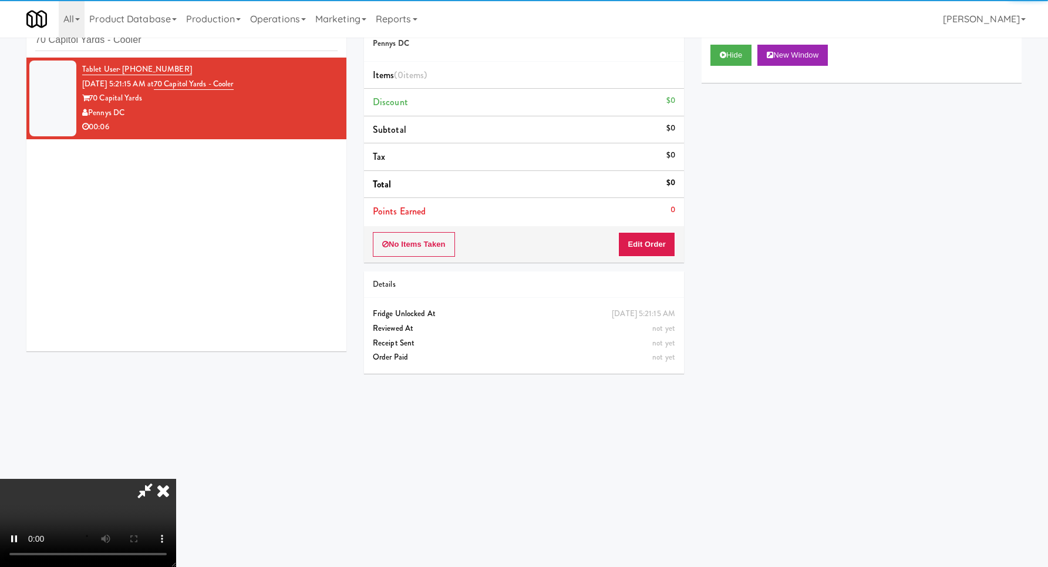
click at [649, 230] on div "No Items Taken Edit Order" at bounding box center [524, 244] width 320 height 36
click at [647, 243] on button "Edit Order" at bounding box center [646, 244] width 57 height 25
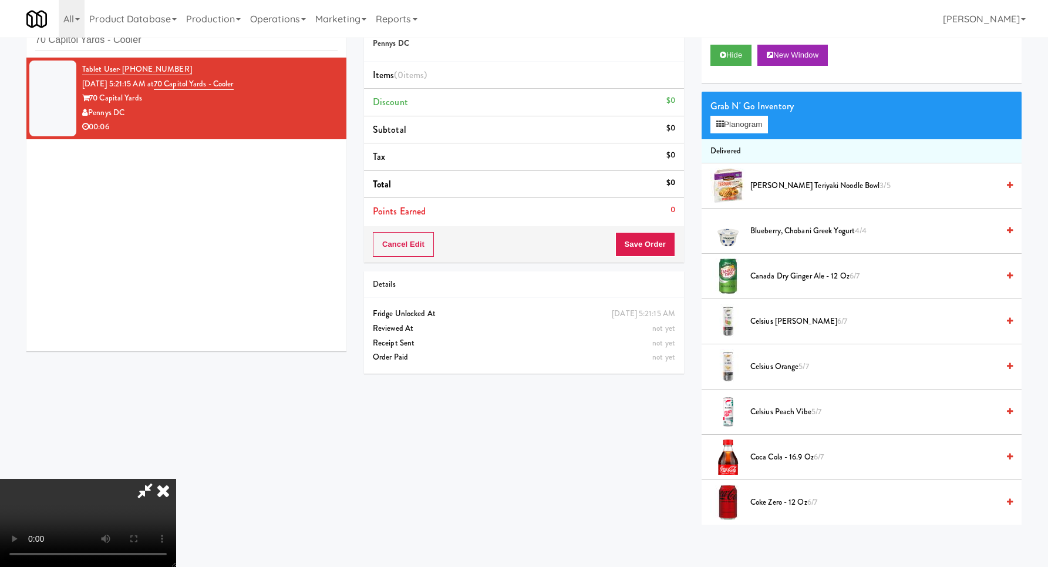
click at [773, 124] on div "Grab N' Go Inventory Planogram" at bounding box center [862, 116] width 320 height 48
click at [756, 122] on button "Planogram" at bounding box center [740, 125] width 58 height 18
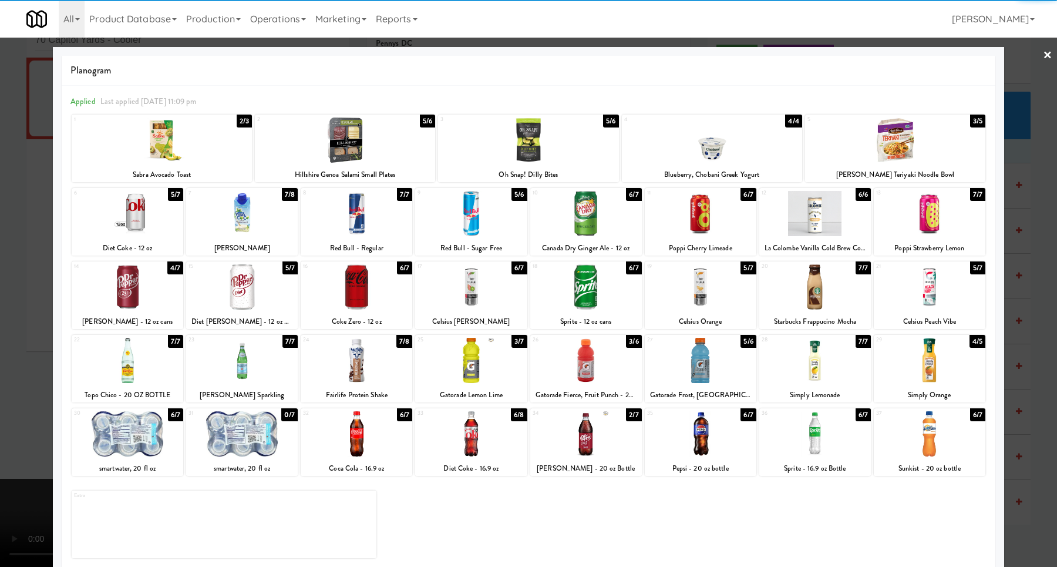
click at [372, 285] on div at bounding box center [357, 286] width 112 height 45
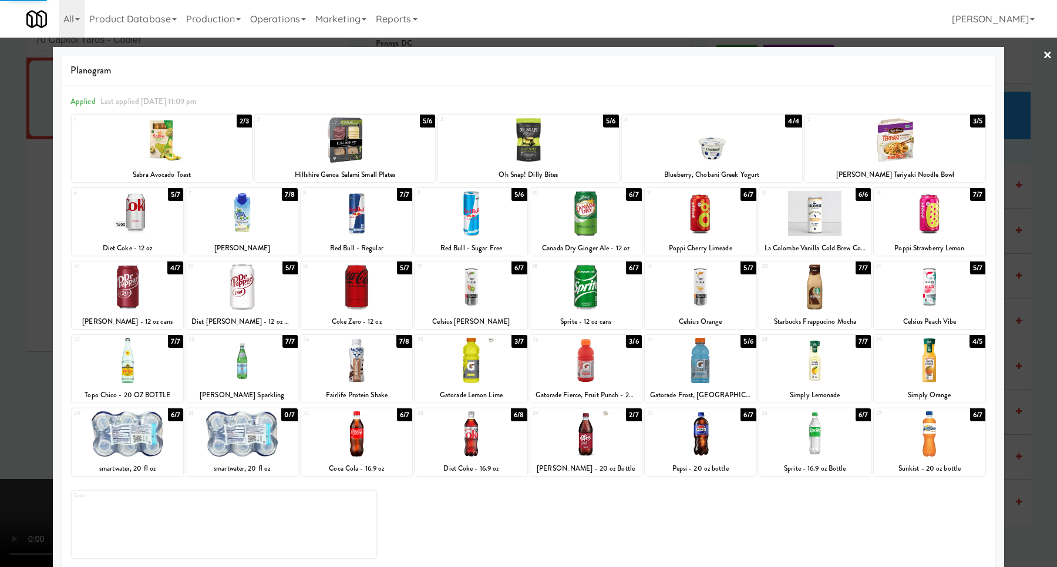
click at [1013, 260] on div at bounding box center [528, 283] width 1057 height 567
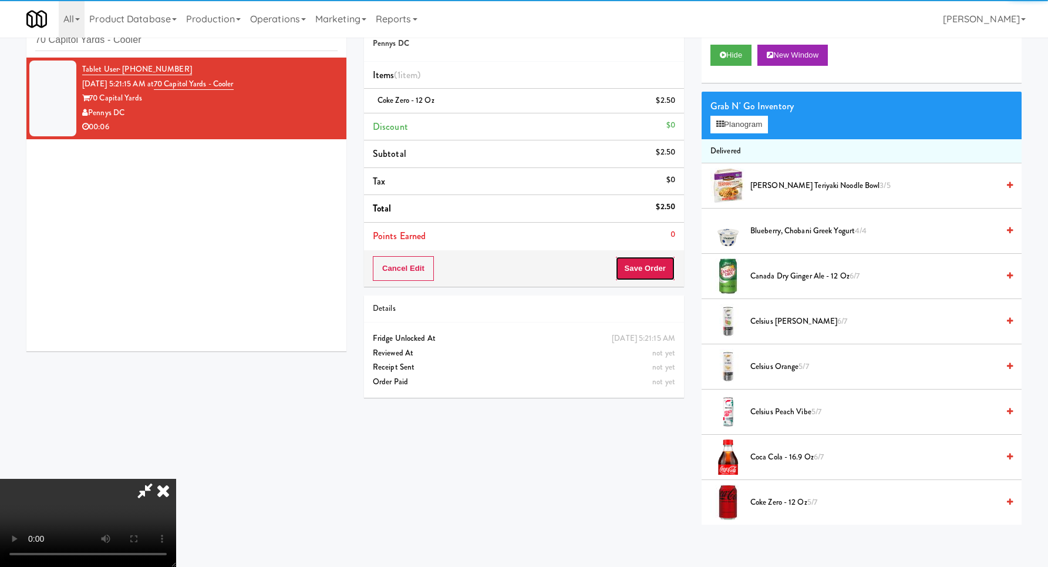
click at [655, 257] on button "Save Order" at bounding box center [645, 268] width 60 height 25
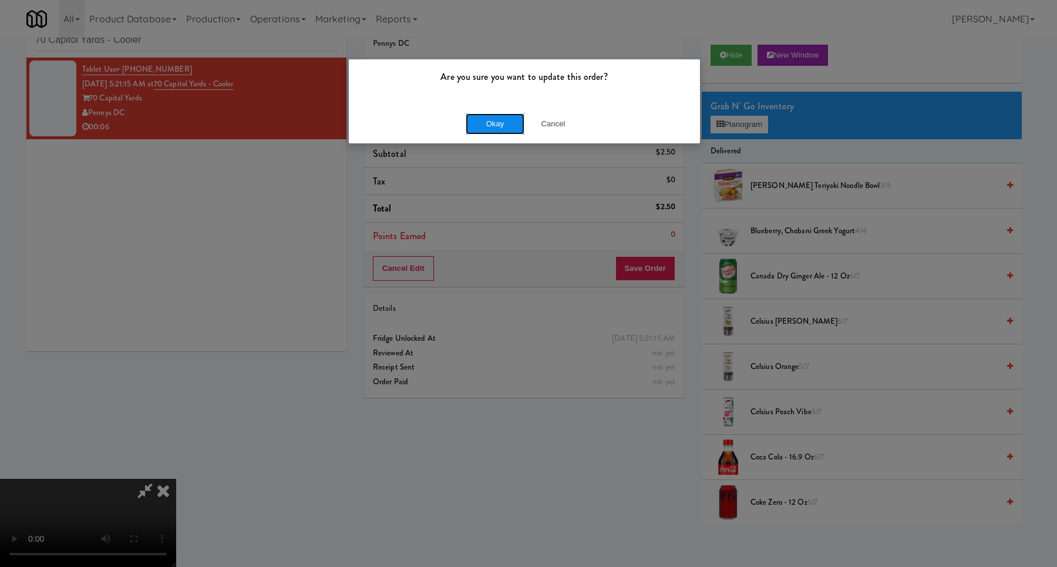
click at [487, 122] on button "Okay" at bounding box center [495, 123] width 59 height 21
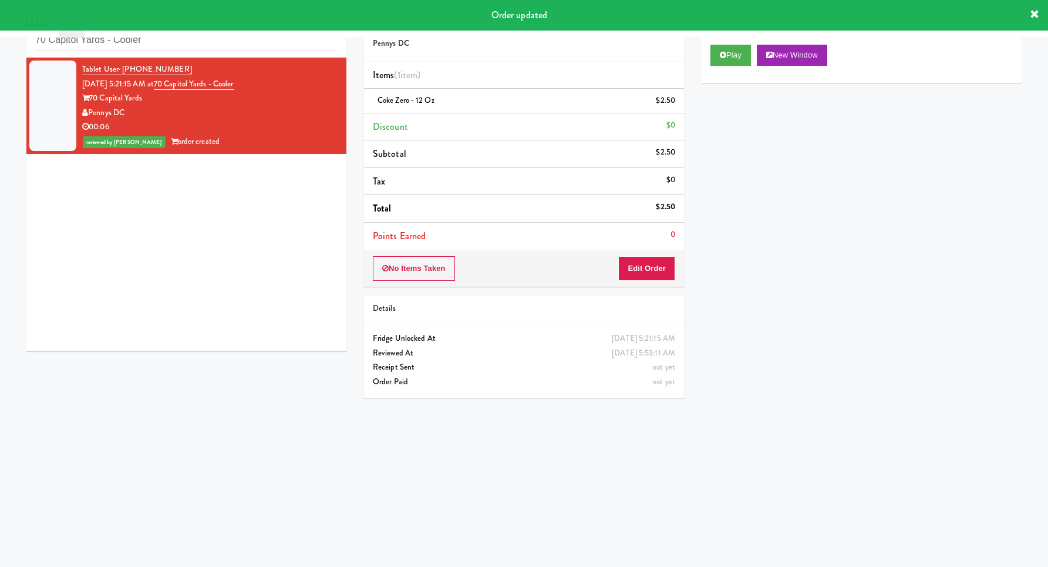
click at [225, 35] on link "Production" at bounding box center [213, 19] width 64 height 38
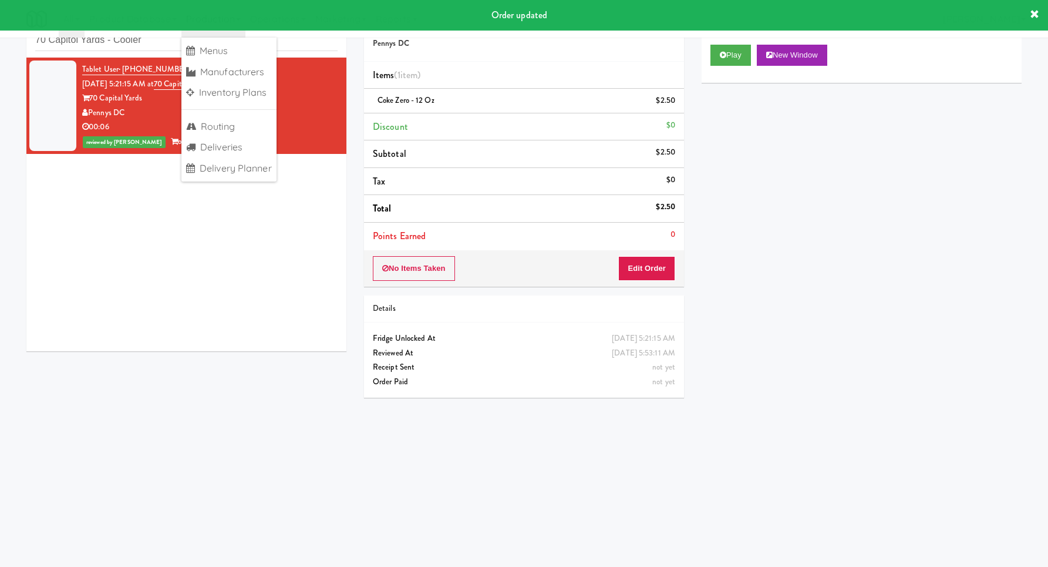
click at [225, 35] on link "Production" at bounding box center [213, 19] width 64 height 38
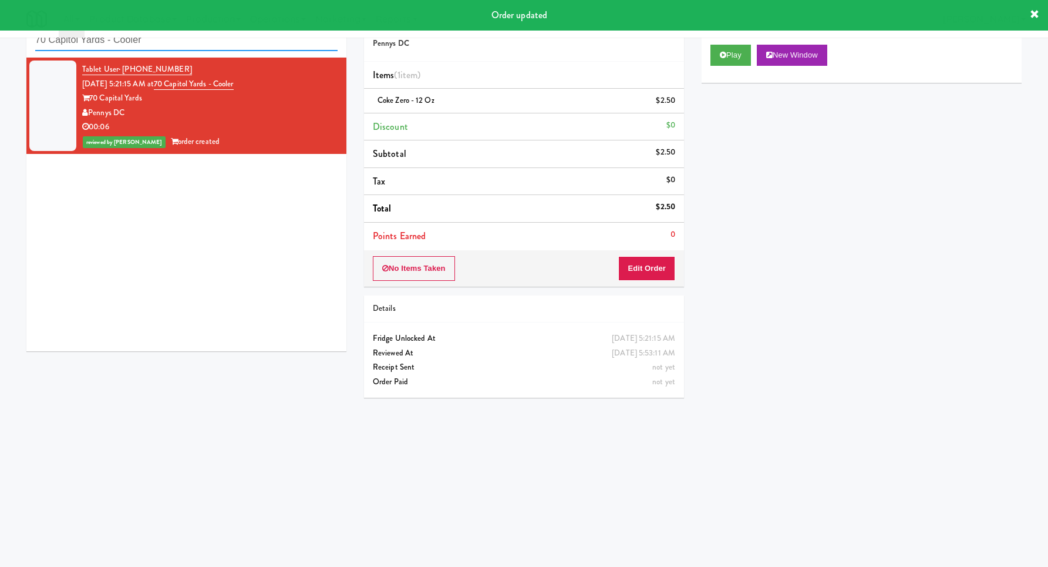
click at [153, 46] on input "70 Capitol Yards - Cooler" at bounding box center [186, 40] width 302 height 22
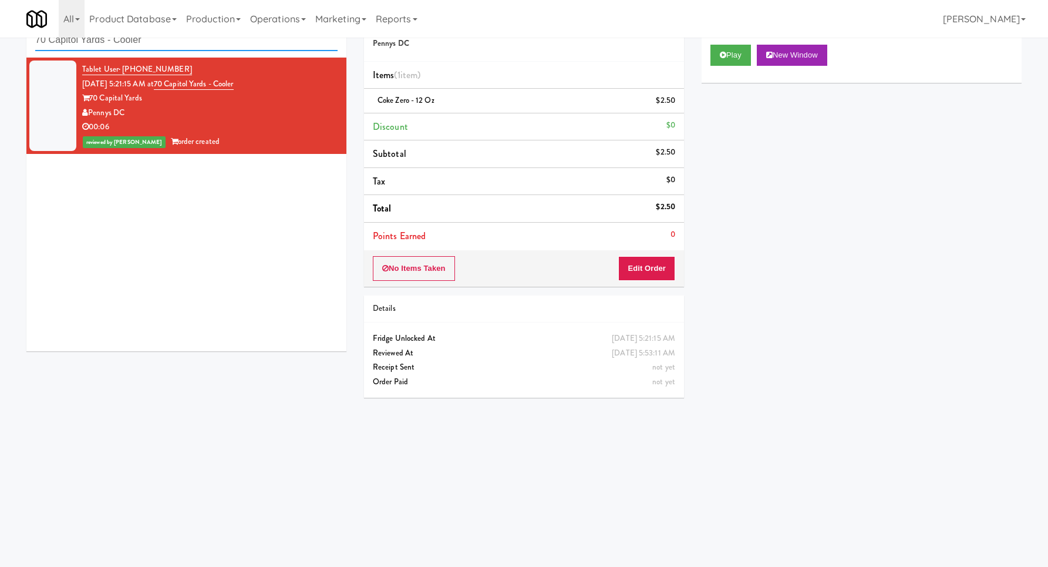
click at [153, 46] on input "70 Capitol Yards - Cooler" at bounding box center [186, 40] width 302 height 22
paste input "Glasshouse [GEOGRAPHIC_DATA] Combo"
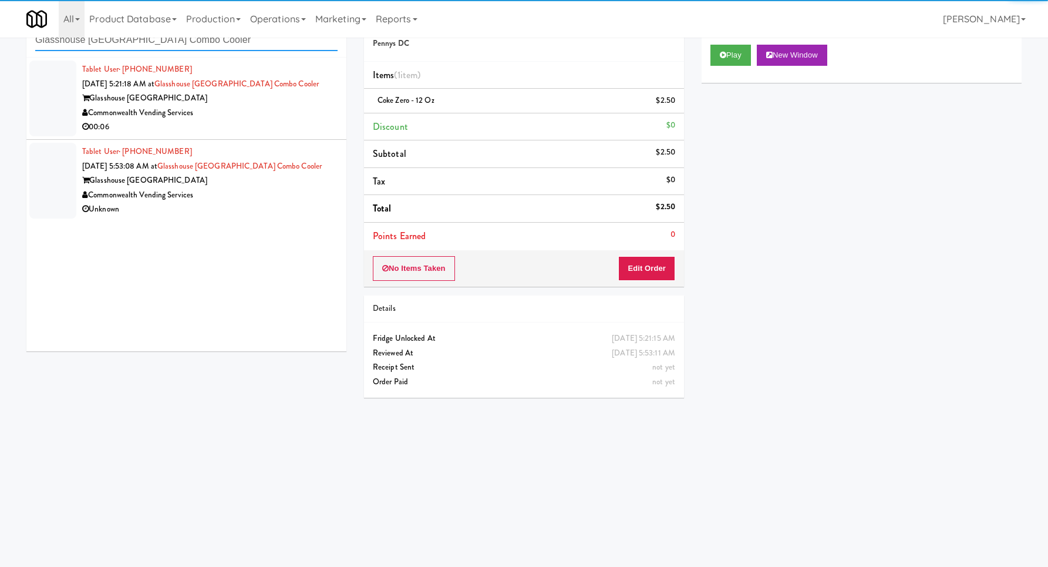
type input "Glasshouse [GEOGRAPHIC_DATA] Combo Cooler"
click at [257, 115] on div "Commonwealth Vending Services" at bounding box center [209, 113] width 255 height 15
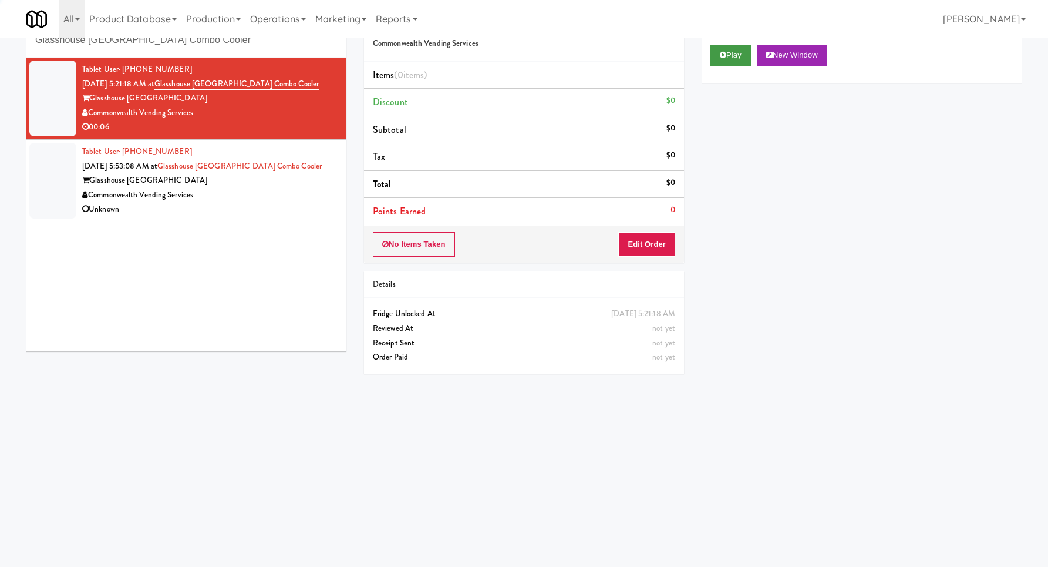
click at [714, 55] on div "Play New Window" at bounding box center [862, 59] width 320 height 47
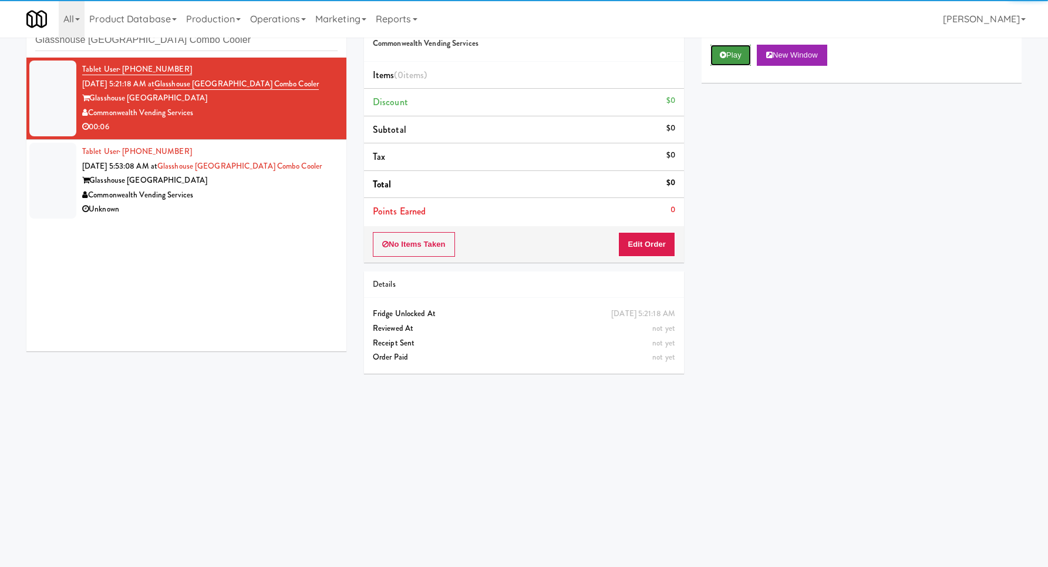
click at [721, 53] on icon at bounding box center [723, 55] width 6 height 8
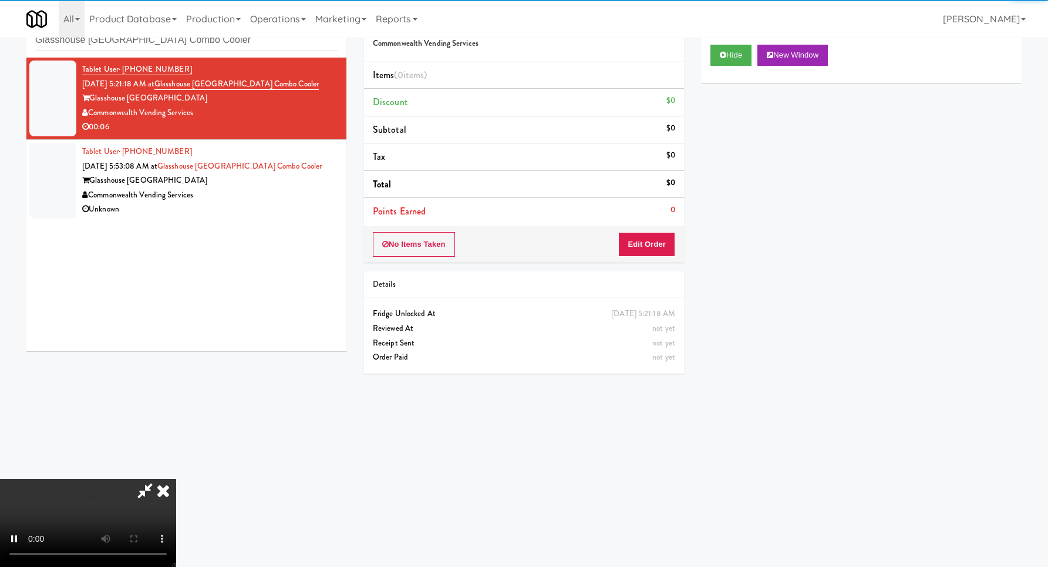
click at [643, 228] on div "No Items Taken Edit Order" at bounding box center [524, 244] width 320 height 36
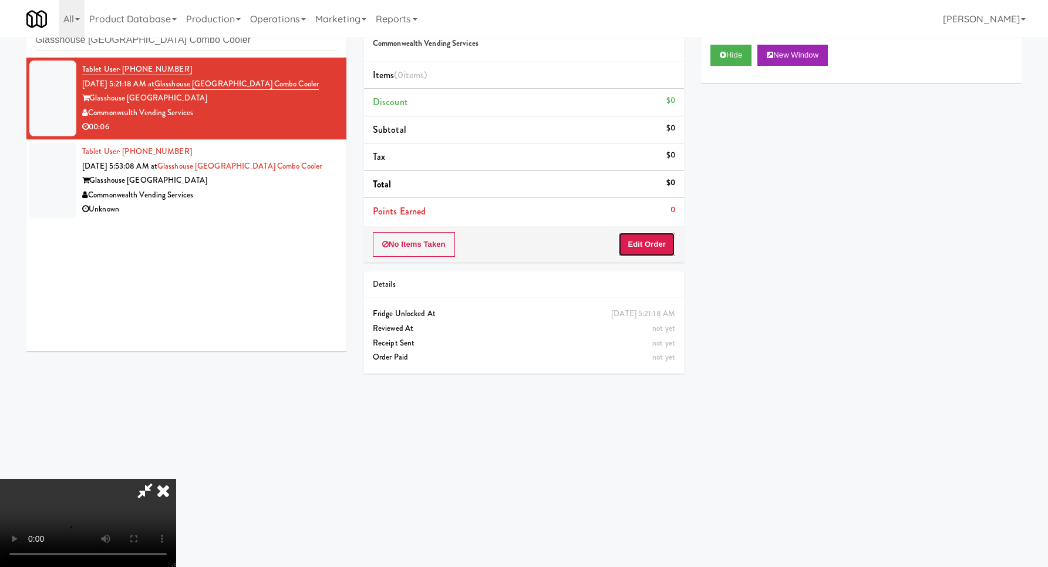
click at [645, 250] on button "Edit Order" at bounding box center [646, 244] width 57 height 25
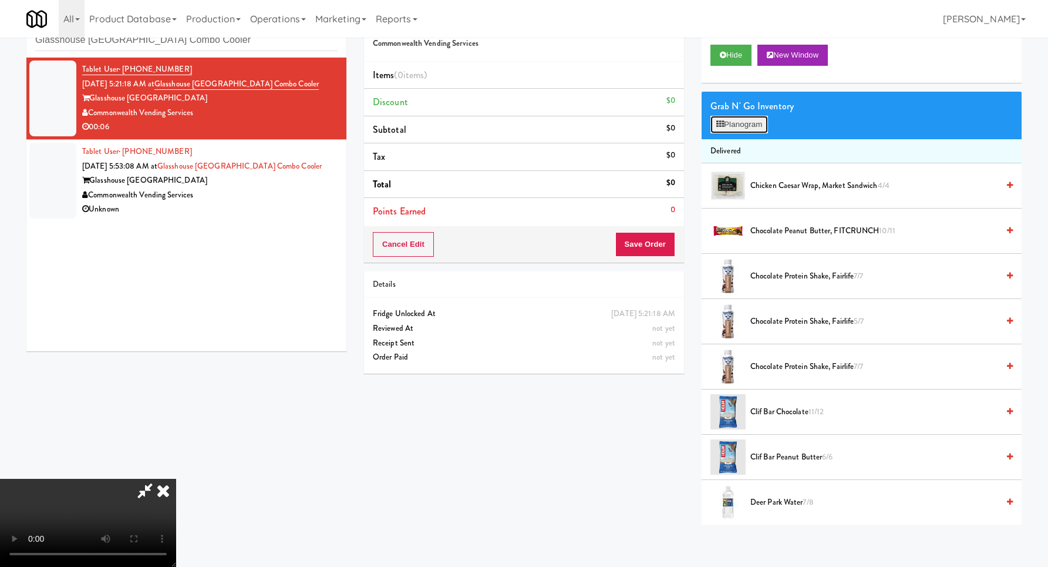
click at [741, 119] on button "Planogram" at bounding box center [740, 125] width 58 height 18
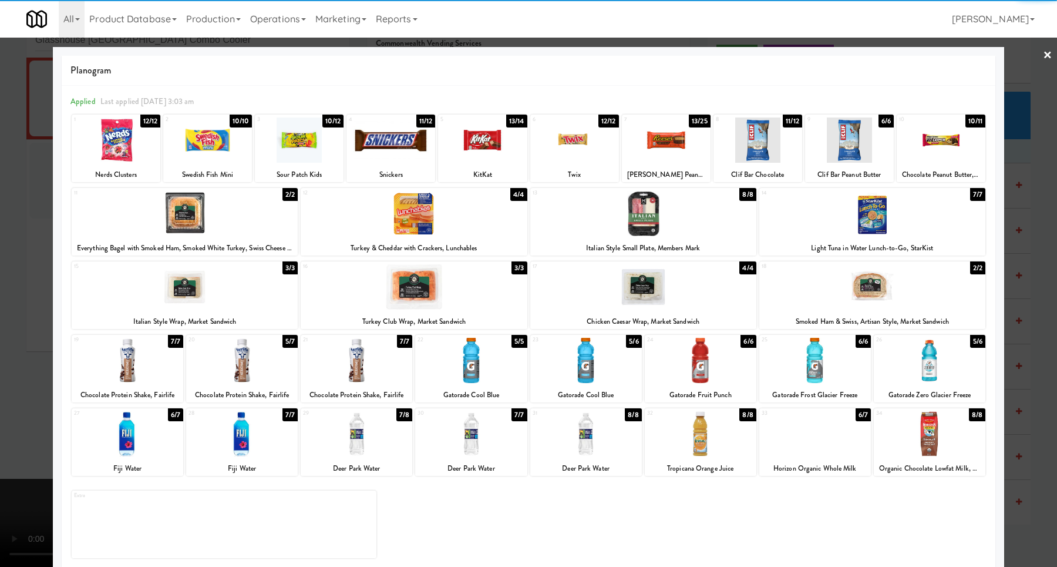
click at [826, 422] on div at bounding box center [815, 433] width 112 height 45
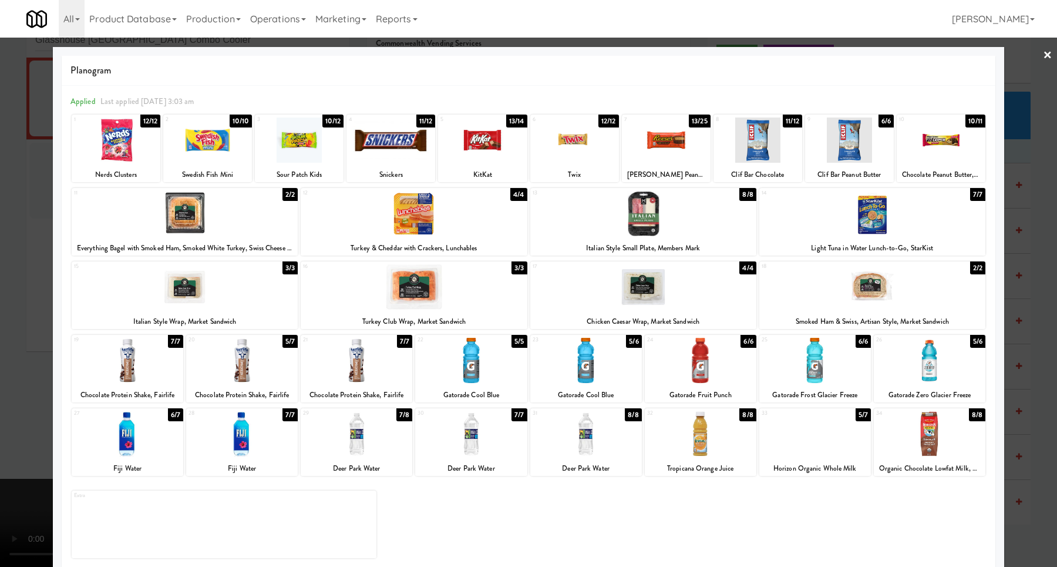
click at [1029, 330] on div at bounding box center [528, 283] width 1057 height 567
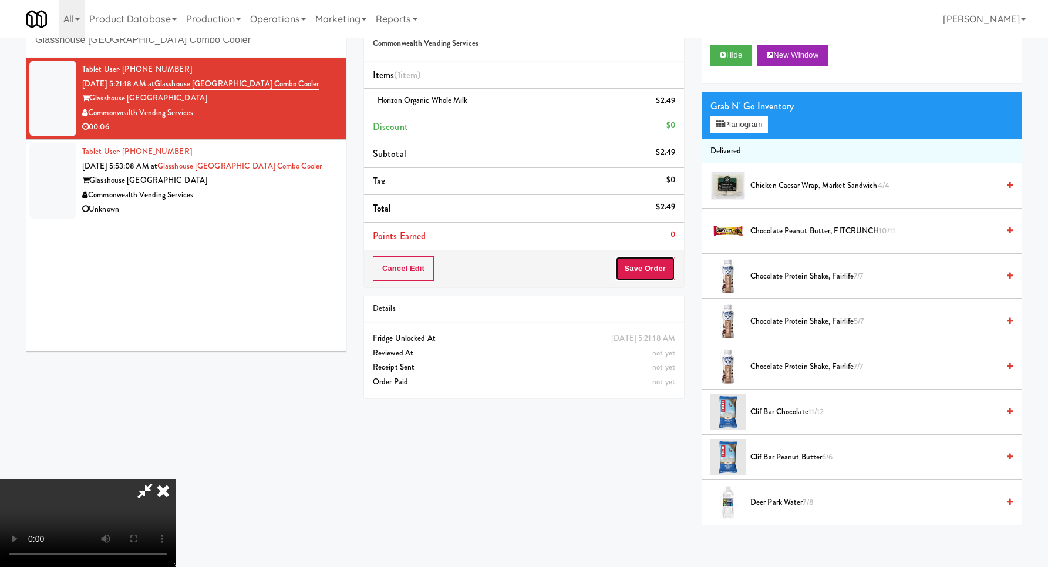
click at [650, 274] on button "Save Order" at bounding box center [645, 268] width 60 height 25
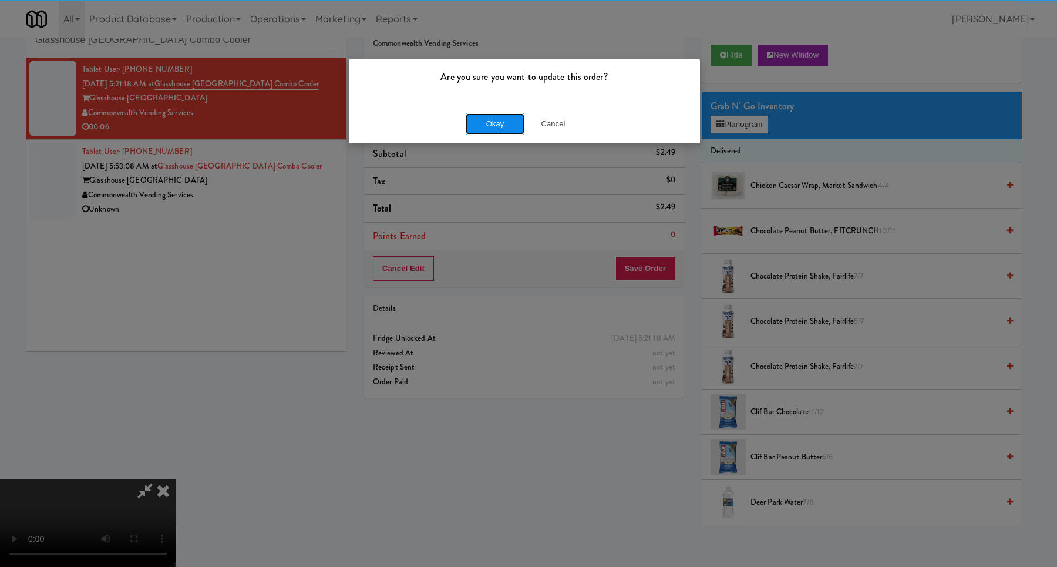
click at [500, 115] on button "Okay" at bounding box center [495, 123] width 59 height 21
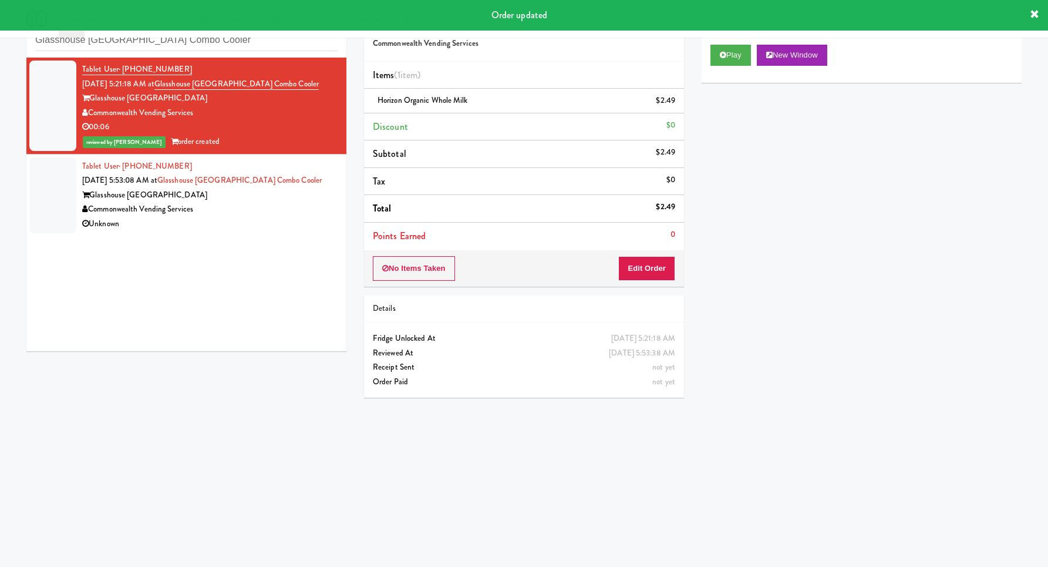
drag, startPoint x: 318, startPoint y: 204, endPoint x: 352, endPoint y: 199, distance: 34.5
click at [318, 204] on div "Commonwealth Vending Services" at bounding box center [209, 209] width 255 height 15
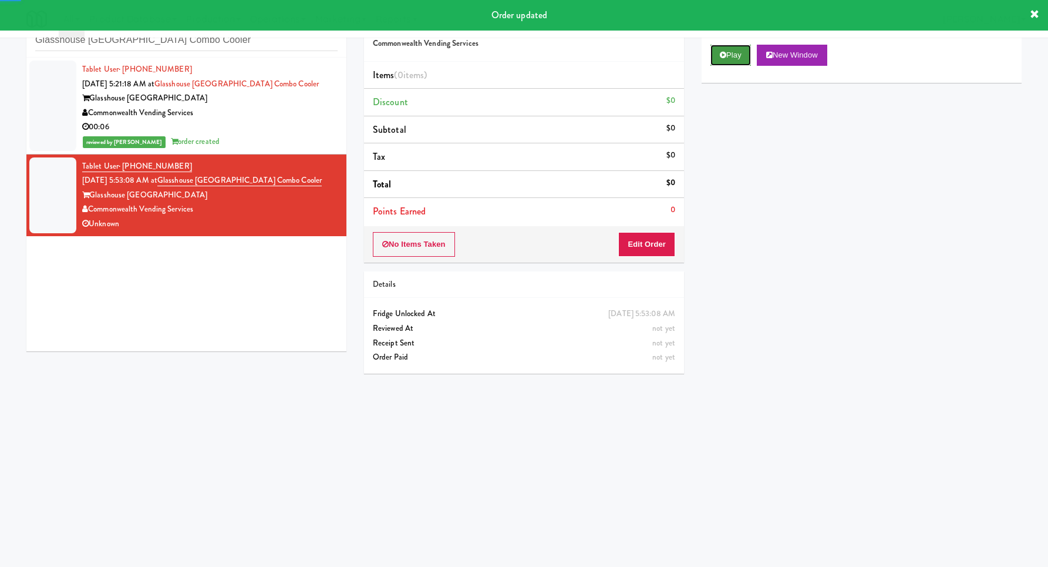
click at [739, 59] on button "Play" at bounding box center [731, 55] width 41 height 21
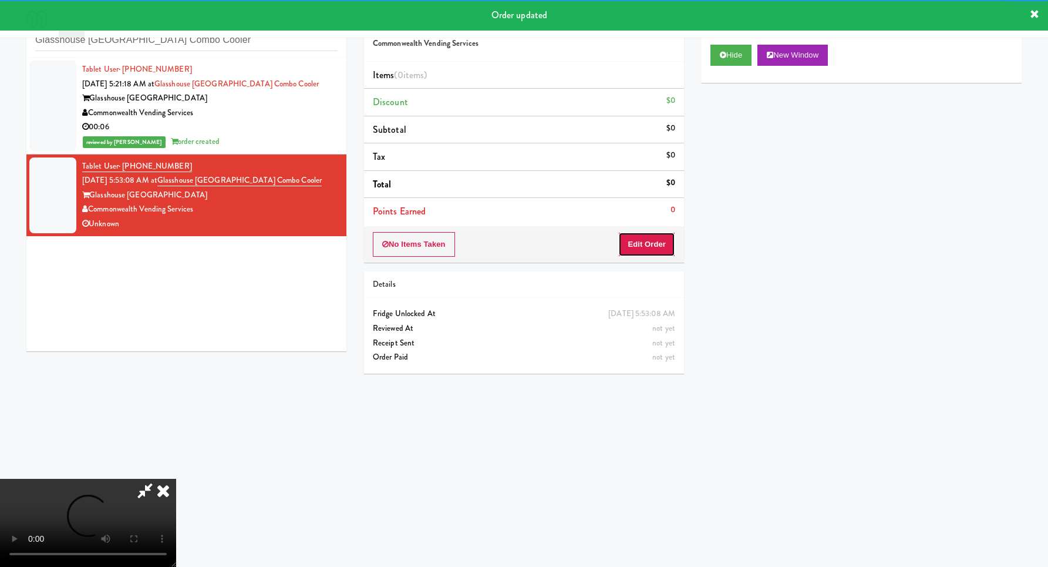
click at [637, 234] on button "Edit Order" at bounding box center [646, 244] width 57 height 25
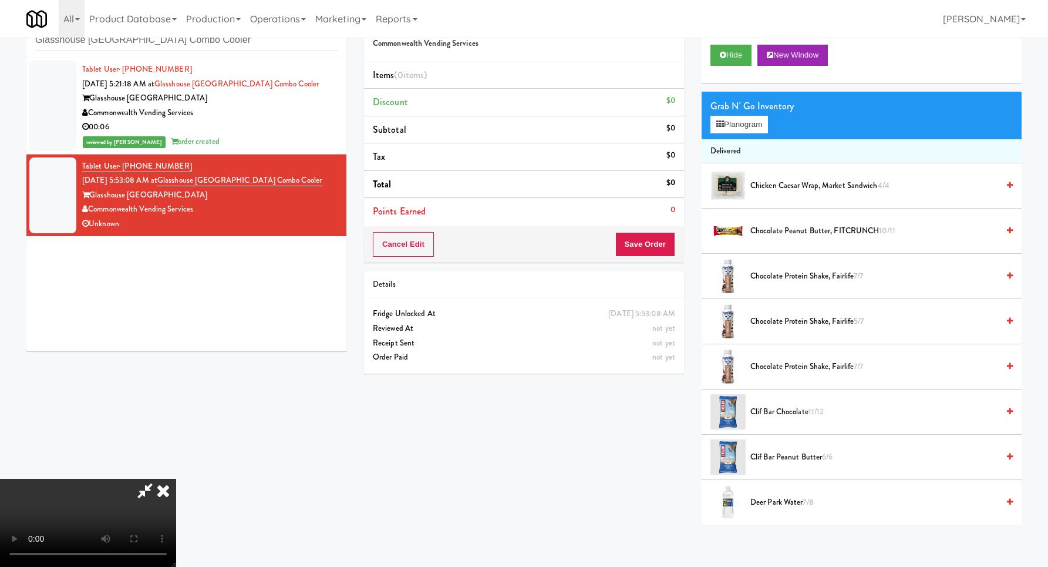
click at [176, 479] on video at bounding box center [88, 523] width 176 height 88
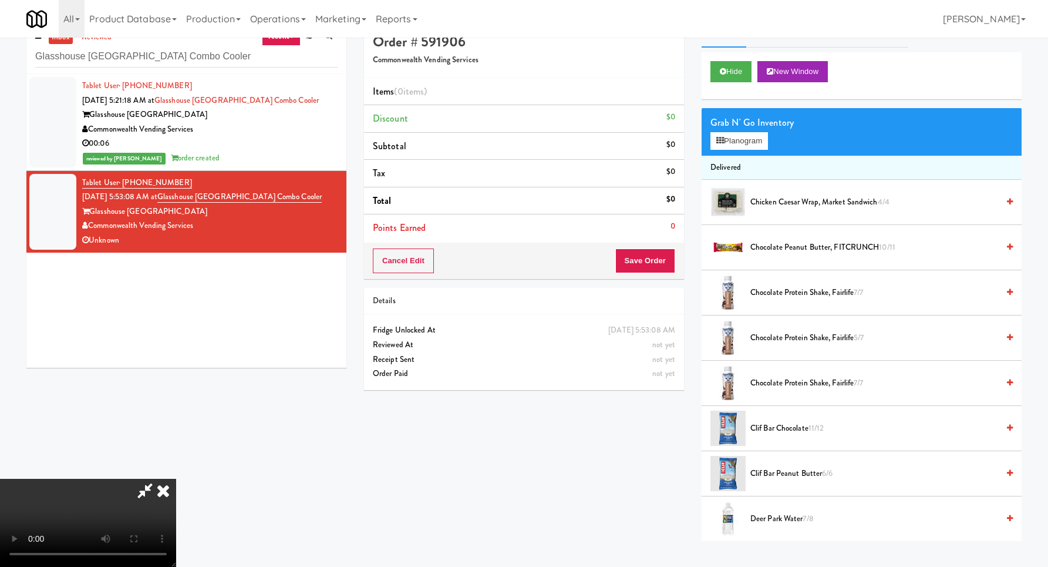
scroll to position [0, 0]
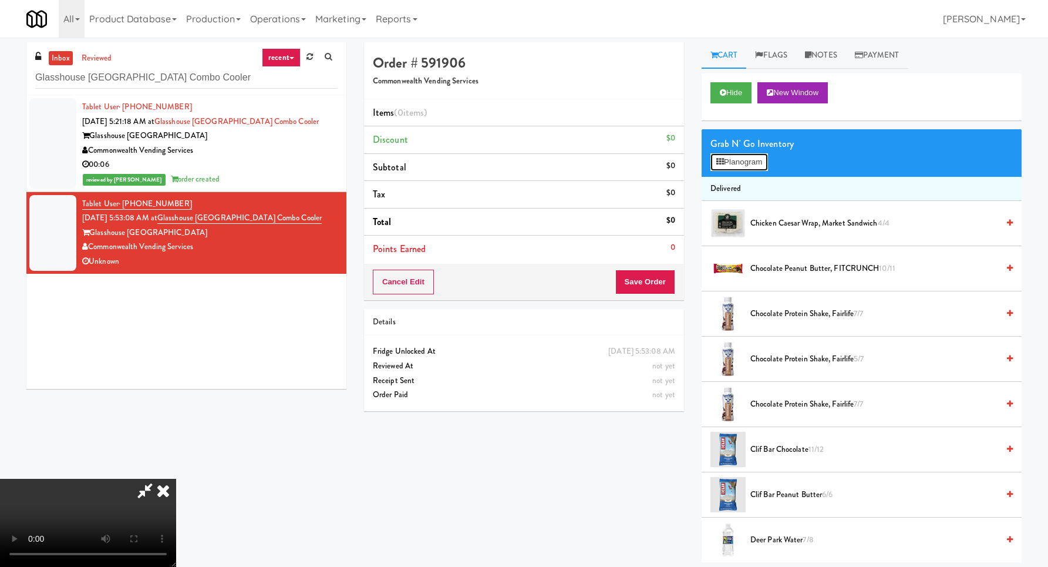
click at [748, 157] on button "Planogram" at bounding box center [740, 162] width 58 height 18
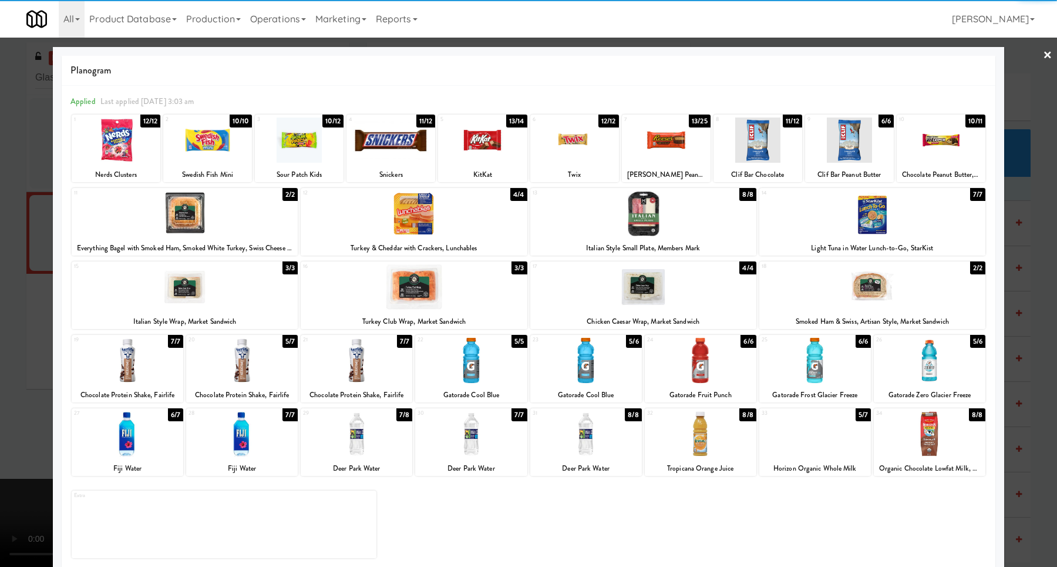
click at [953, 365] on div at bounding box center [930, 360] width 112 height 45
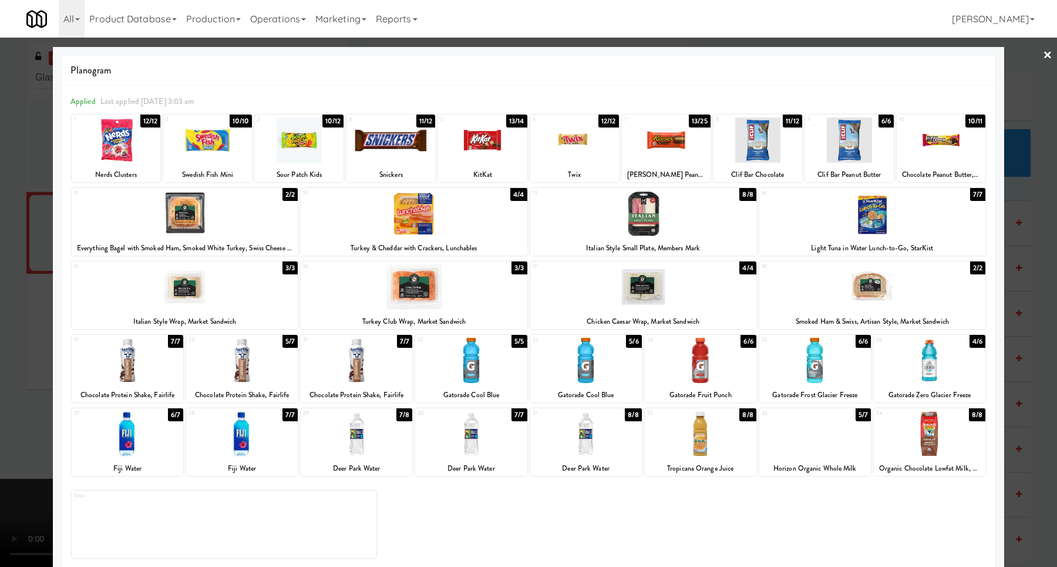
click at [1019, 343] on div at bounding box center [528, 283] width 1057 height 567
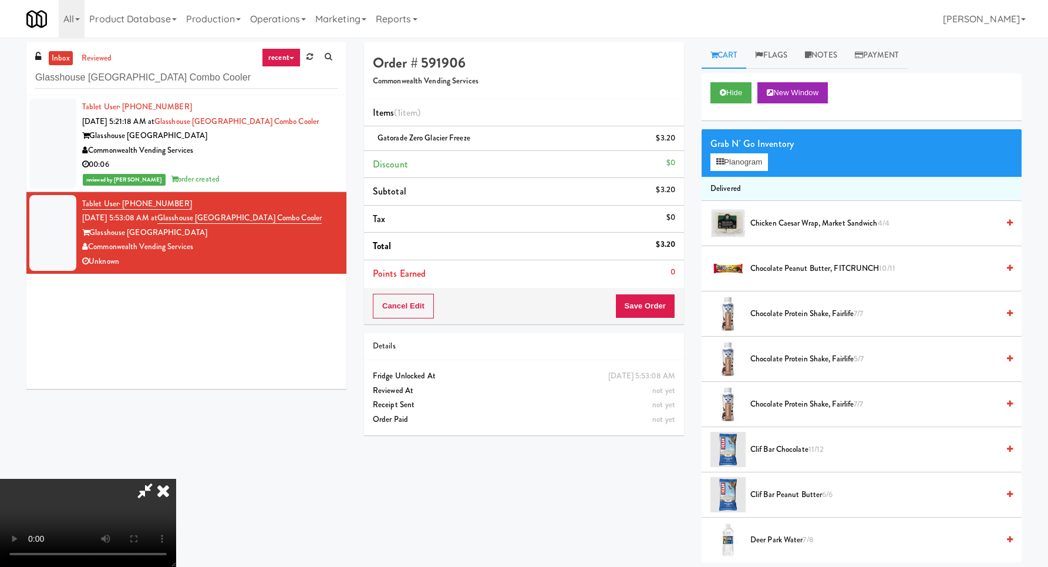
click at [176, 479] on video at bounding box center [88, 523] width 176 height 88
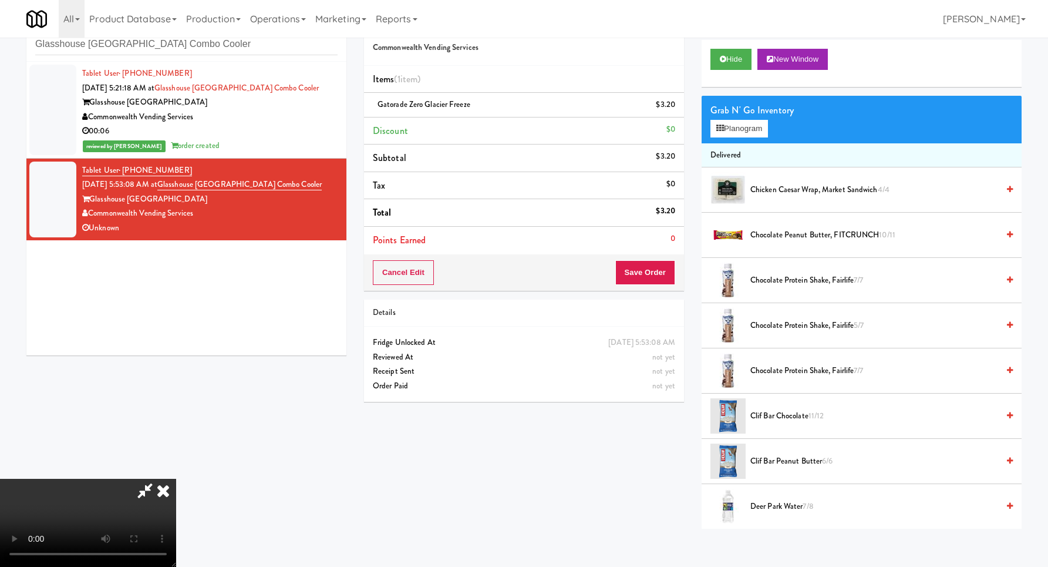
scroll to position [38, 0]
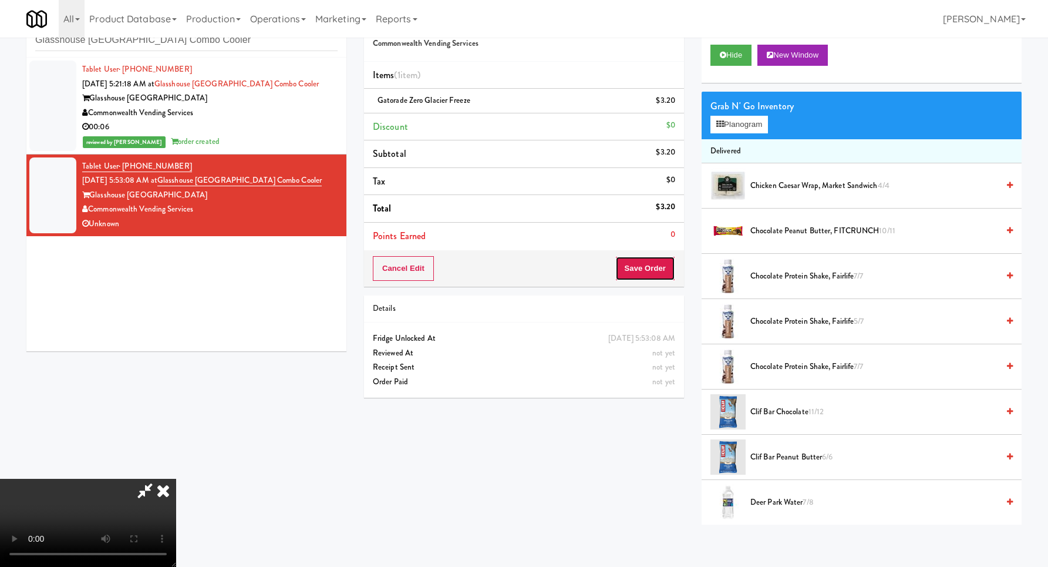
click at [656, 267] on button "Save Order" at bounding box center [645, 268] width 60 height 25
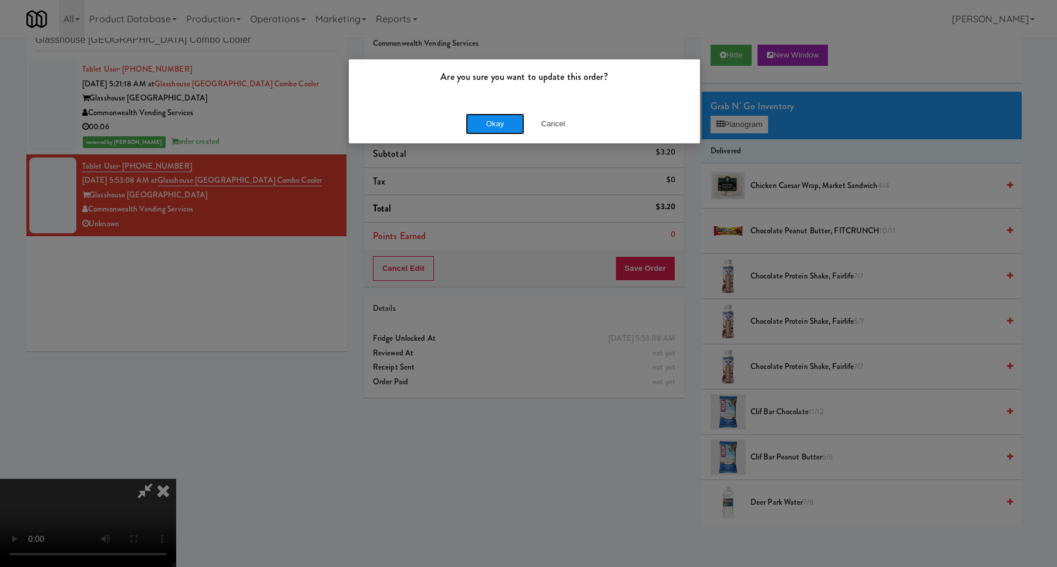
click at [492, 127] on button "Okay" at bounding box center [495, 123] width 59 height 21
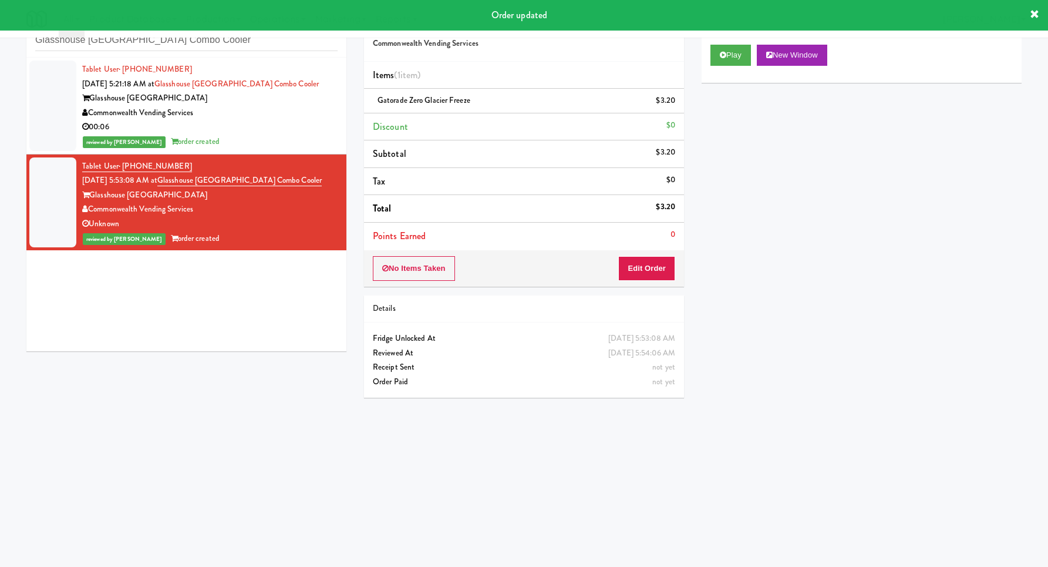
scroll to position [0, 0]
click at [220, 44] on input "Glasshouse [GEOGRAPHIC_DATA] Combo Cooler" at bounding box center [186, 40] width 302 height 22
paste input "The Waverly - Drinks"
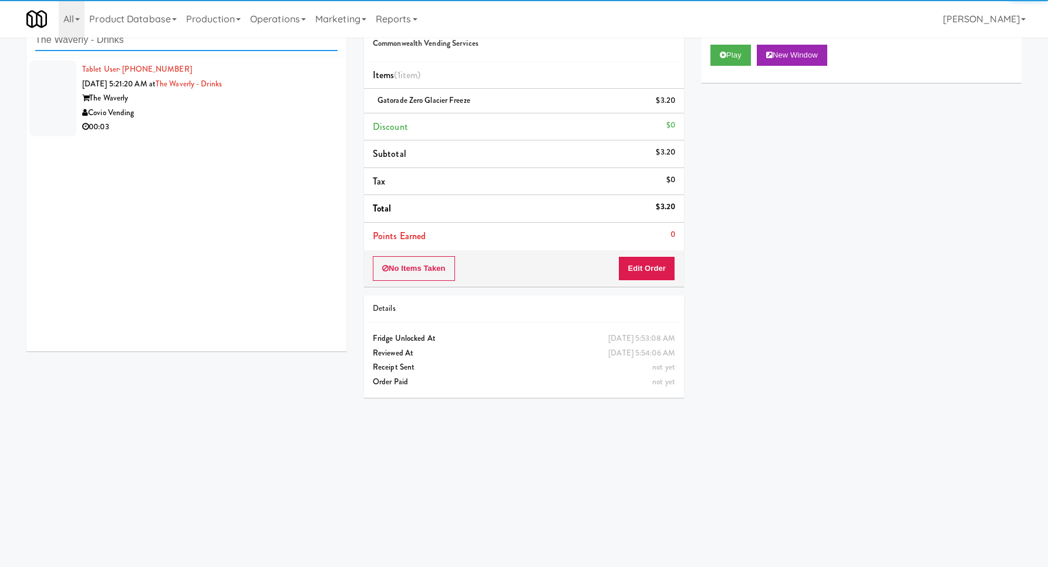
type input "The Waverly - Drinks"
click at [282, 118] on div "Covio Vending" at bounding box center [209, 113] width 255 height 15
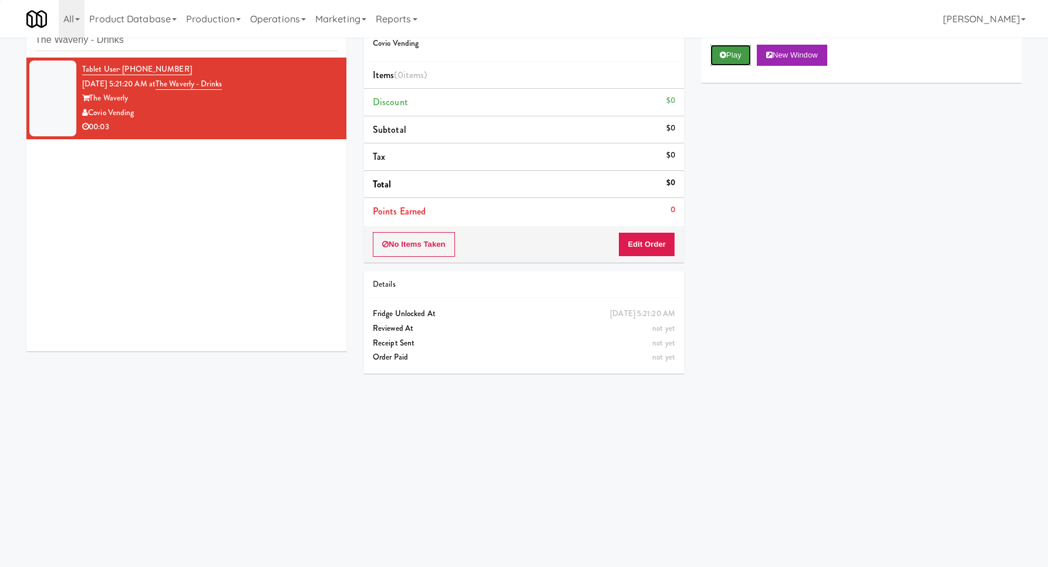
click at [747, 49] on button "Play" at bounding box center [731, 55] width 41 height 21
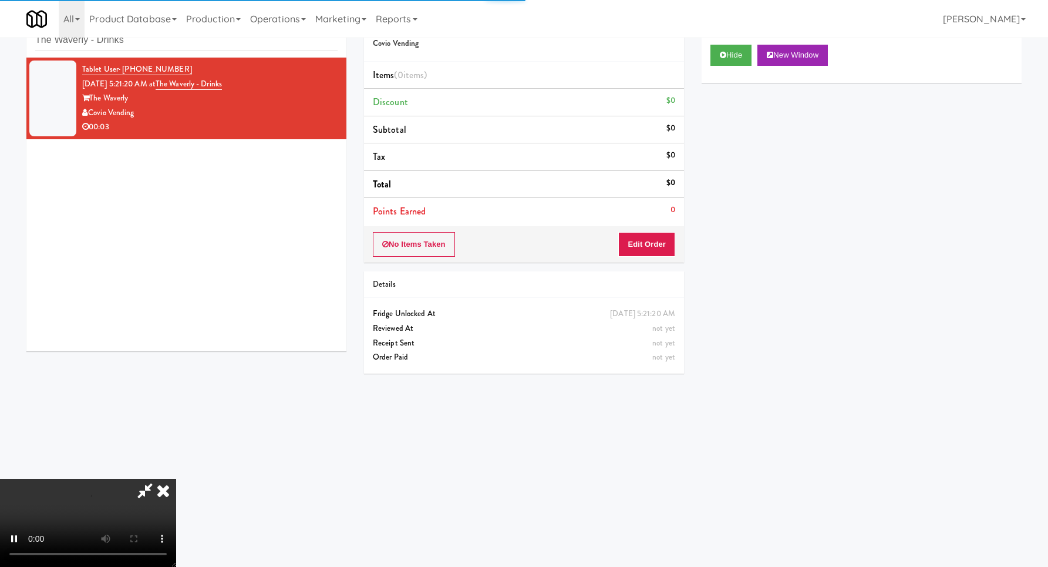
click at [675, 221] on li "Points Earned 0" at bounding box center [524, 211] width 320 height 27
click at [664, 247] on button "Edit Order" at bounding box center [646, 244] width 57 height 25
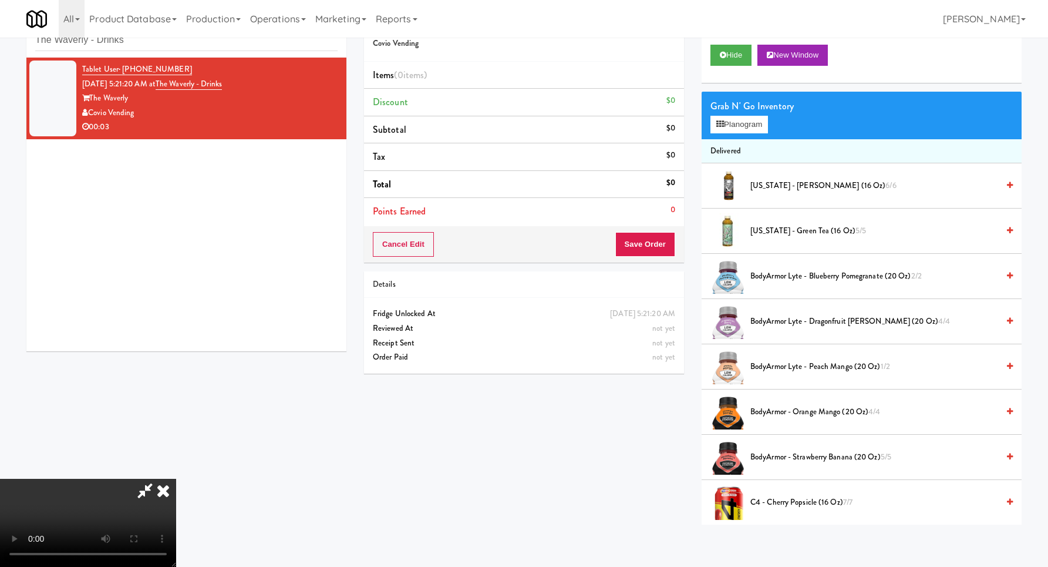
scroll to position [125, 0]
click at [746, 132] on button "Planogram" at bounding box center [740, 125] width 58 height 18
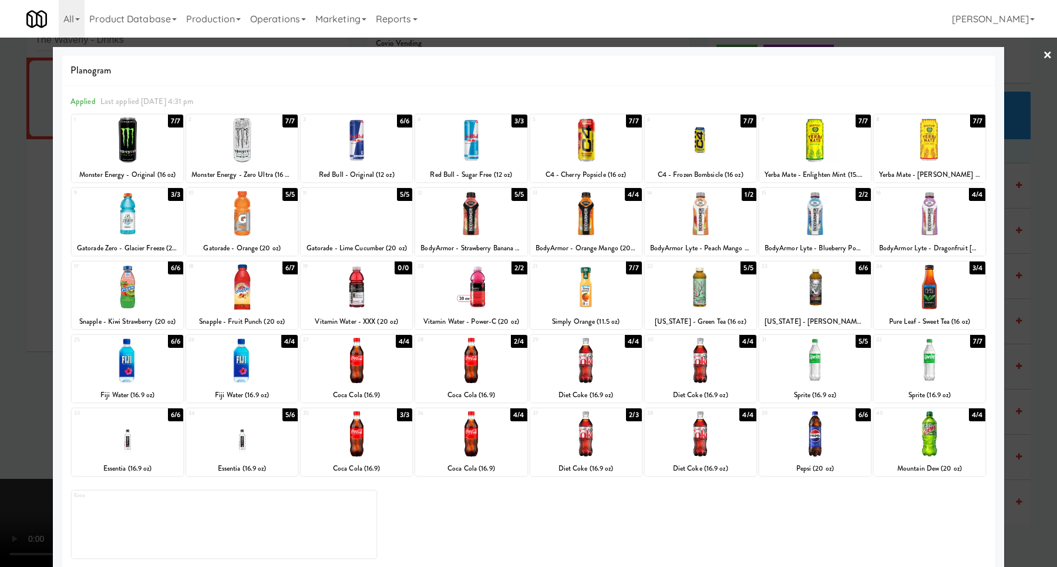
click at [487, 290] on div at bounding box center [471, 286] width 112 height 45
click at [1010, 261] on div at bounding box center [528, 283] width 1057 height 567
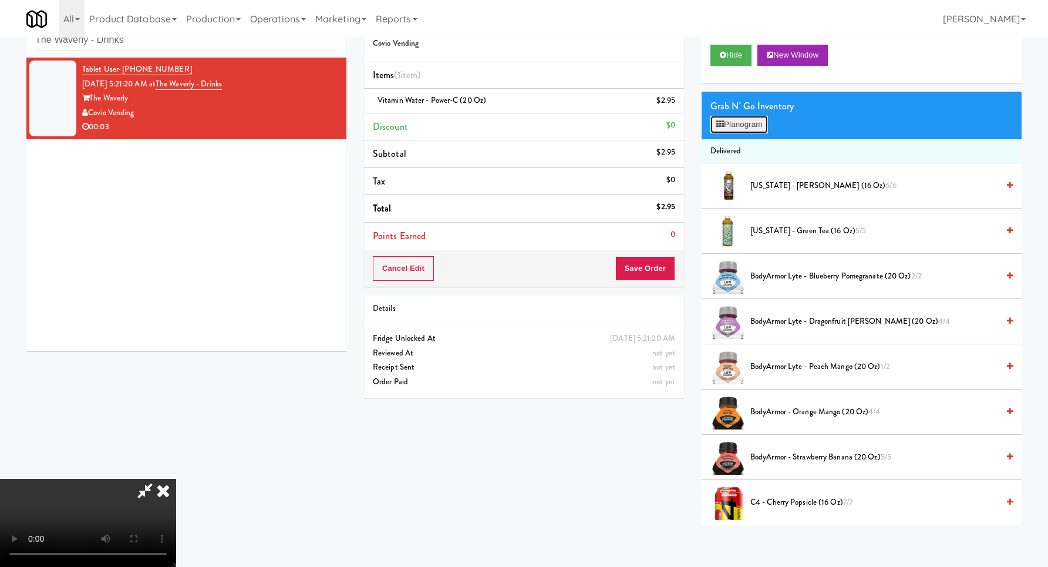
click at [726, 120] on button "Planogram" at bounding box center [740, 125] width 58 height 18
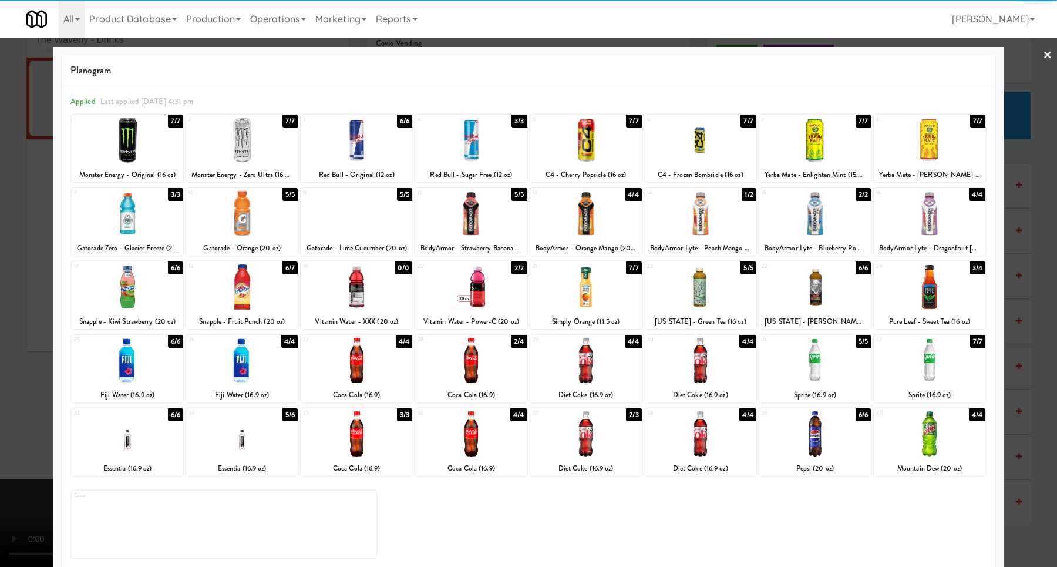
click at [1019, 221] on div at bounding box center [528, 283] width 1057 height 567
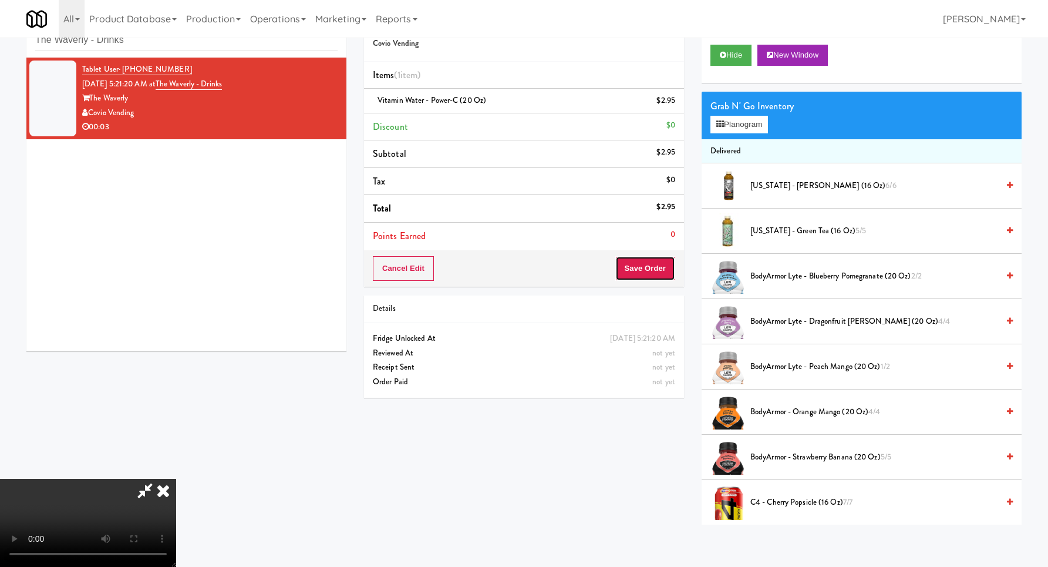
click at [665, 279] on button "Save Order" at bounding box center [645, 268] width 60 height 25
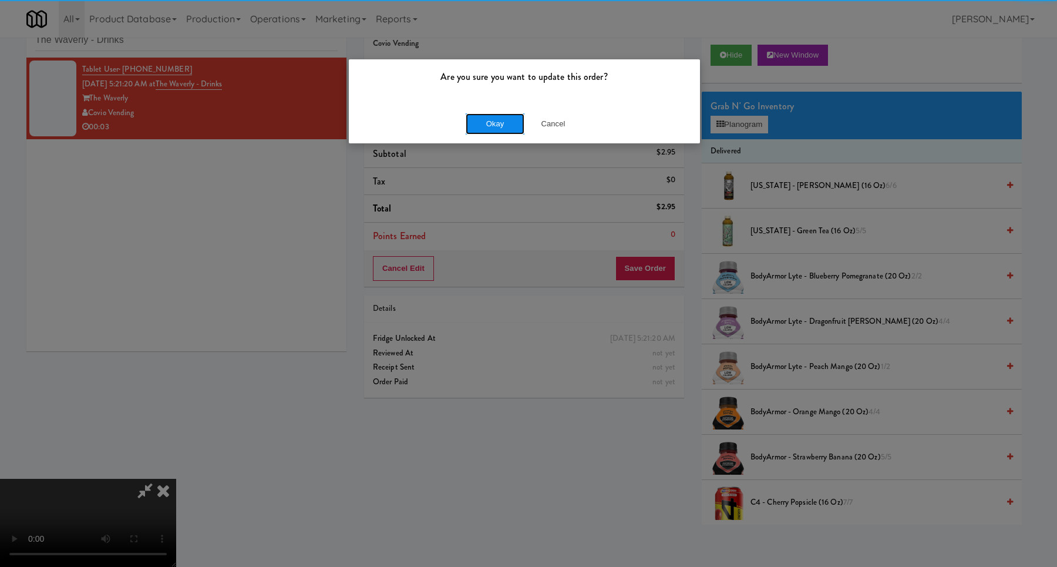
click at [493, 119] on button "Okay" at bounding box center [495, 123] width 59 height 21
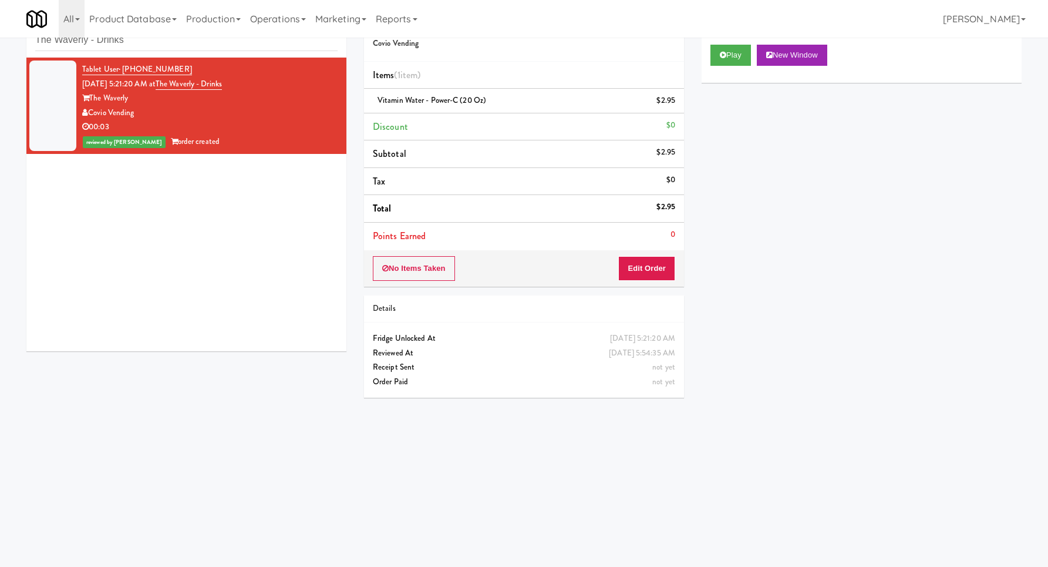
click at [197, 52] on div "inbox reviewed recent all unclear take inventory issue suspicious failed recent…" at bounding box center [186, 31] width 320 height 53
click at [197, 49] on input "The Waverly - Drinks" at bounding box center [186, 40] width 302 height 22
click at [200, 45] on input "The Waverly - Drinks" at bounding box center [186, 40] width 302 height 22
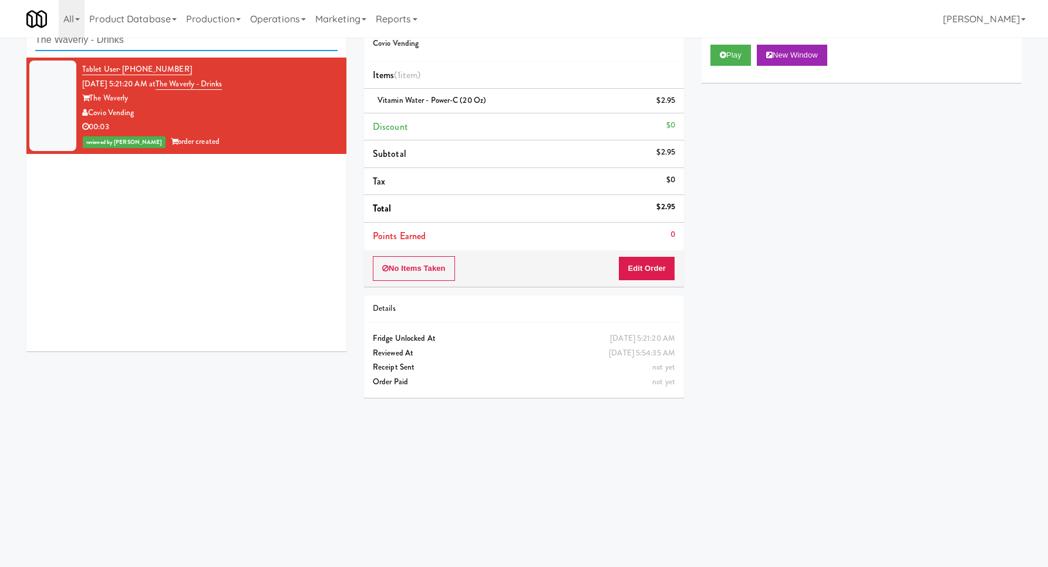
paste input "[PERSON_NAME][GEOGRAPHIC_DATA]"
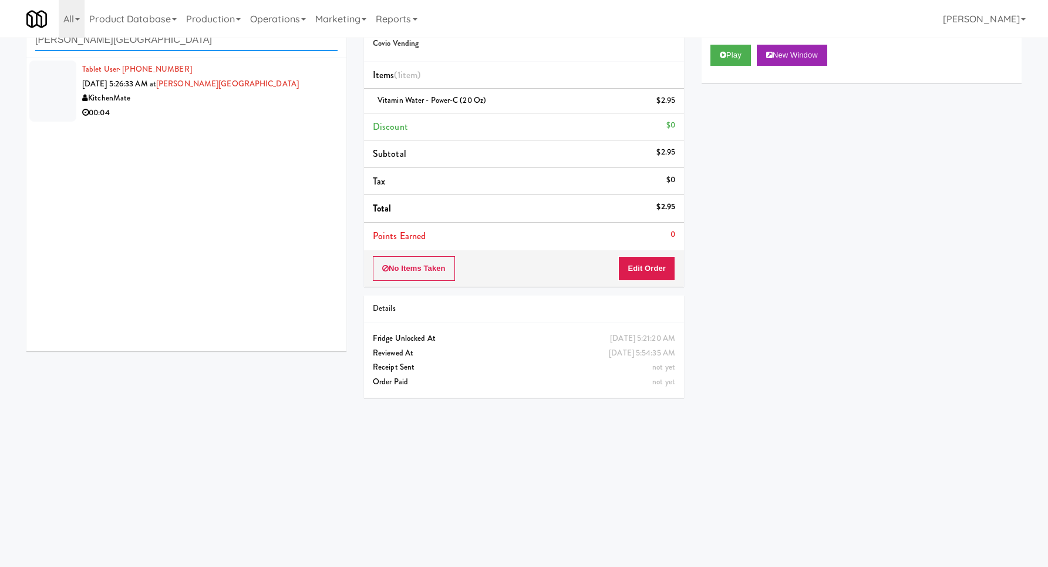
type input "[PERSON_NAME][GEOGRAPHIC_DATA]"
click at [298, 123] on li "Tablet User · (905) 517-8904 [DATE] 5:26:33 AM at [PERSON_NAME][GEOGRAPHIC_DATA…" at bounding box center [186, 91] width 320 height 67
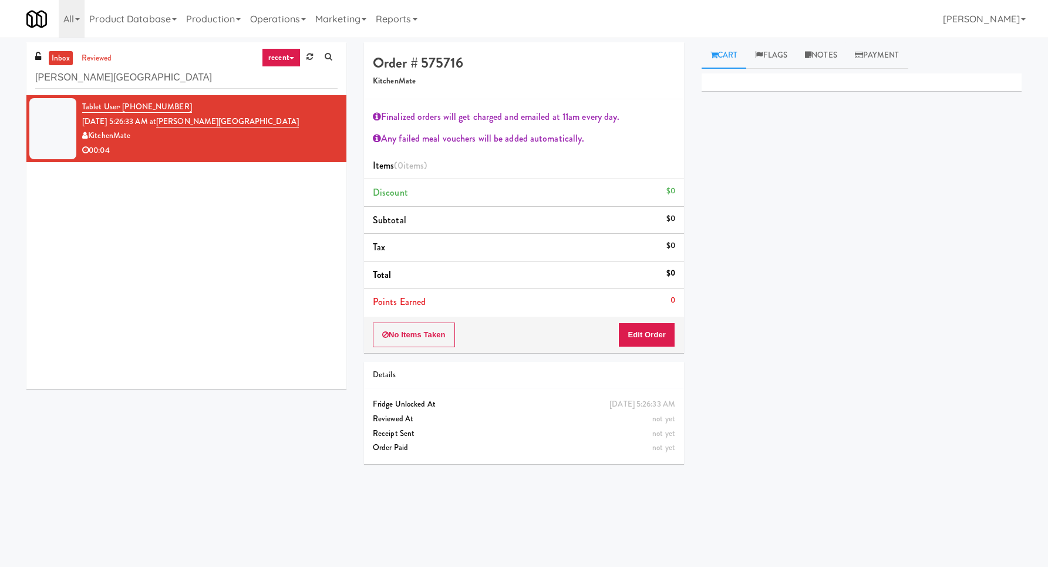
click at [149, 54] on div "inbox reviewed recent all unclear take inventory issue suspicious failed recent…" at bounding box center [186, 68] width 320 height 53
click at [148, 75] on input "[PERSON_NAME][GEOGRAPHIC_DATA]" at bounding box center [186, 78] width 302 height 22
paste input "Rock Solid Reboot (Right)"
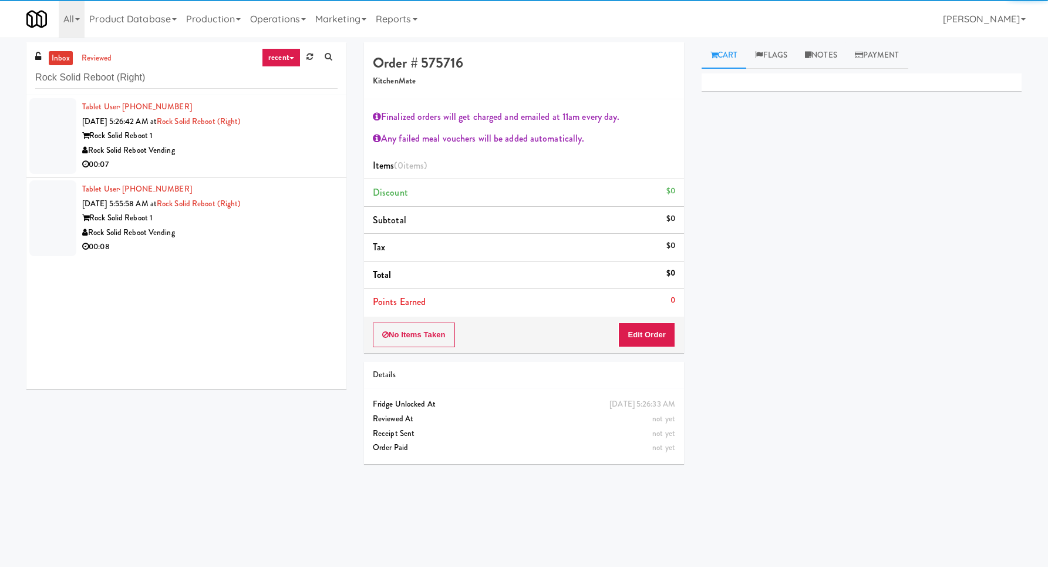
click at [300, 144] on div "Rock Solid Reboot Vending" at bounding box center [209, 150] width 255 height 15
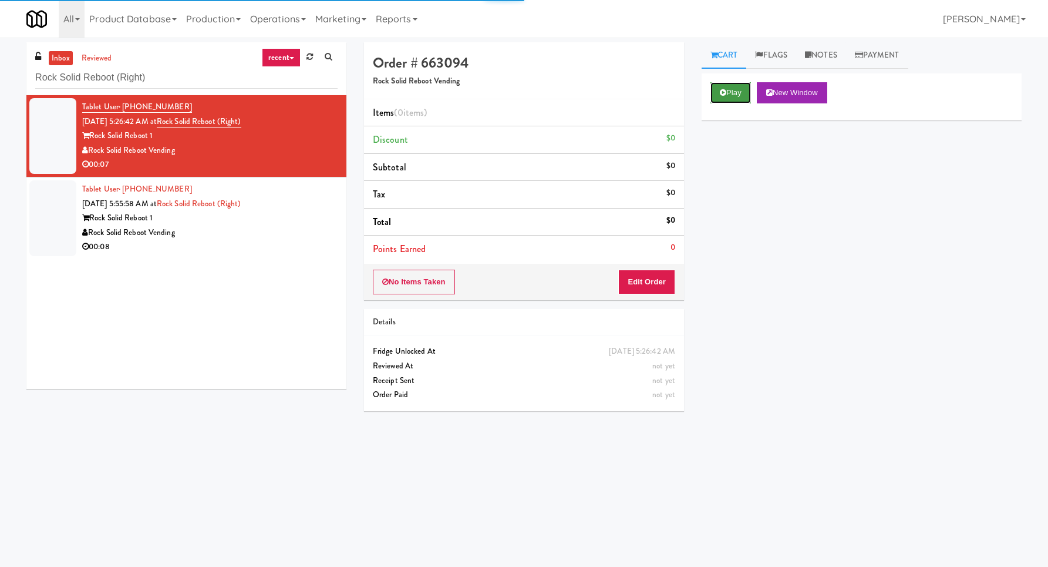
click at [739, 92] on button "Play" at bounding box center [731, 92] width 41 height 21
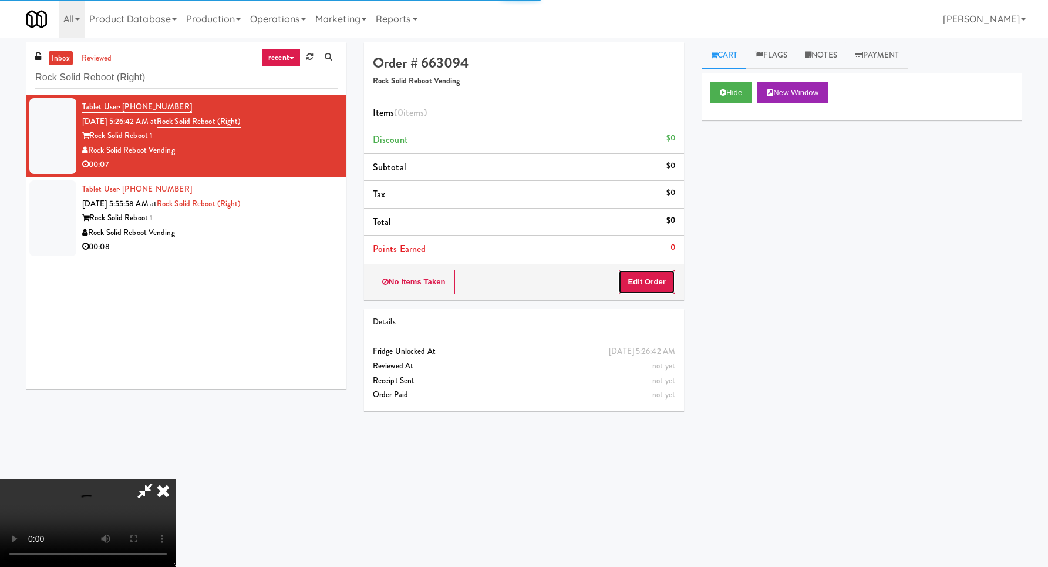
click at [673, 280] on button "Edit Order" at bounding box center [646, 282] width 57 height 25
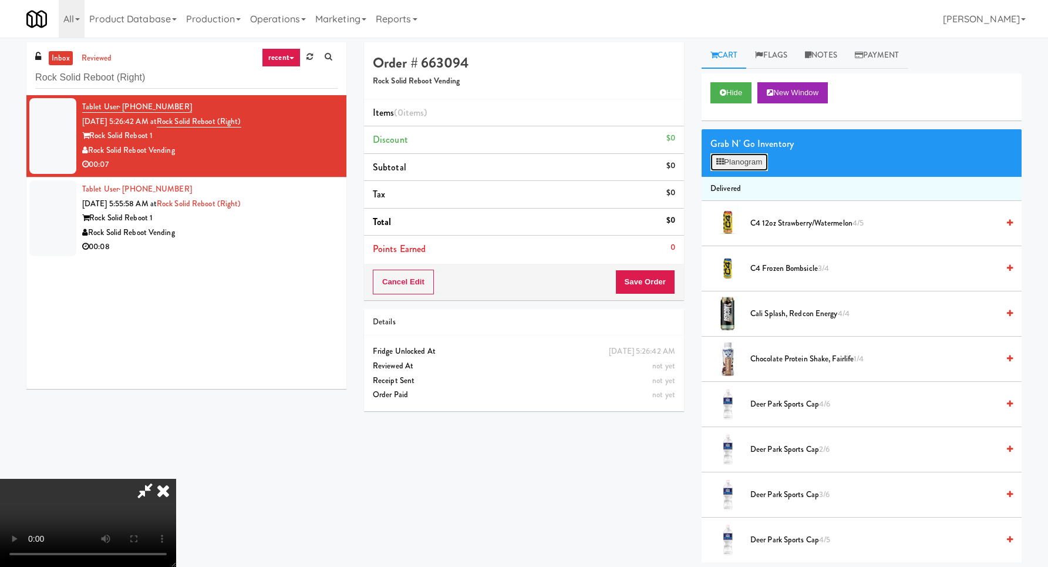
click at [740, 169] on button "Planogram" at bounding box center [740, 162] width 58 height 18
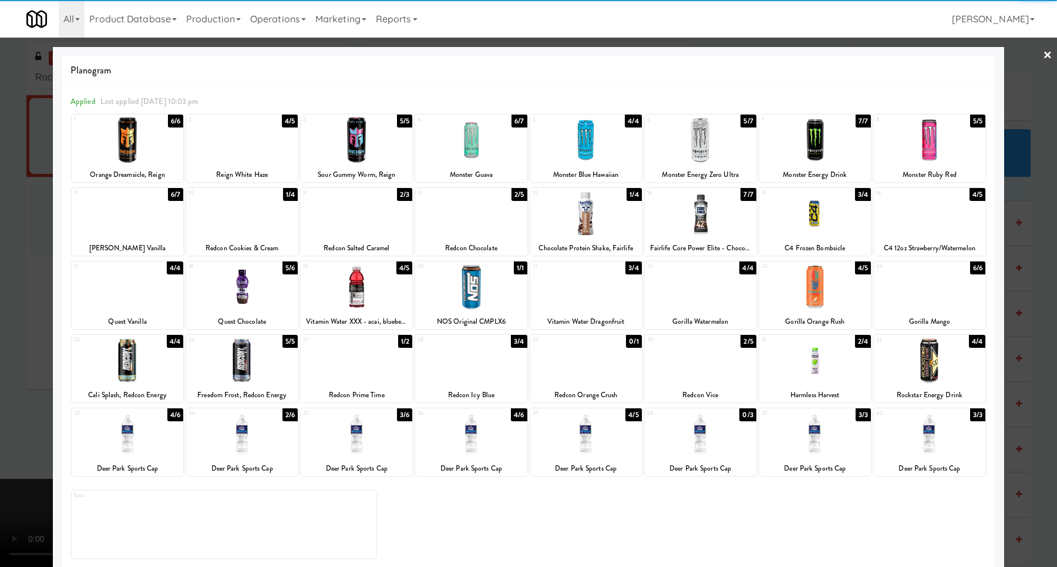
click at [738, 214] on div at bounding box center [701, 213] width 112 height 45
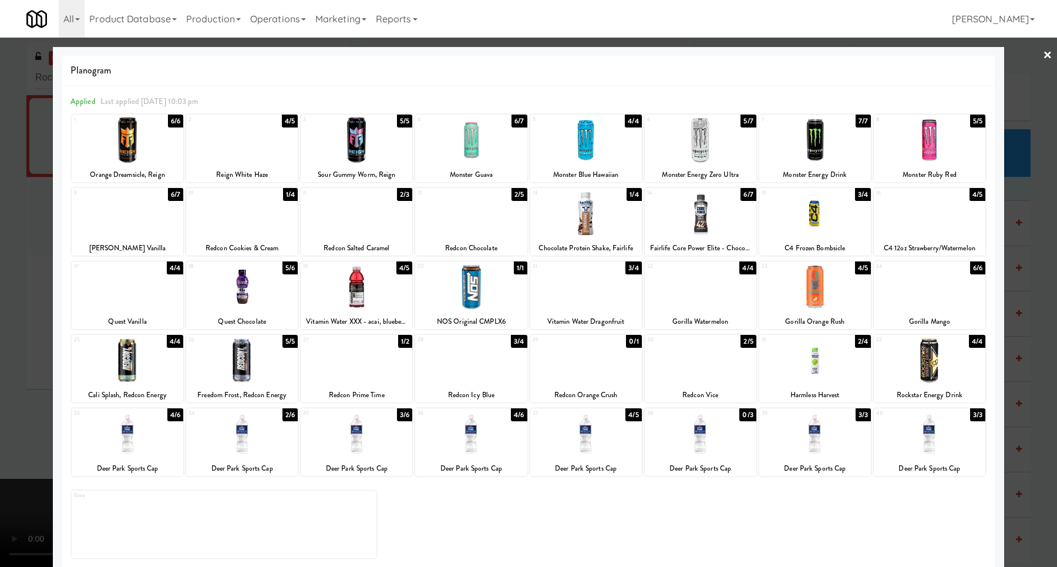
click at [1014, 269] on div at bounding box center [528, 283] width 1057 height 567
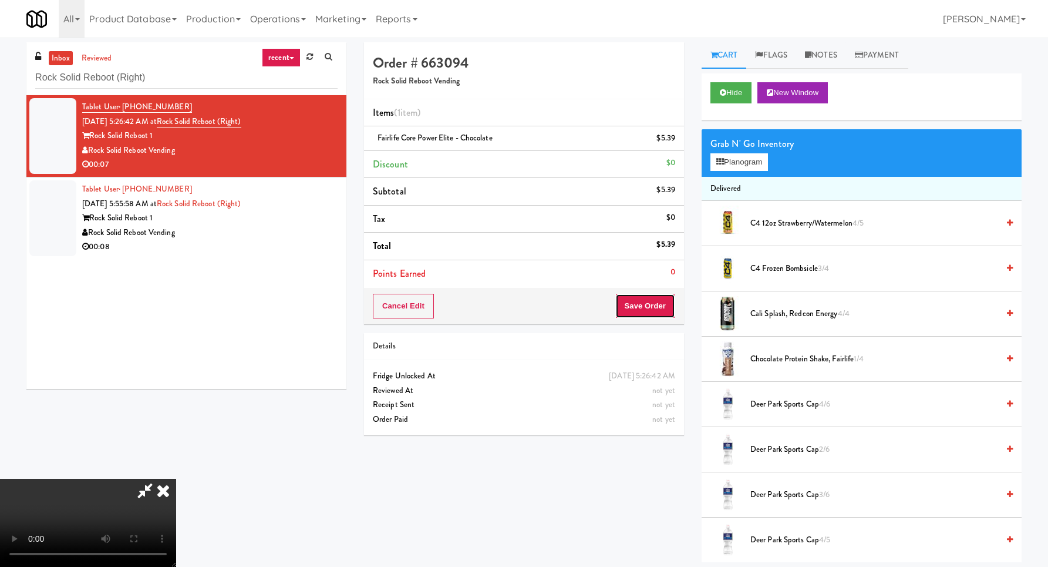
click at [650, 317] on button "Save Order" at bounding box center [645, 306] width 60 height 25
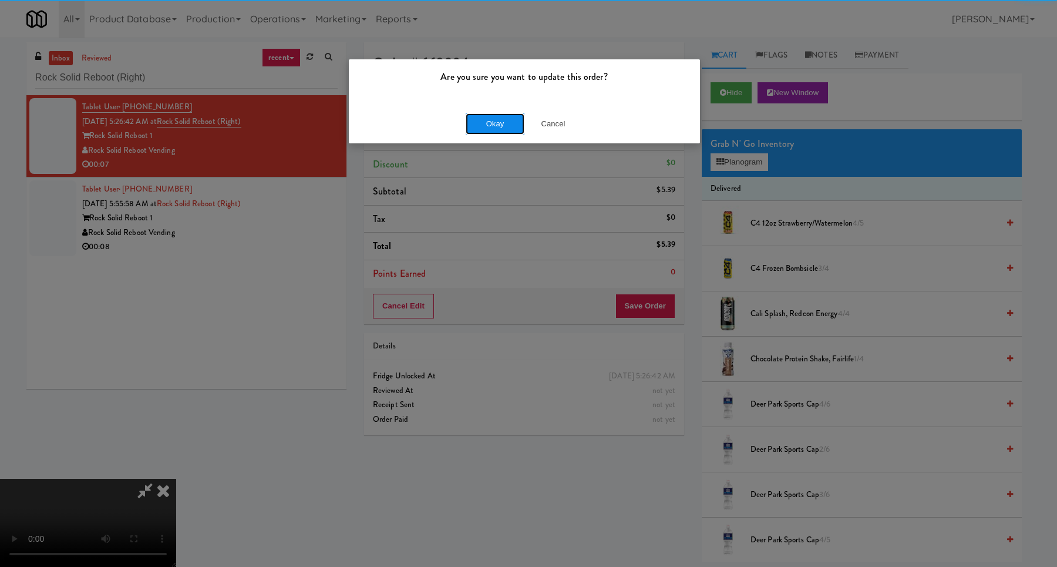
click at [489, 115] on button "Okay" at bounding box center [495, 123] width 59 height 21
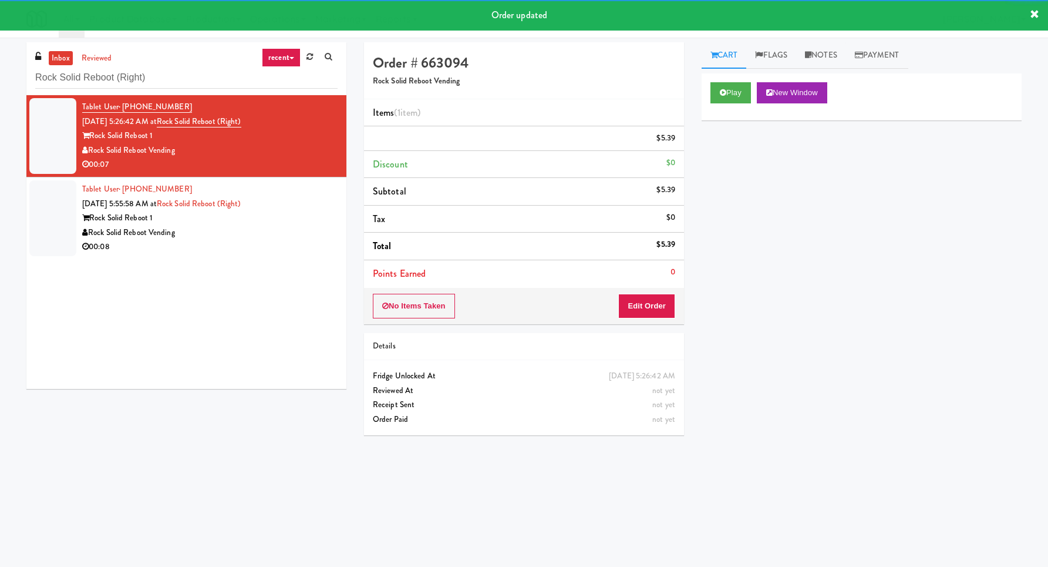
click at [295, 228] on div "Rock Solid Reboot Vending" at bounding box center [209, 233] width 255 height 15
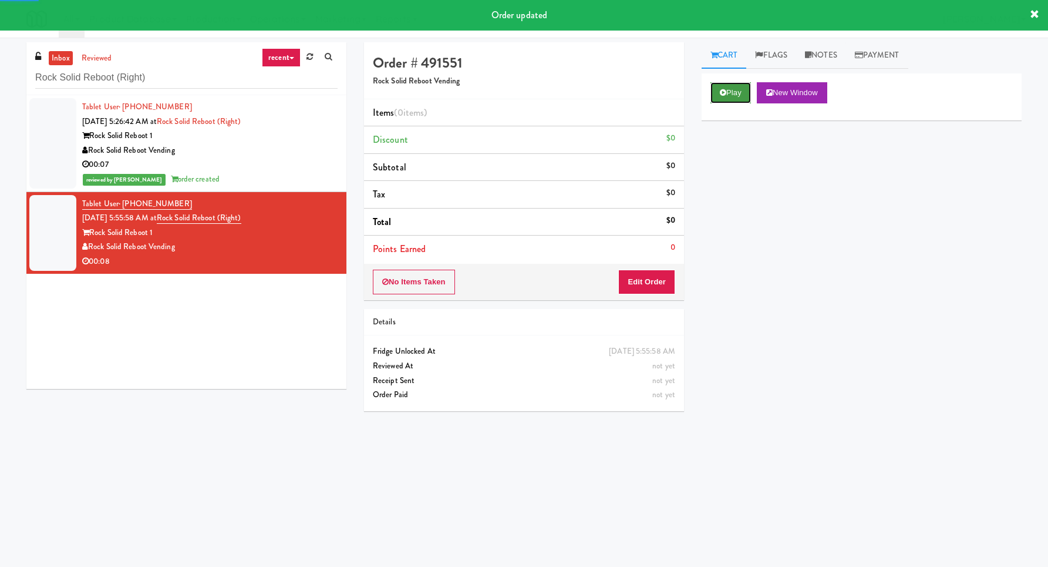
click at [730, 95] on button "Play" at bounding box center [731, 92] width 41 height 21
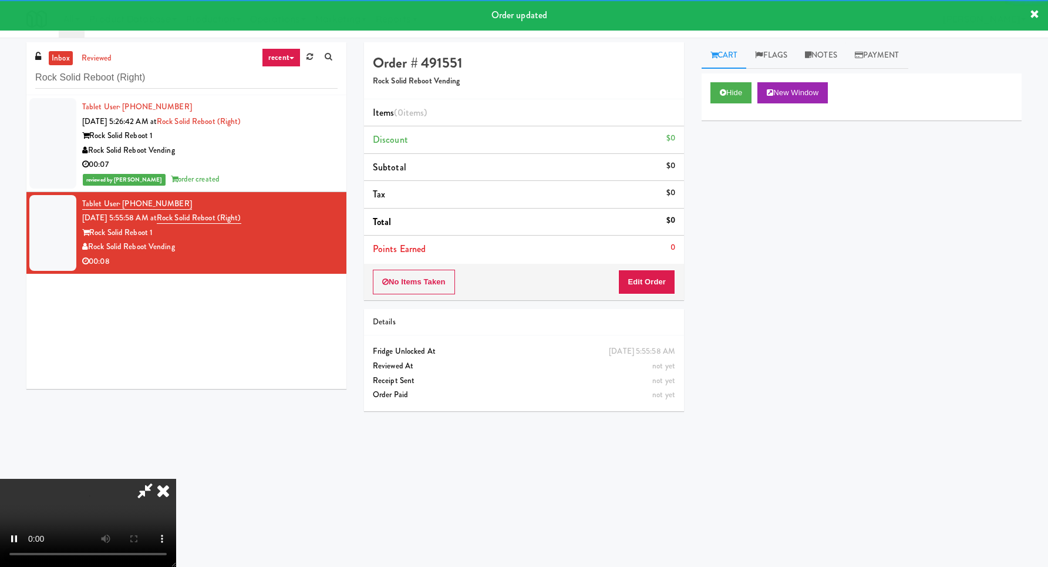
click at [664, 270] on div "No Items Taken Edit Order" at bounding box center [524, 282] width 320 height 36
click at [662, 280] on button "Edit Order" at bounding box center [646, 282] width 57 height 25
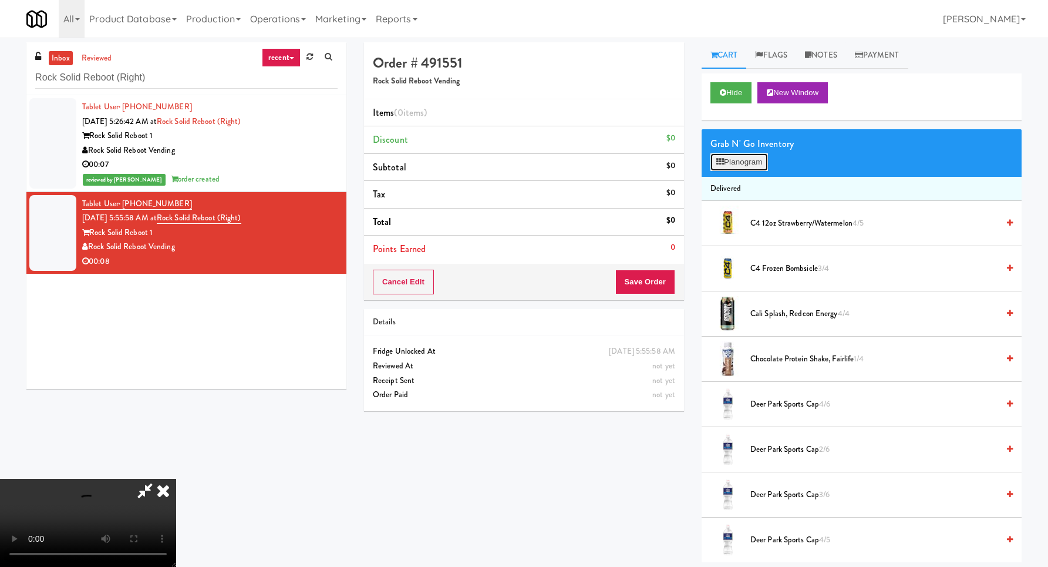
click at [748, 166] on button "Planogram" at bounding box center [740, 162] width 58 height 18
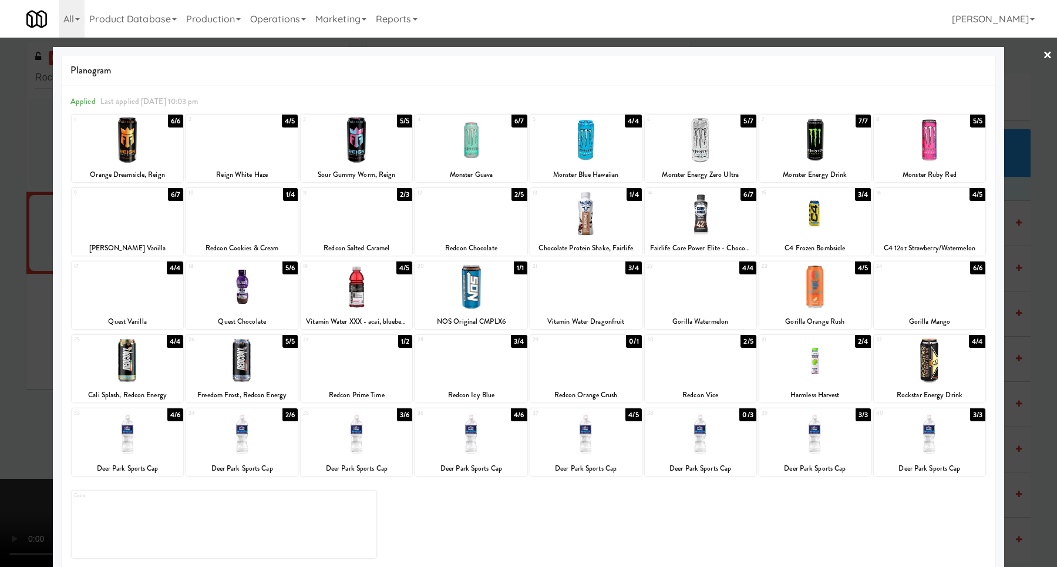
click at [947, 296] on div at bounding box center [930, 286] width 112 height 45
click at [1025, 298] on div at bounding box center [528, 283] width 1057 height 567
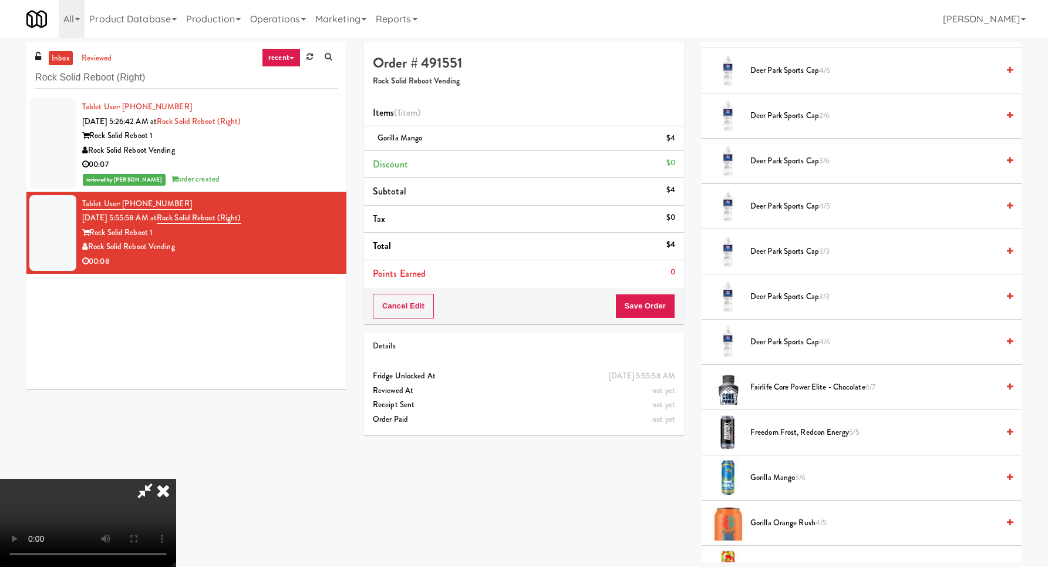
scroll to position [328, 0]
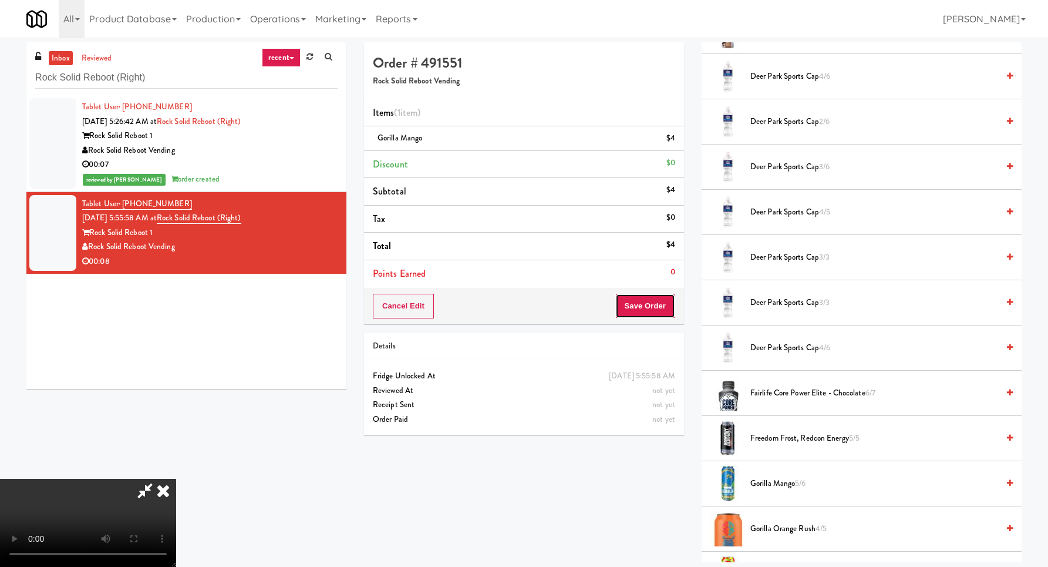
click at [659, 313] on button "Save Order" at bounding box center [645, 306] width 60 height 25
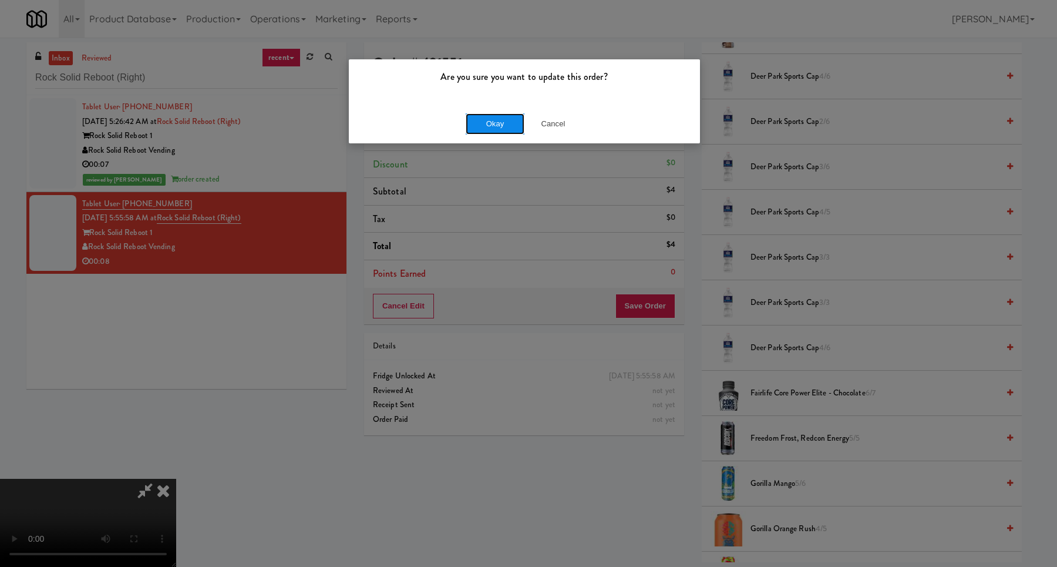
click at [502, 120] on button "Okay" at bounding box center [495, 123] width 59 height 21
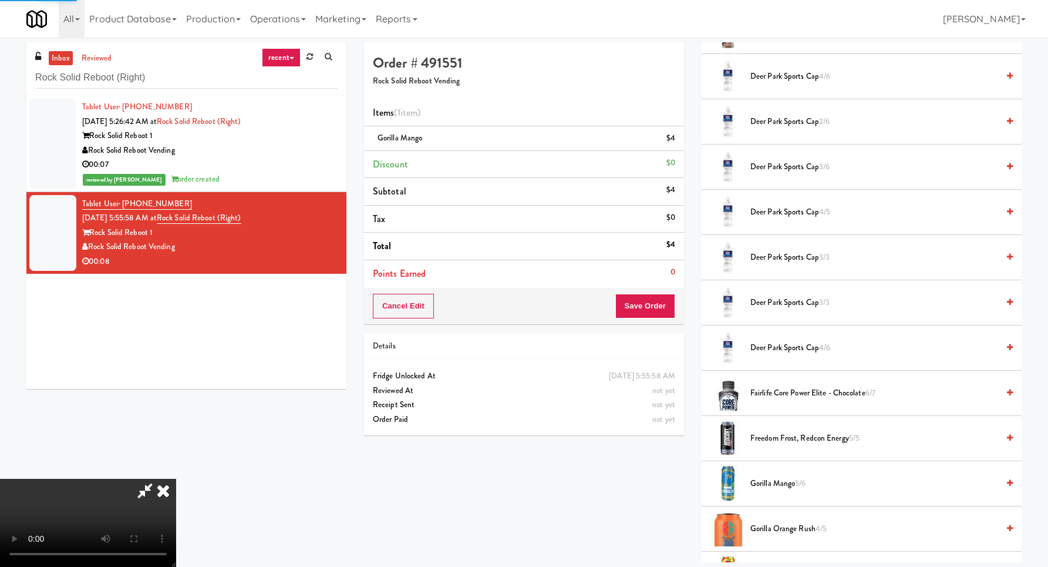
scroll to position [0, 0]
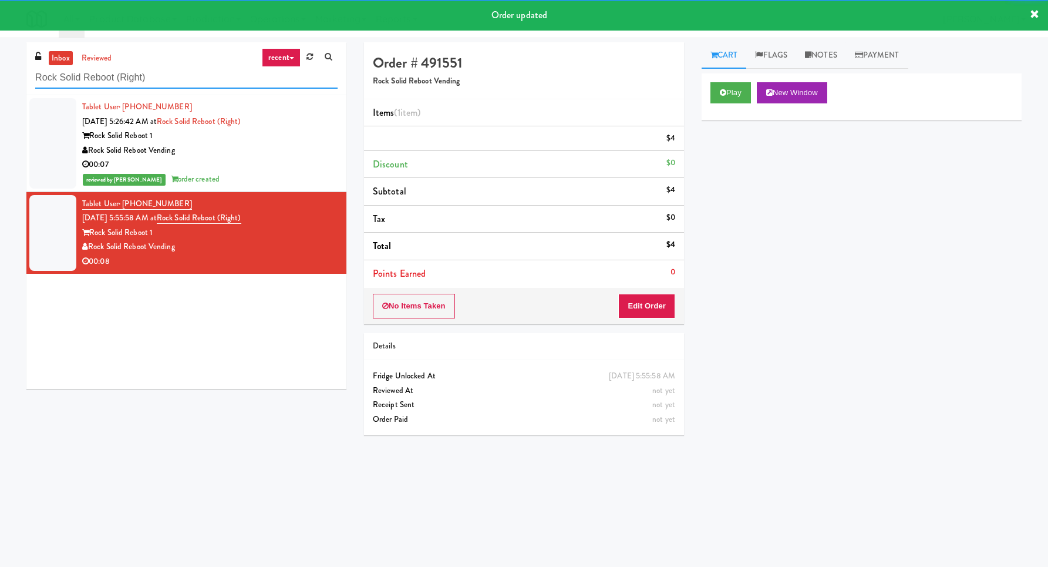
click at [229, 80] on input "Rock Solid Reboot (Right)" at bounding box center [186, 78] width 302 height 22
click at [228, 79] on input "Rock Solid Reboot (Right)" at bounding box center [186, 78] width 302 height 22
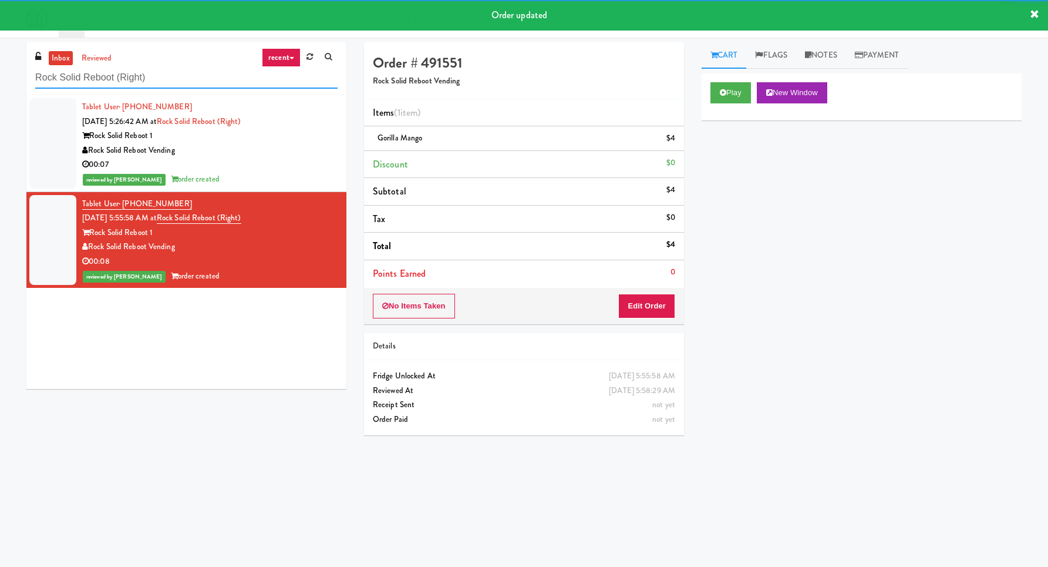
click at [228, 79] on input "Rock Solid Reboot (Right)" at bounding box center [186, 78] width 302 height 22
paste input "AVE [GEOGRAPHIC_DATA] - [GEOGRAPHIC_DATA] - Cooler"
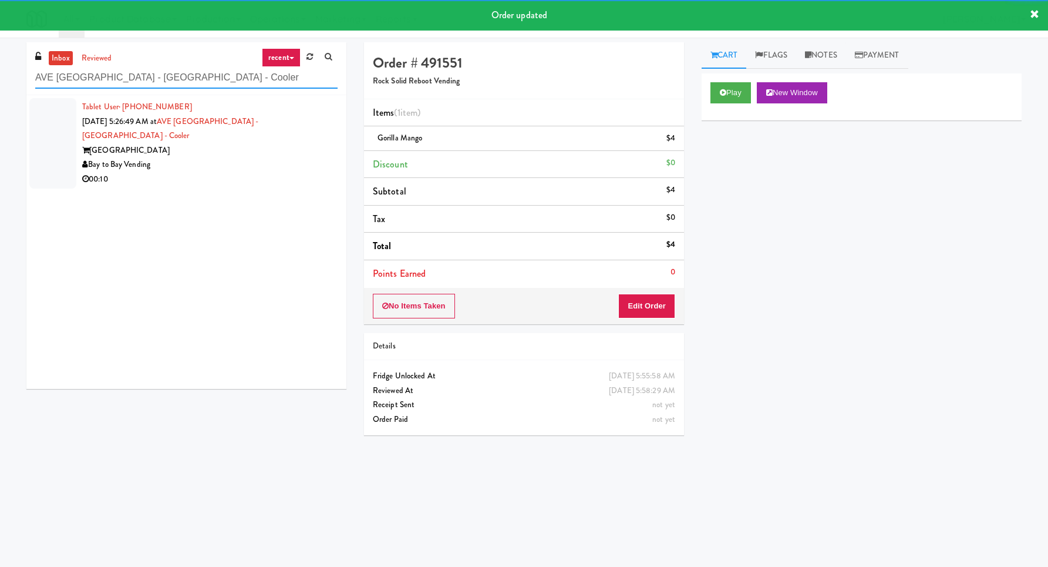
type input "AVE [GEOGRAPHIC_DATA] - [GEOGRAPHIC_DATA] - Cooler"
click at [298, 157] on div "Bay to Bay Vending" at bounding box center [209, 164] width 255 height 15
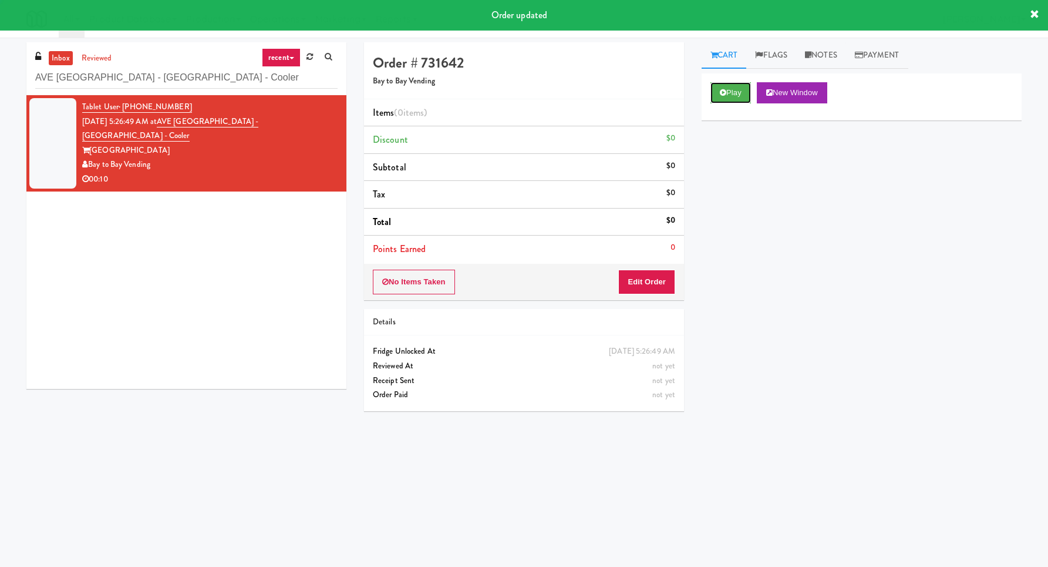
click at [730, 99] on button "Play" at bounding box center [731, 92] width 41 height 21
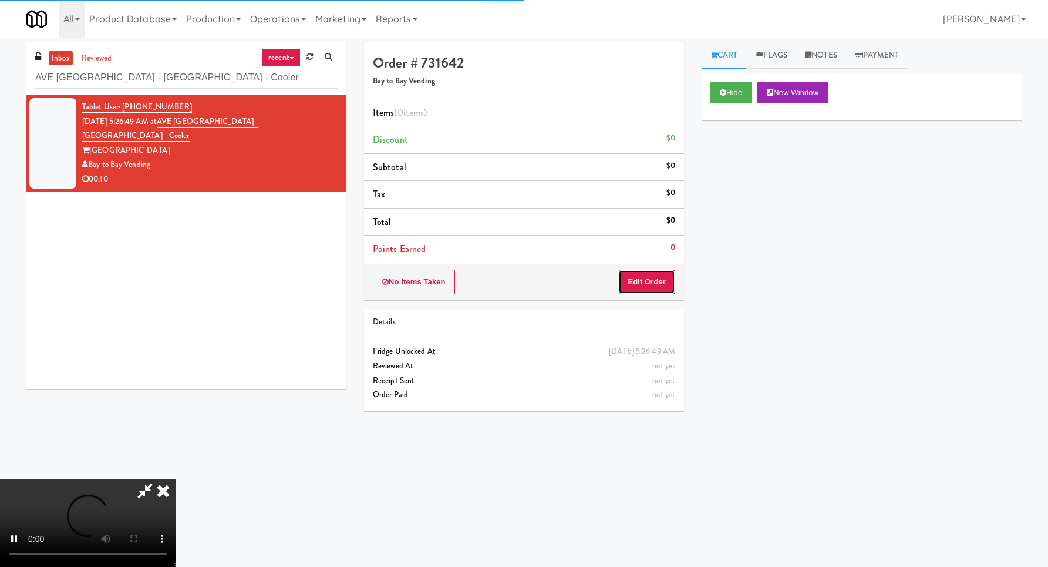
click at [648, 274] on button "Edit Order" at bounding box center [646, 282] width 57 height 25
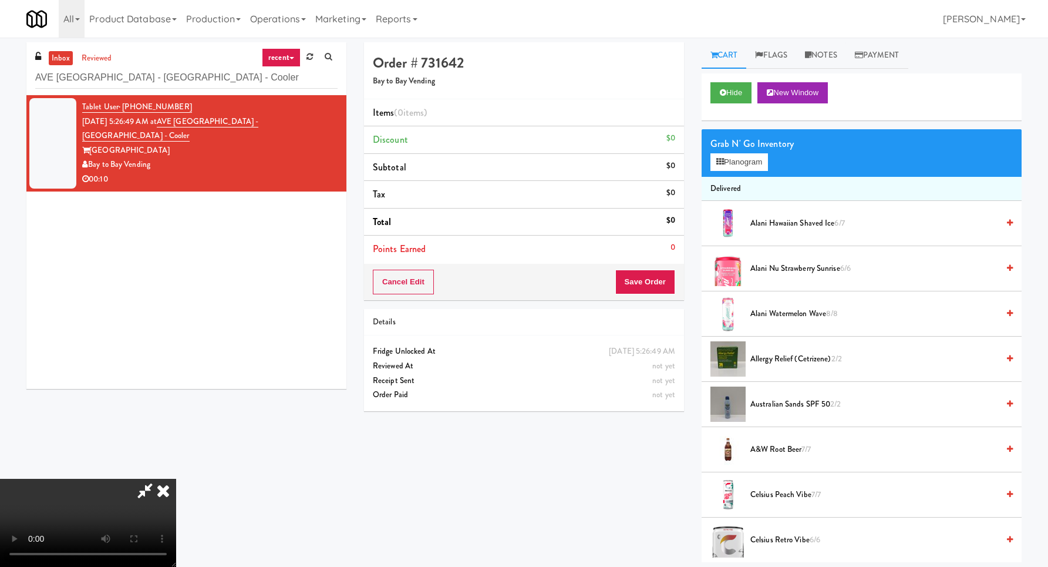
scroll to position [79, 0]
click at [729, 161] on button "Planogram" at bounding box center [740, 162] width 58 height 18
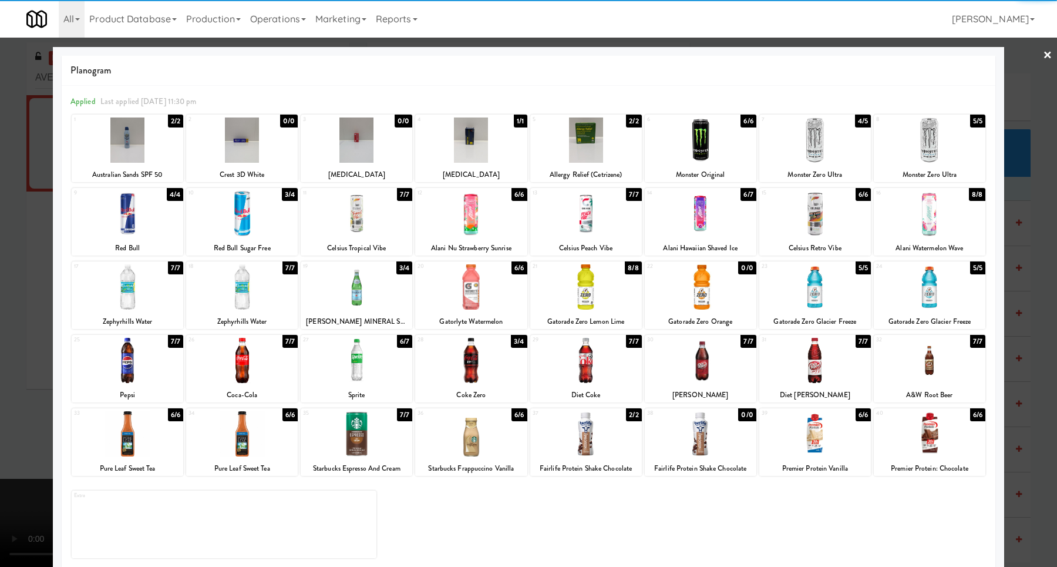
click at [364, 227] on div at bounding box center [357, 213] width 112 height 45
click at [1022, 256] on div at bounding box center [528, 283] width 1057 height 567
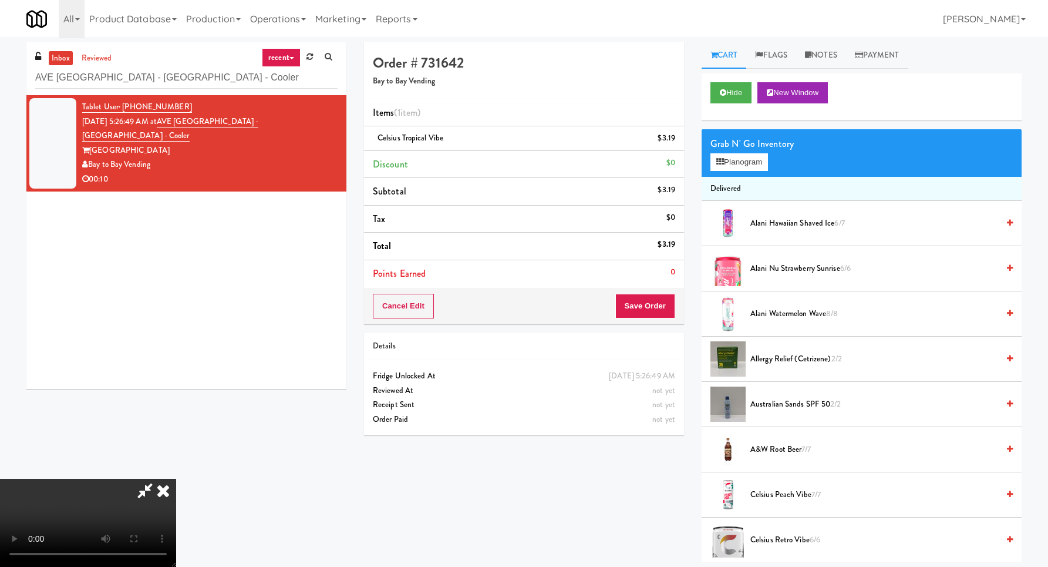
scroll to position [96, 0]
click at [651, 301] on button "Save Order" at bounding box center [645, 306] width 60 height 25
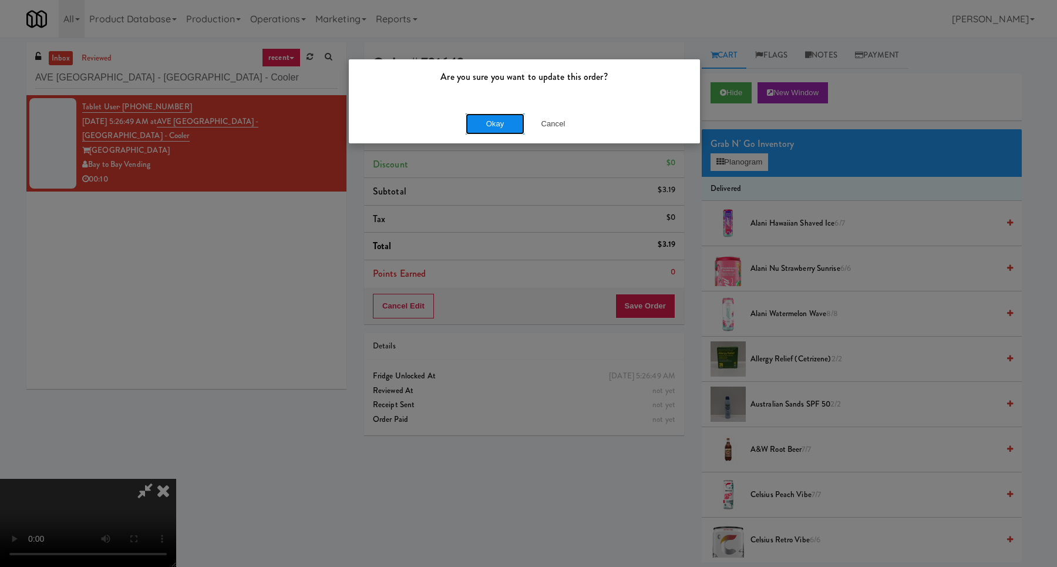
click at [473, 119] on button "Okay" at bounding box center [495, 123] width 59 height 21
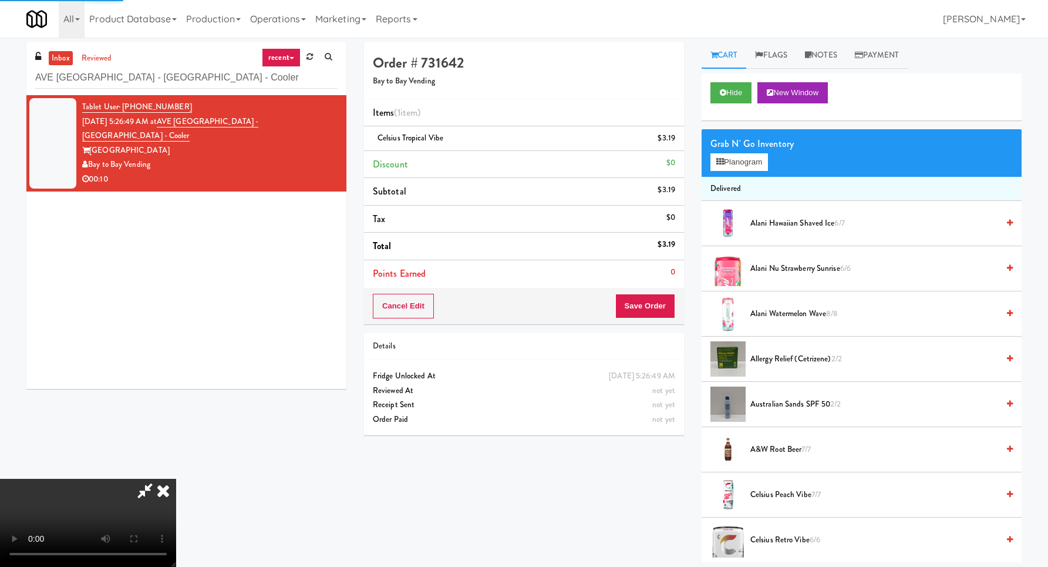
scroll to position [0, 0]
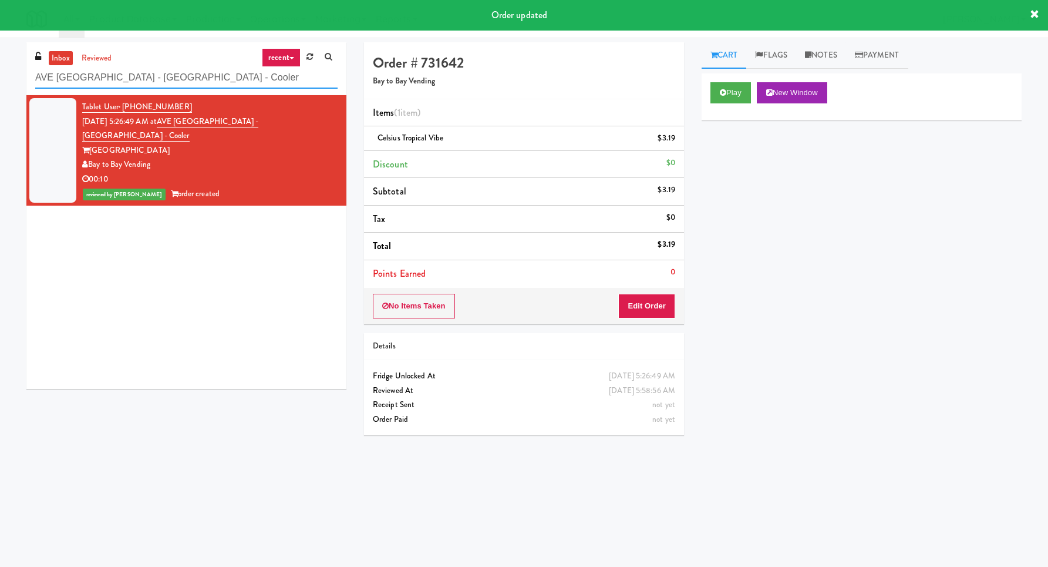
click at [244, 88] on input "AVE [GEOGRAPHIC_DATA] - [GEOGRAPHIC_DATA] - Cooler" at bounding box center [186, 78] width 302 height 22
paste input "[PERSON_NAME][GEOGRAPHIC_DATA]"
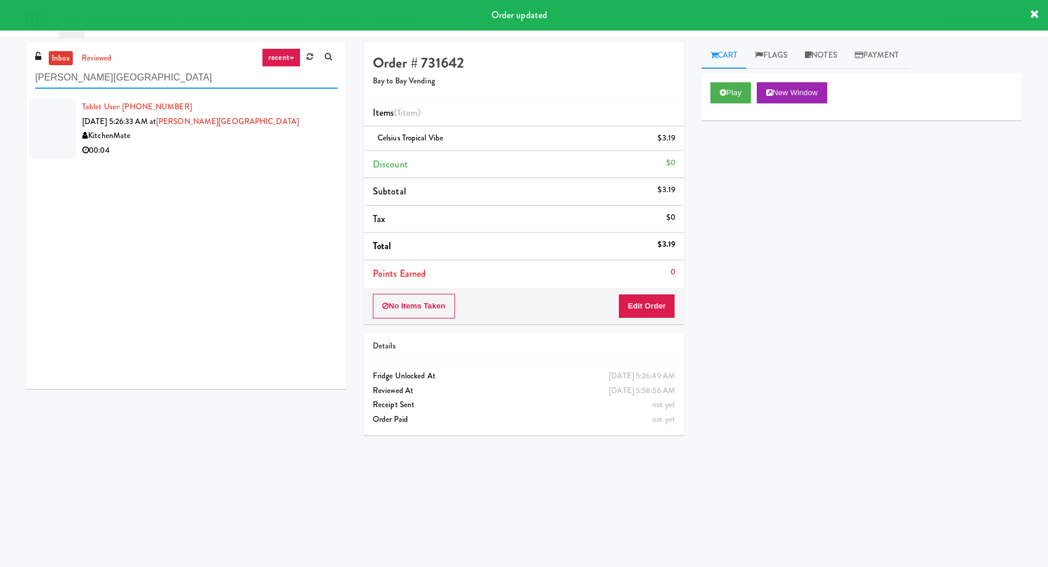
type input "[PERSON_NAME][GEOGRAPHIC_DATA]"
click at [305, 140] on div "KitchenMate" at bounding box center [209, 136] width 255 height 15
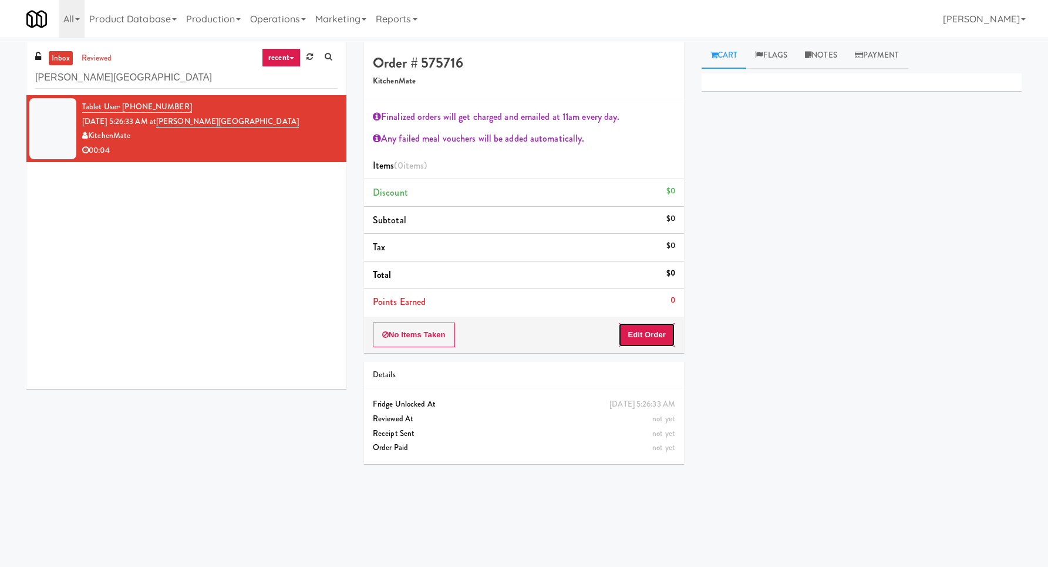
click at [645, 338] on button "Edit Order" at bounding box center [646, 334] width 57 height 25
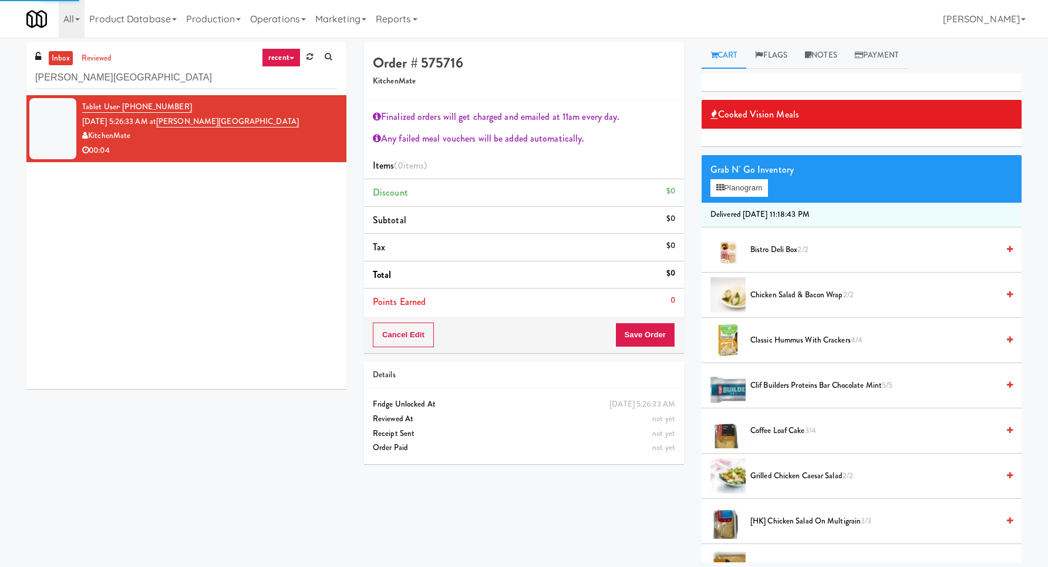
click at [731, 113] on span "Cooked Vision Meals" at bounding box center [755, 115] width 89 height 18
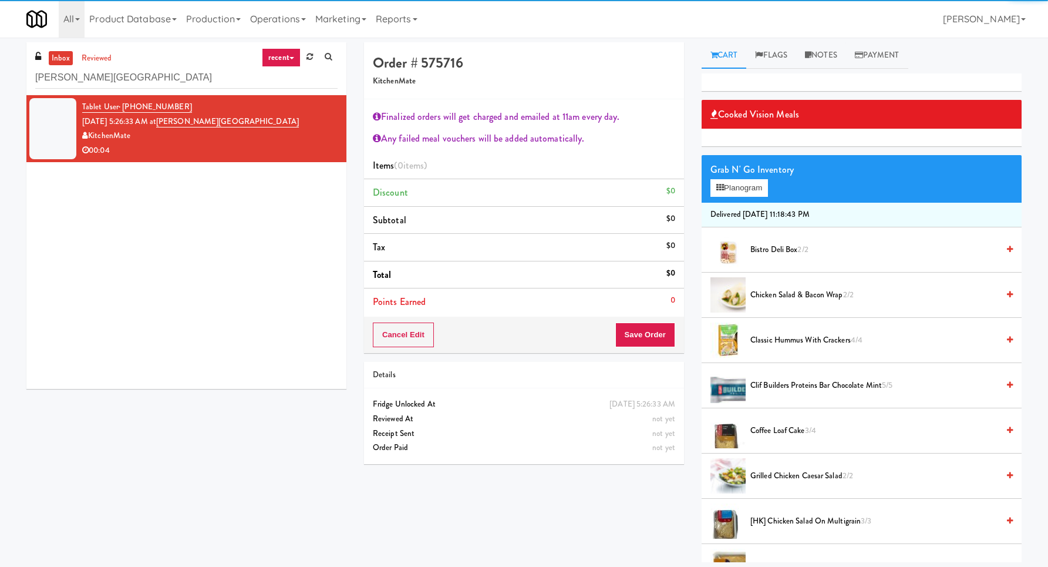
click at [731, 174] on div "Grab N' Go Inventory" at bounding box center [862, 170] width 302 height 18
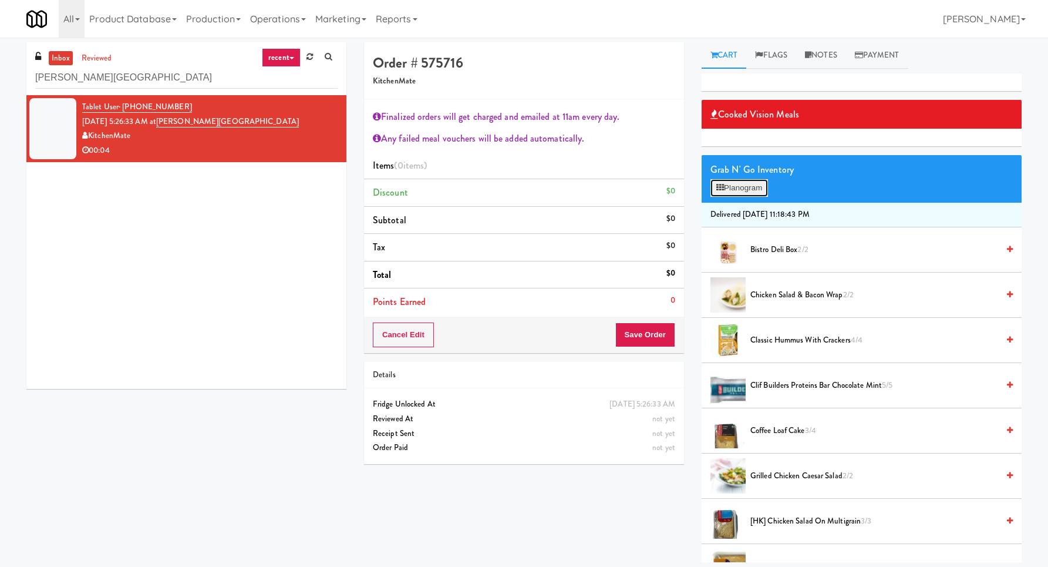
click at [739, 192] on button "Planogram" at bounding box center [740, 188] width 58 height 18
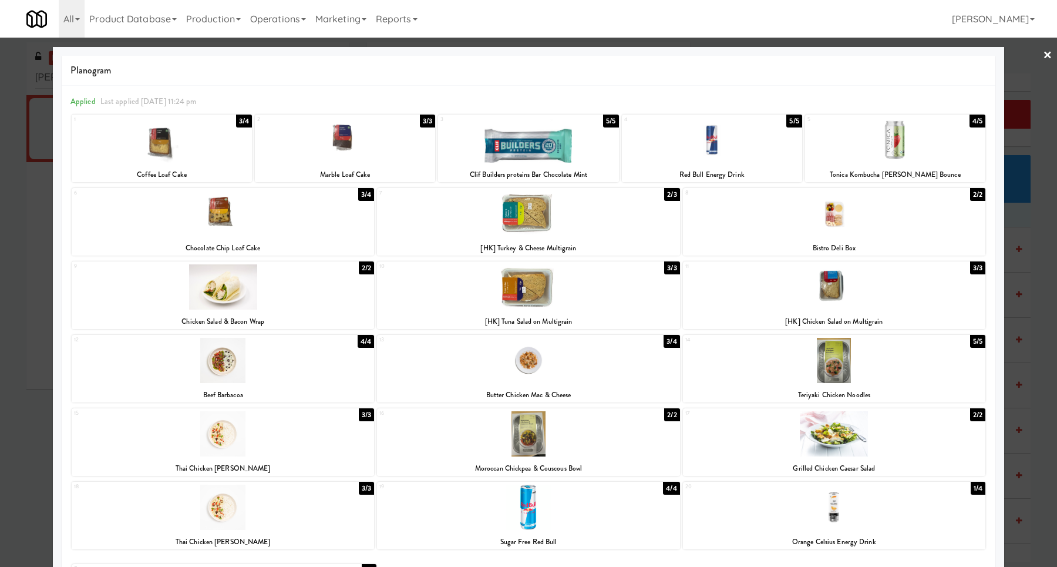
click at [541, 292] on div at bounding box center [528, 286] width 302 height 45
click at [1019, 285] on div at bounding box center [528, 283] width 1057 height 567
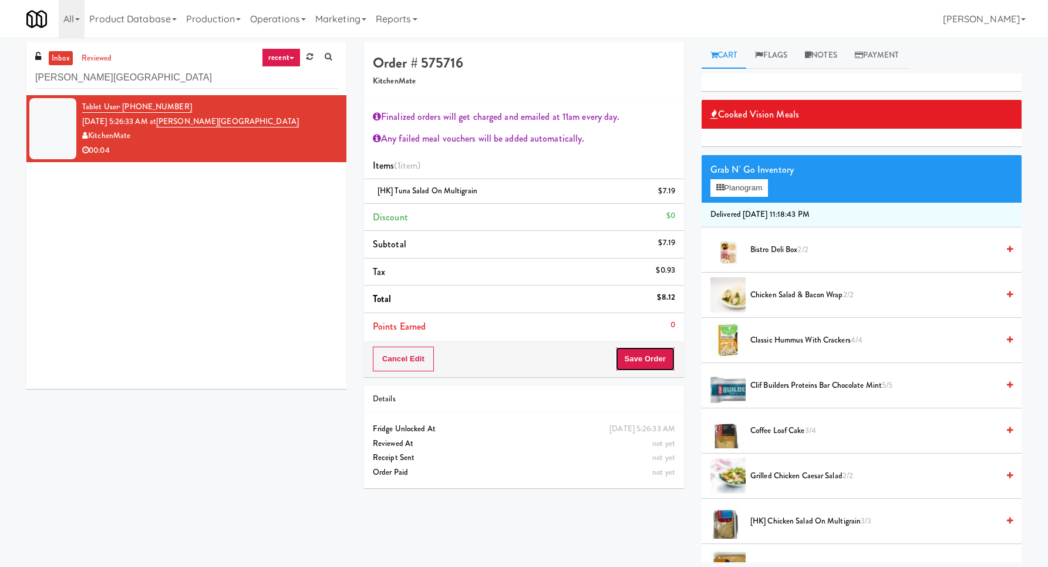
click at [637, 356] on button "Save Order" at bounding box center [645, 358] width 60 height 25
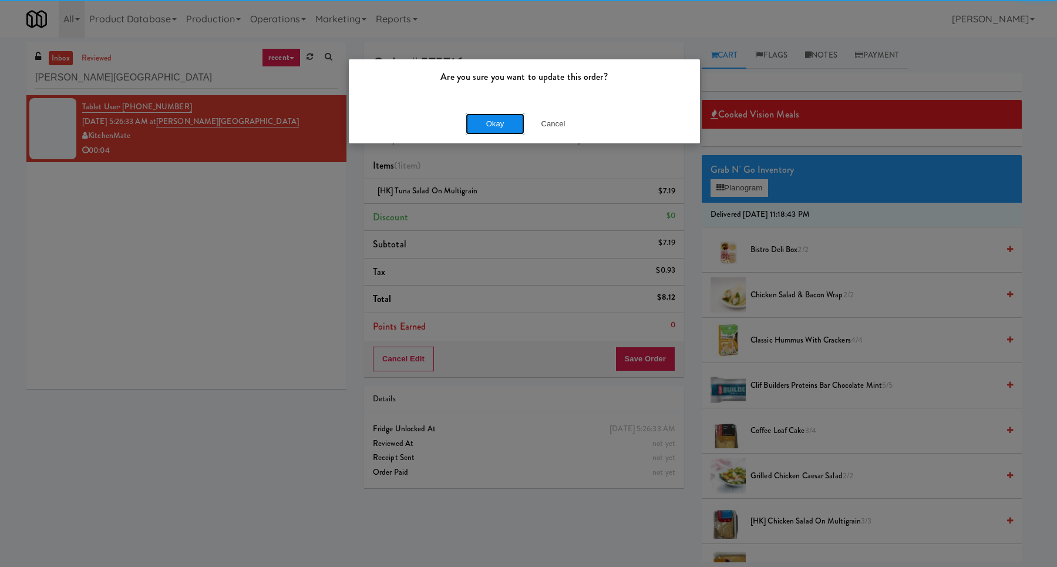
click at [486, 125] on button "Okay" at bounding box center [495, 123] width 59 height 21
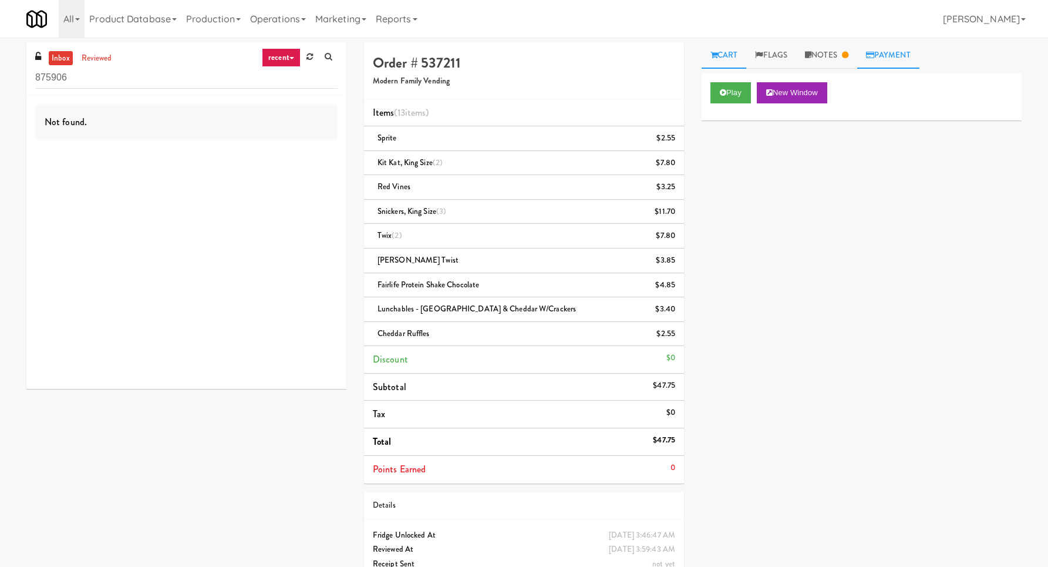
click at [911, 59] on link "Payment" at bounding box center [888, 55] width 62 height 26
